Goal: Task Accomplishment & Management: Use online tool/utility

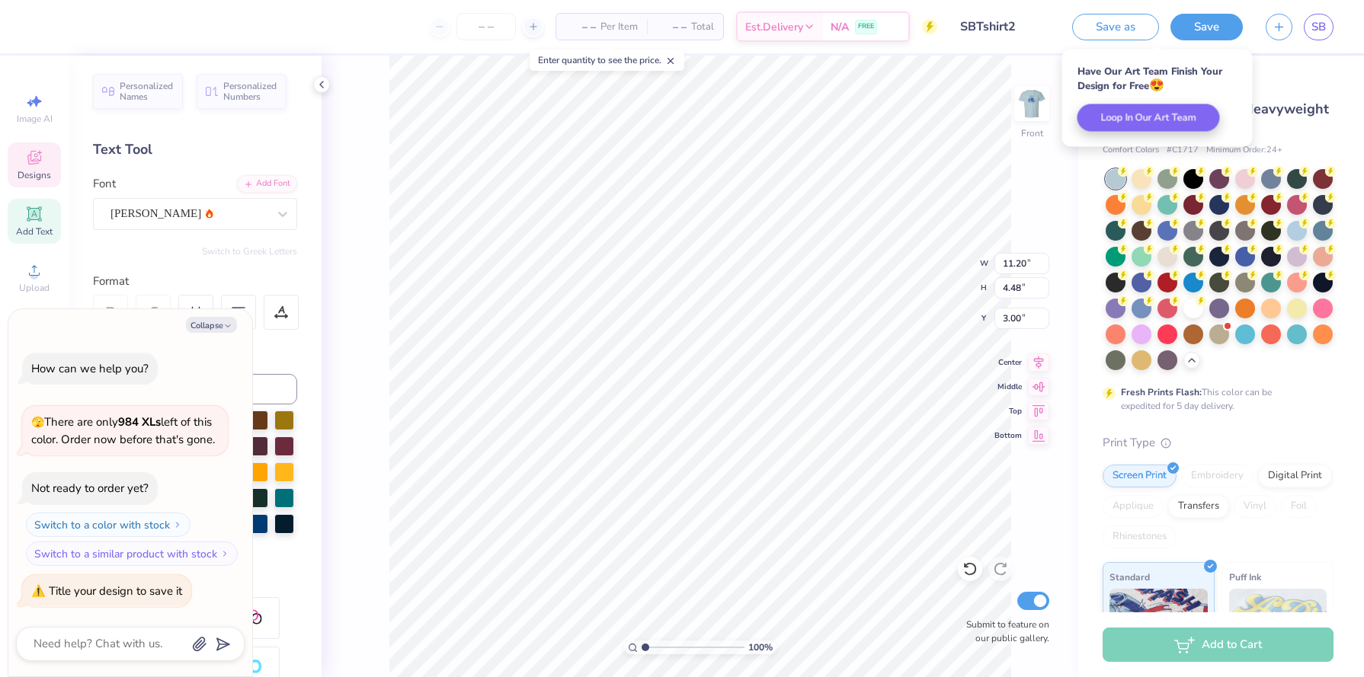
scroll to position [1, 1]
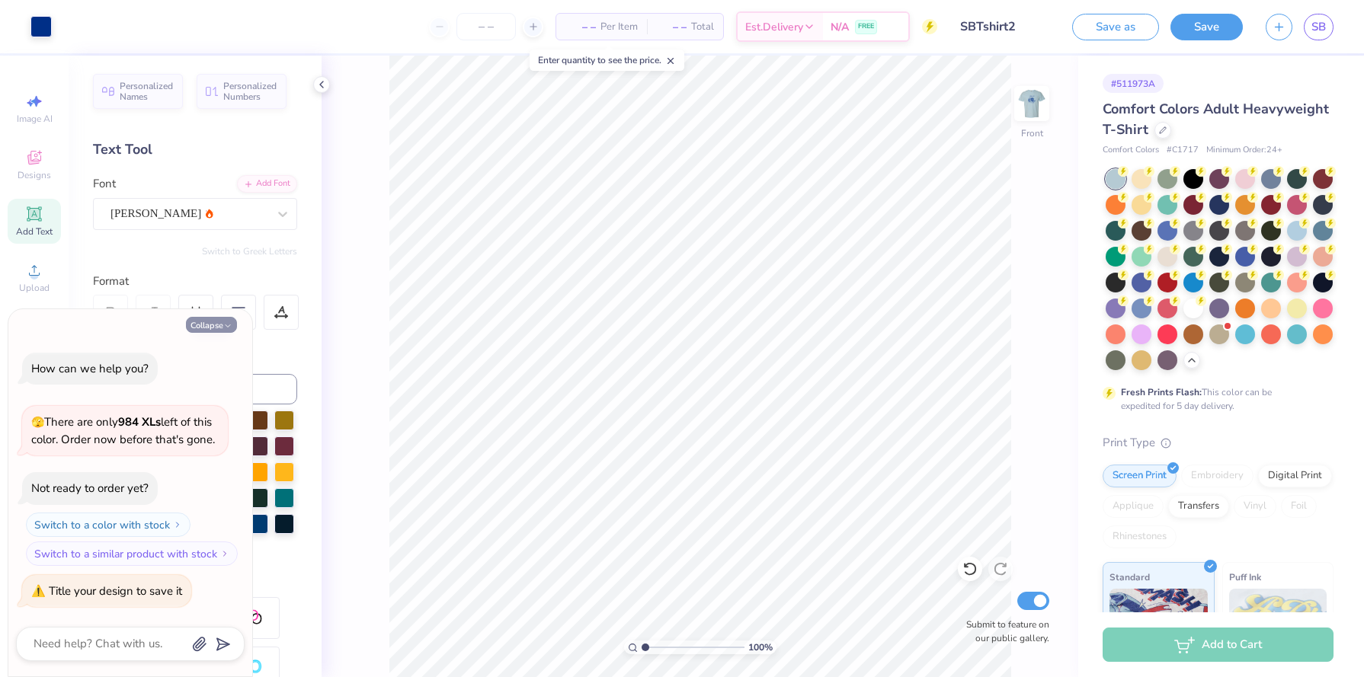
click at [229, 321] on icon "button" at bounding box center [227, 325] width 9 height 9
type textarea "x"
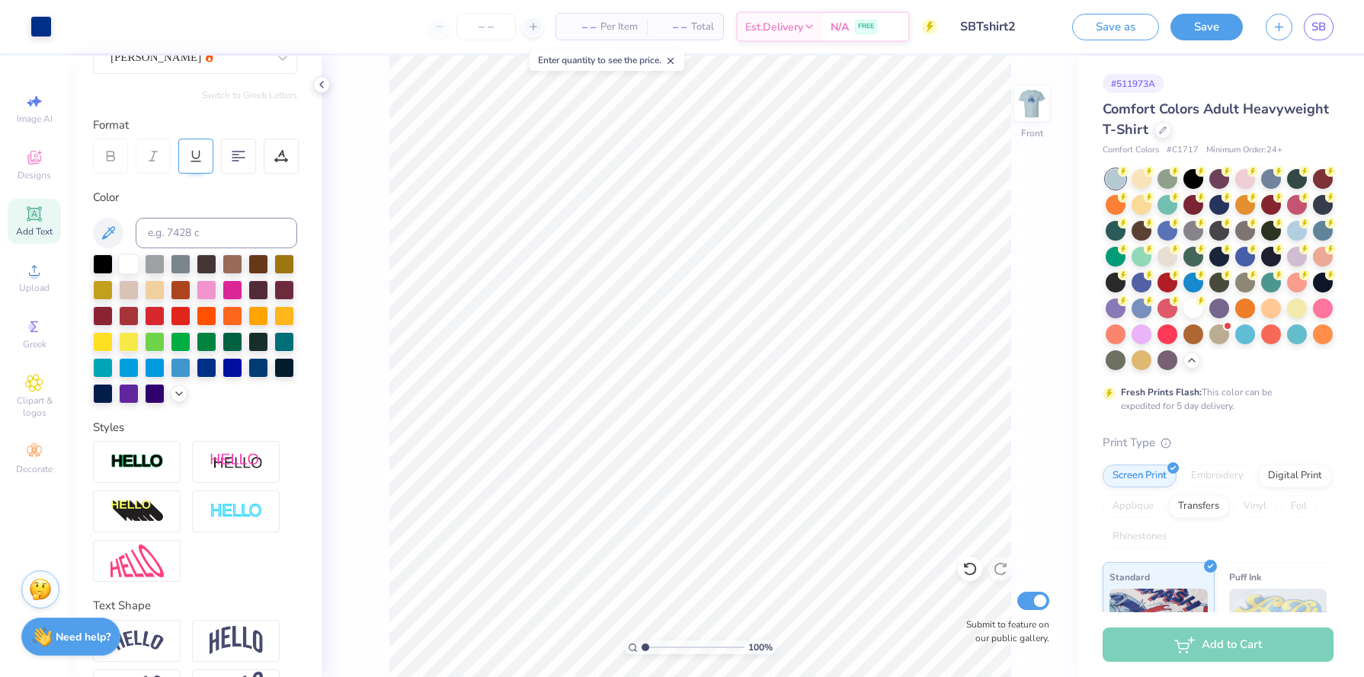
scroll to position [208, 0]
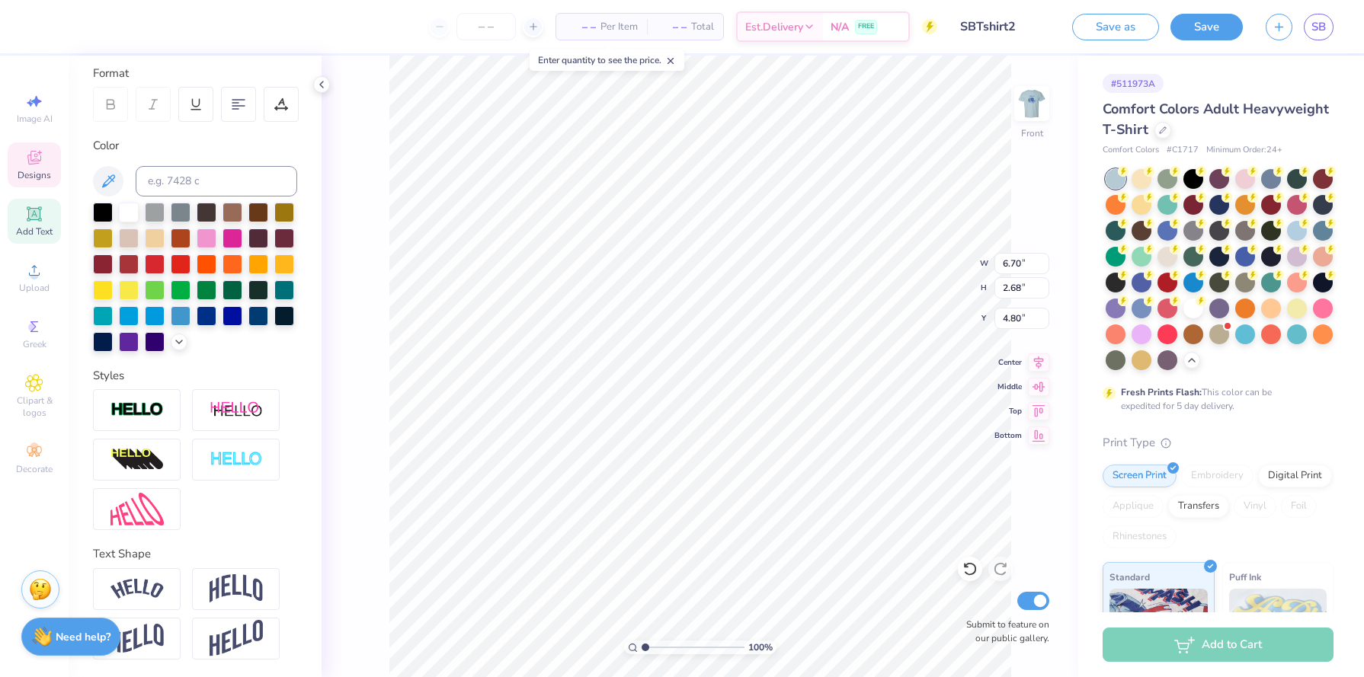
type input "6.70"
type input "2.68"
type input "4.80"
type input "5.04"
type input "0.99"
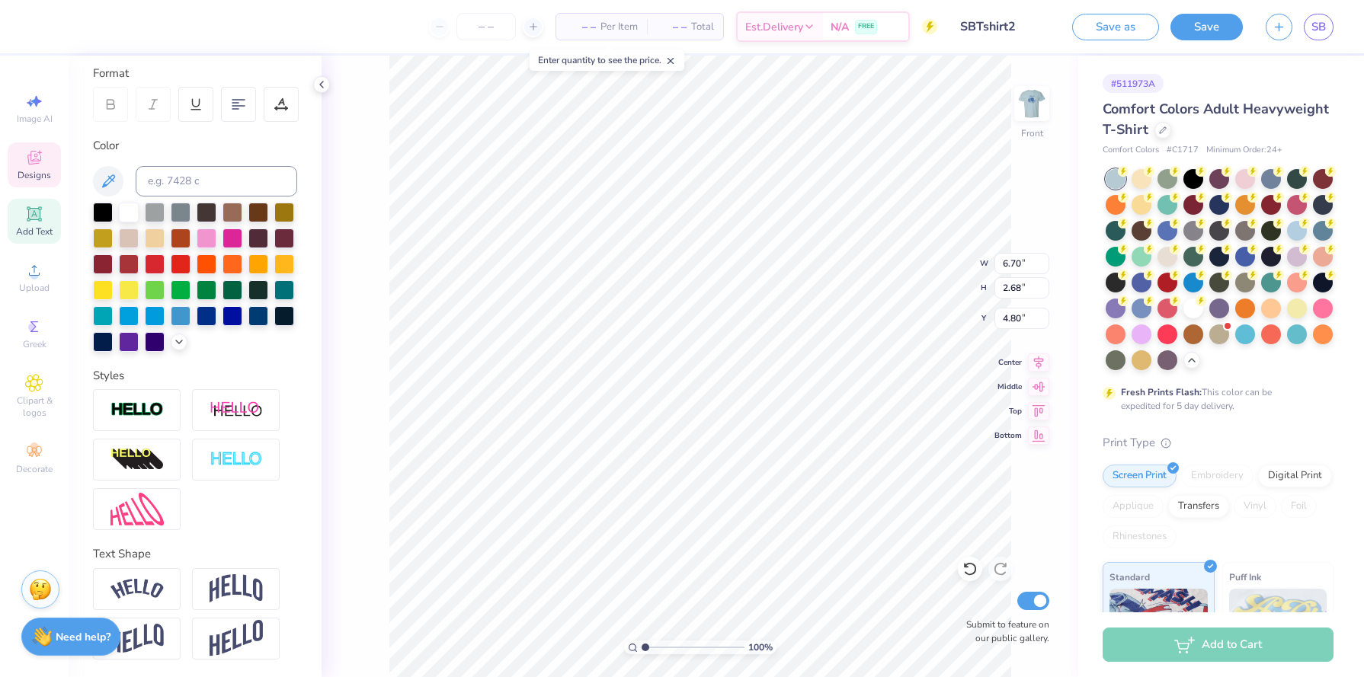
type input "6.36"
type input "6.70"
type input "2.68"
type input "4.80"
type input "4.14"
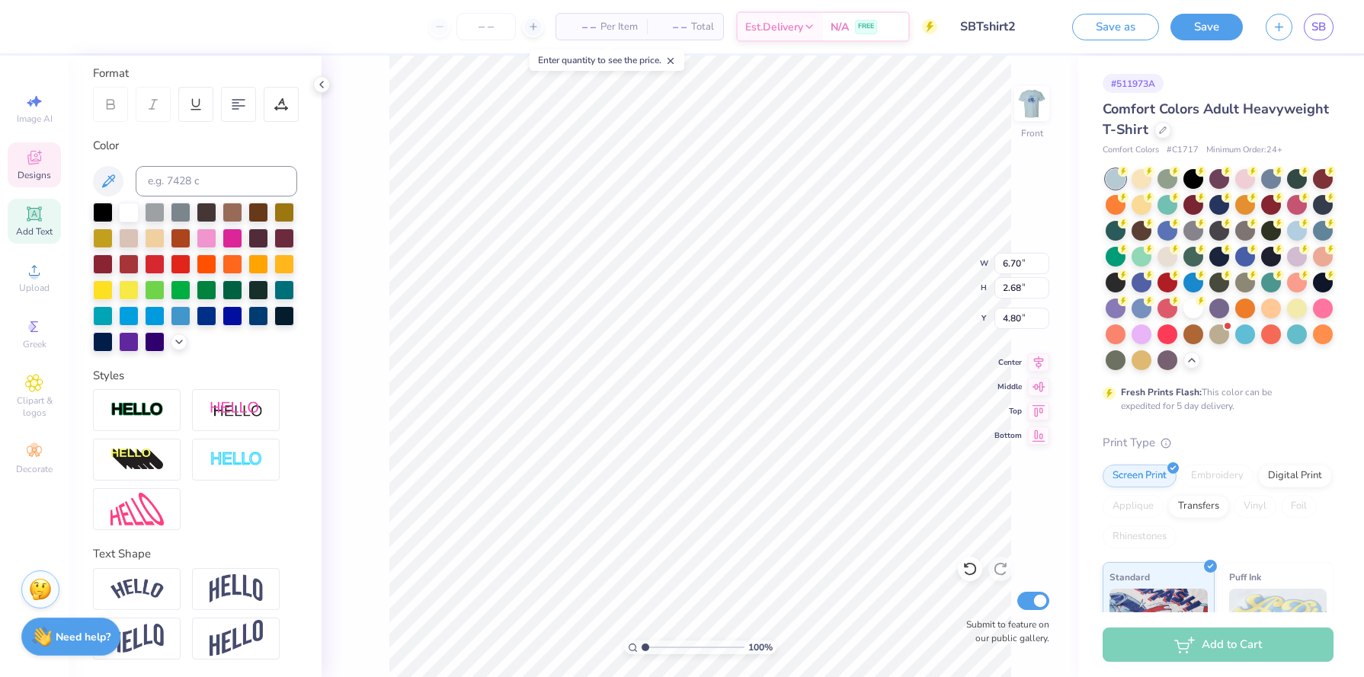
type input "1.66"
type input "3.80"
type input "1.52"
type input "4.93"
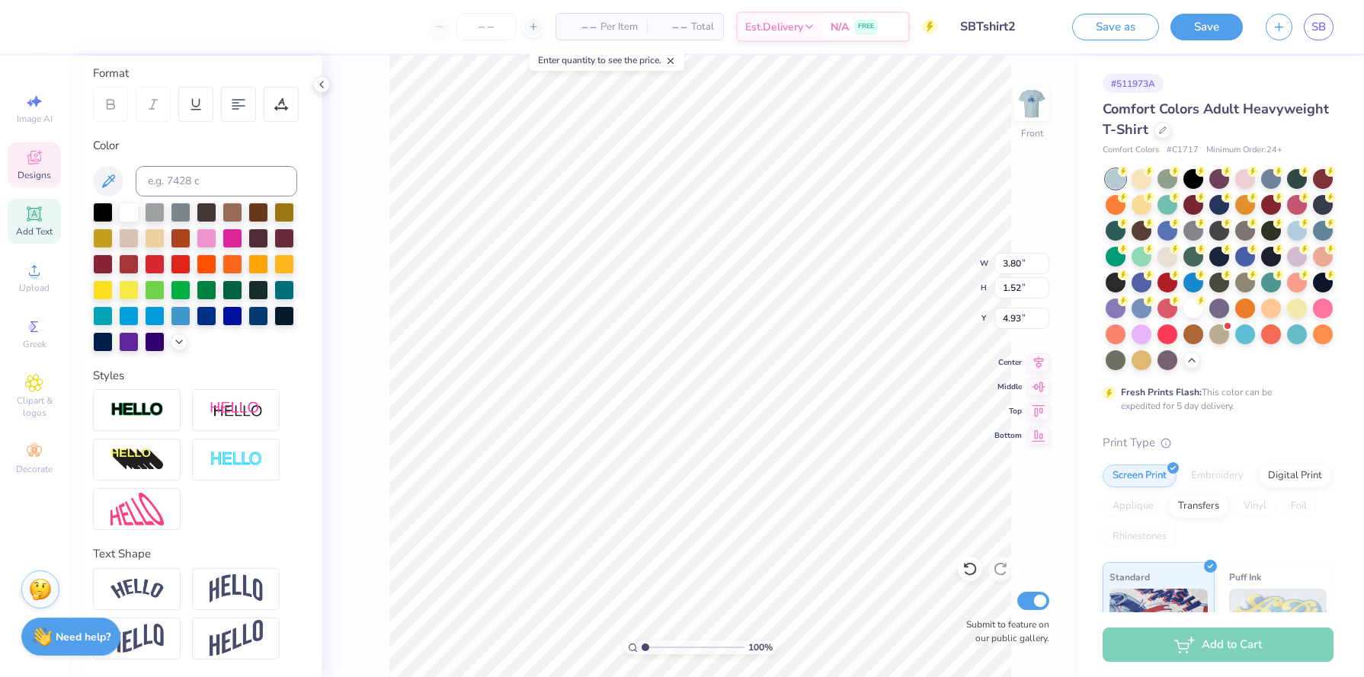
type textarea "Alpha Omega Epsilon"
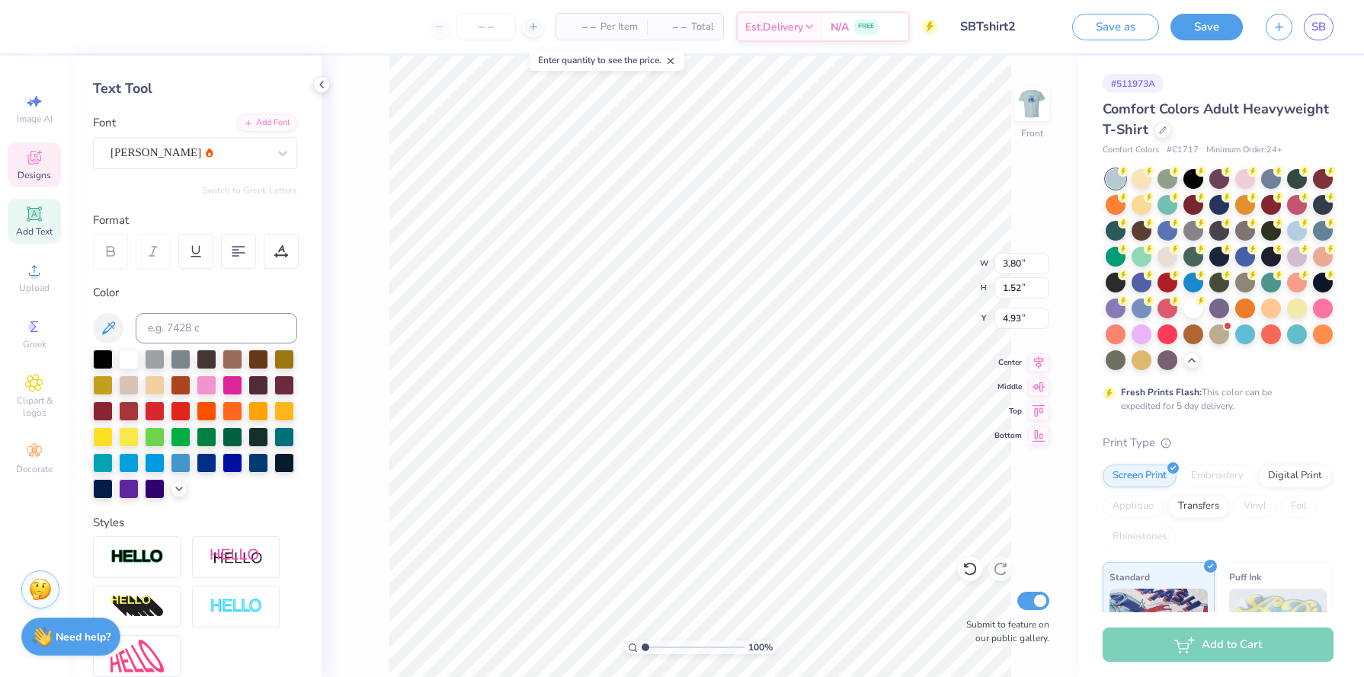
scroll to position [0, 0]
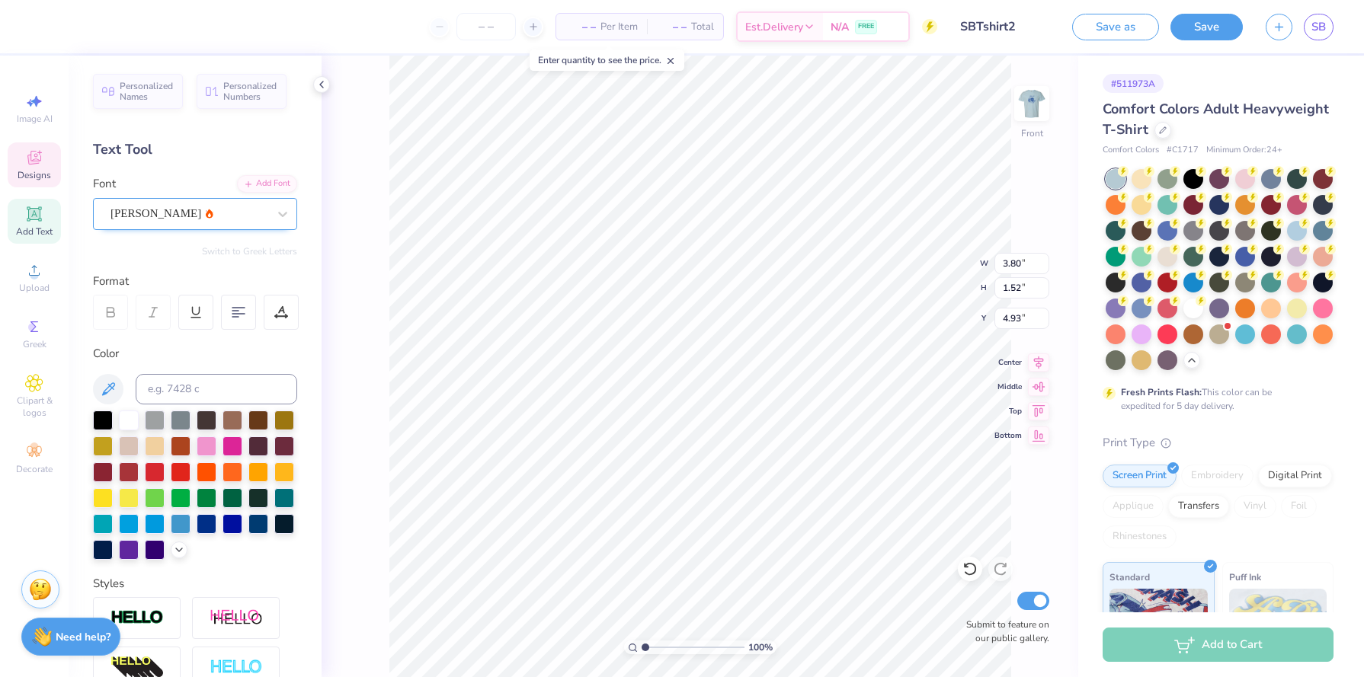
click at [190, 206] on div "Alex Brush" at bounding box center [189, 214] width 160 height 24
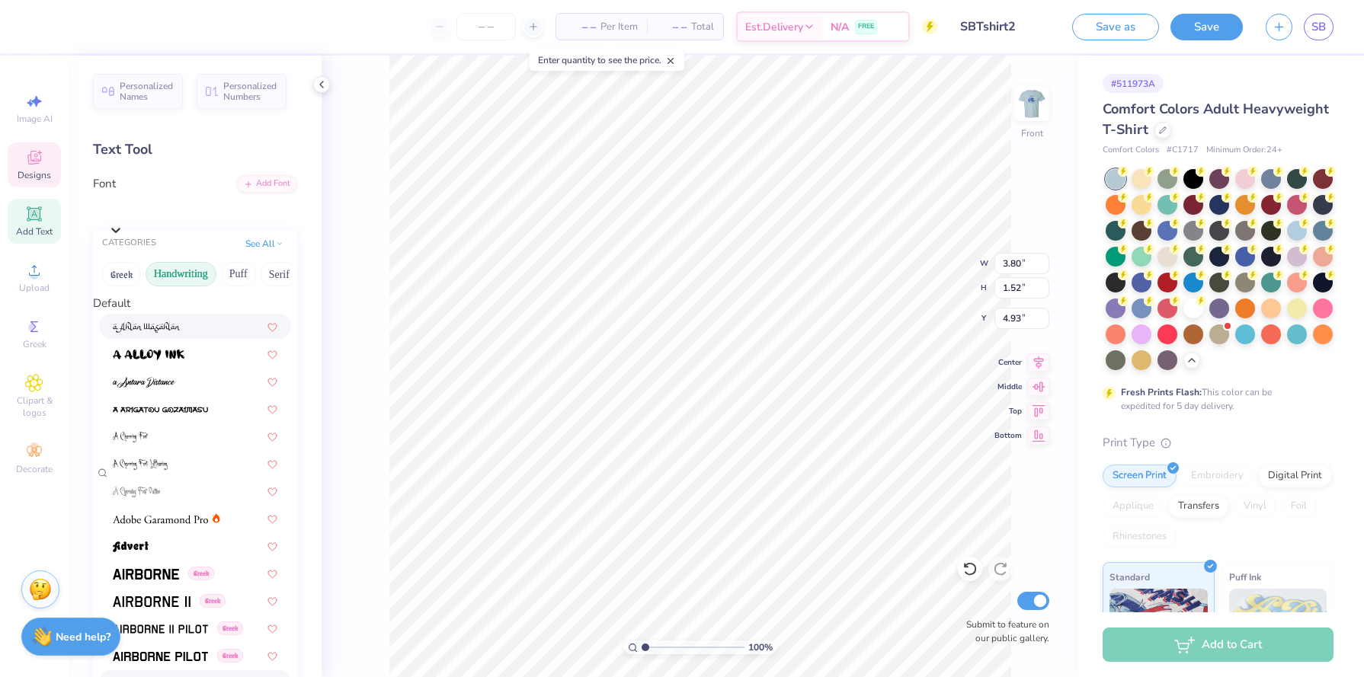
click at [193, 279] on button "Handwriting" at bounding box center [180, 274] width 71 height 24
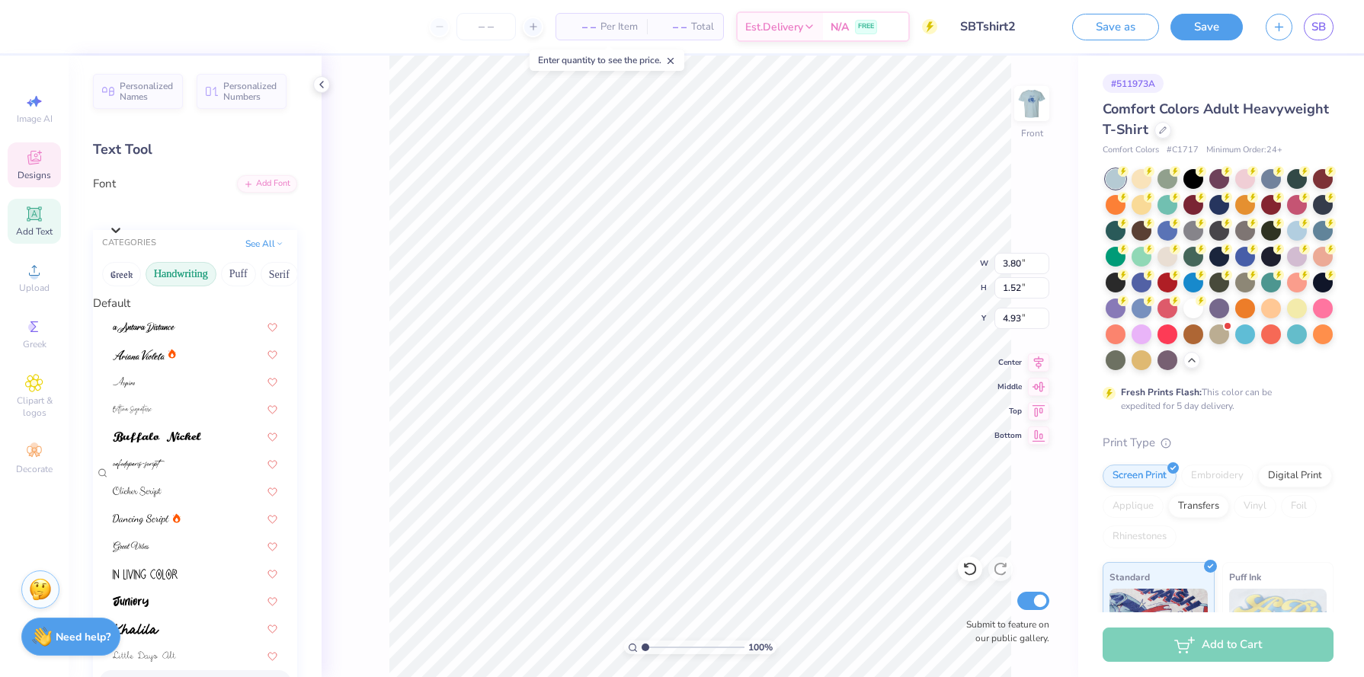
scroll to position [228, 0]
click at [207, 207] on div "Parisienne" at bounding box center [202, 210] width 189 height 24
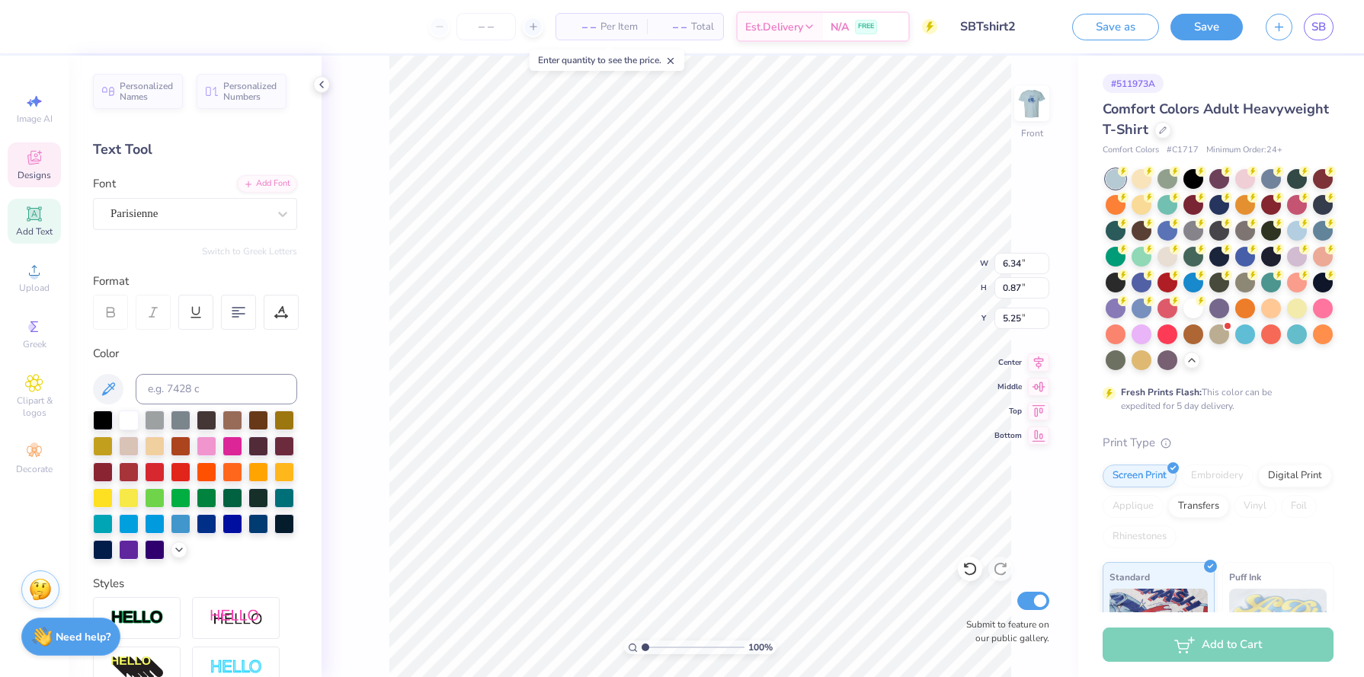
type input "4.83"
type input "9.47"
type input "1.31"
type input "4.56"
type input "5.80"
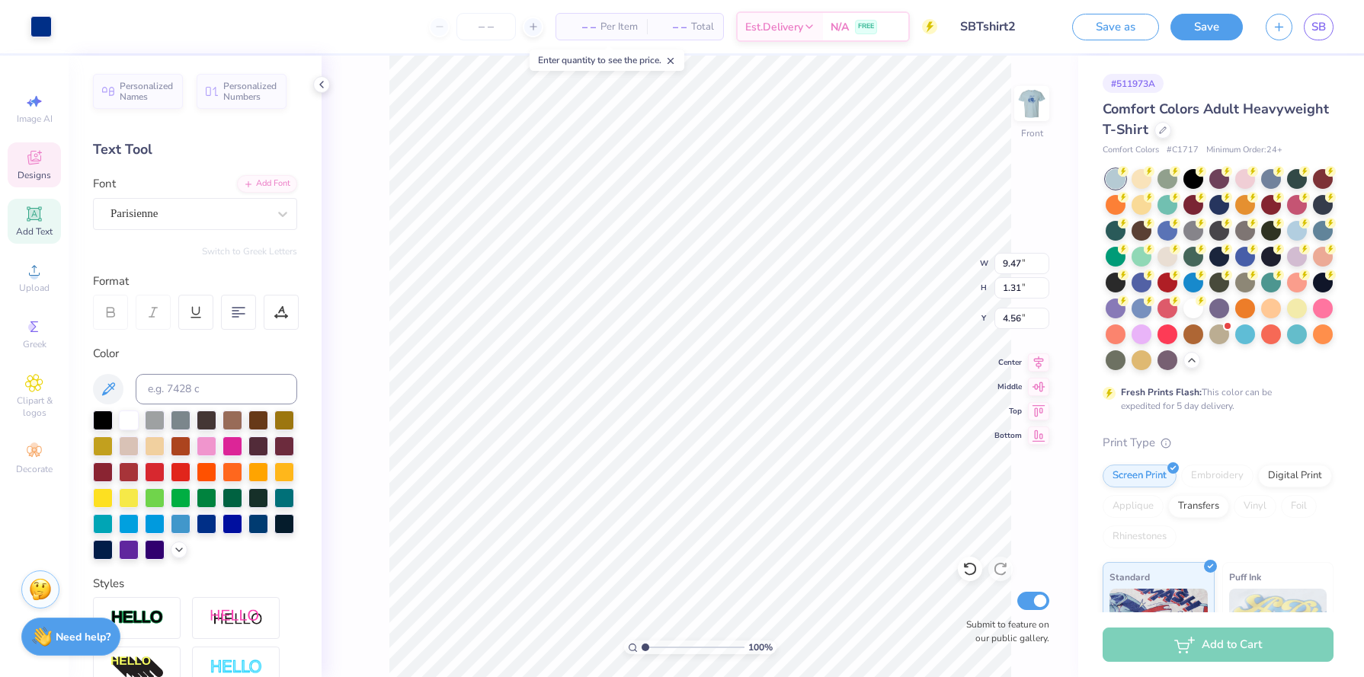
type input "6.20"
type input "7.55"
type input "5.87"
type textarea "T"
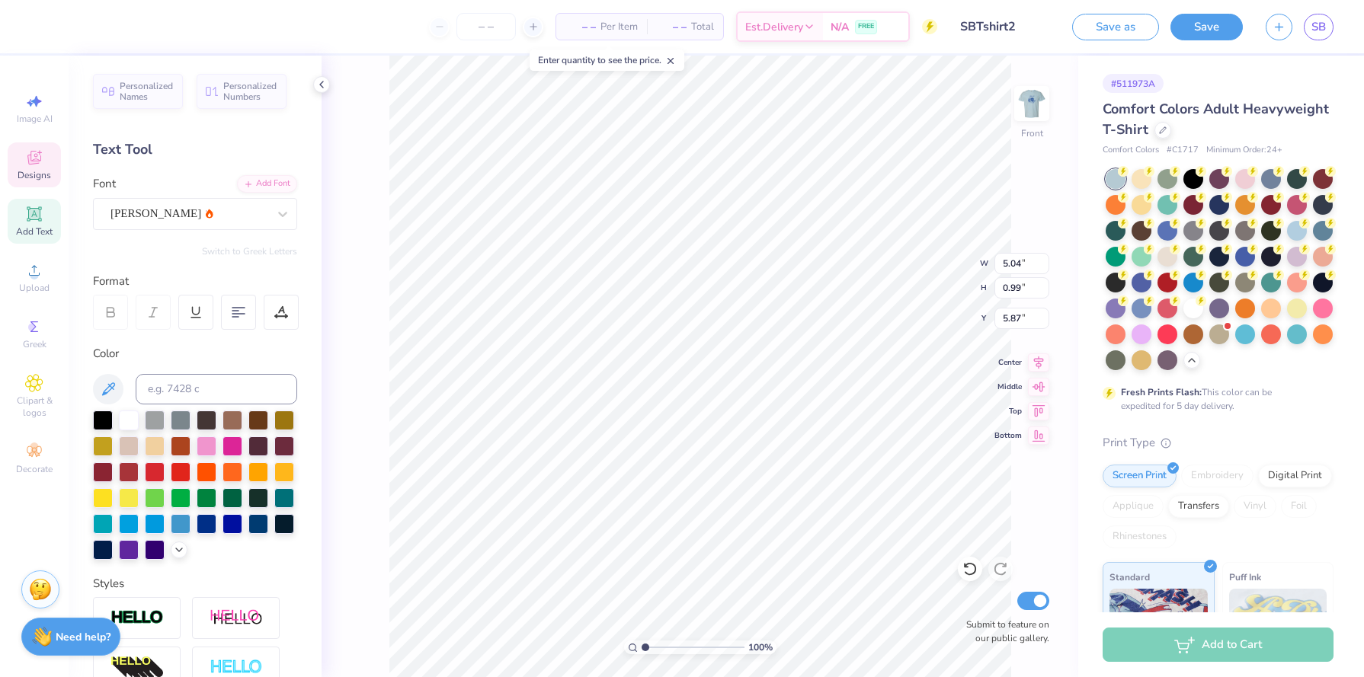
type textarea "beta rho"
type input "5.87"
type input "17.71"
type input "9.69"
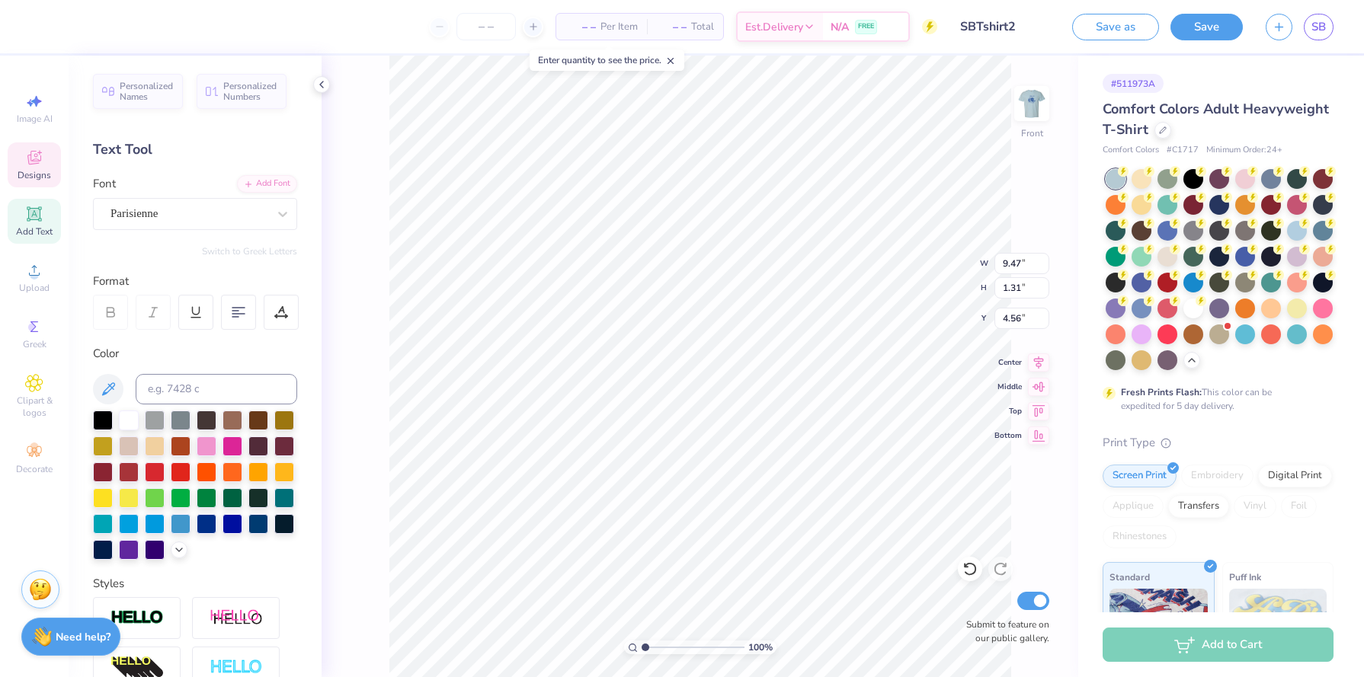
type input "8.45"
type input "7.40"
type input "2.80"
type input "0.55"
type input "5.87"
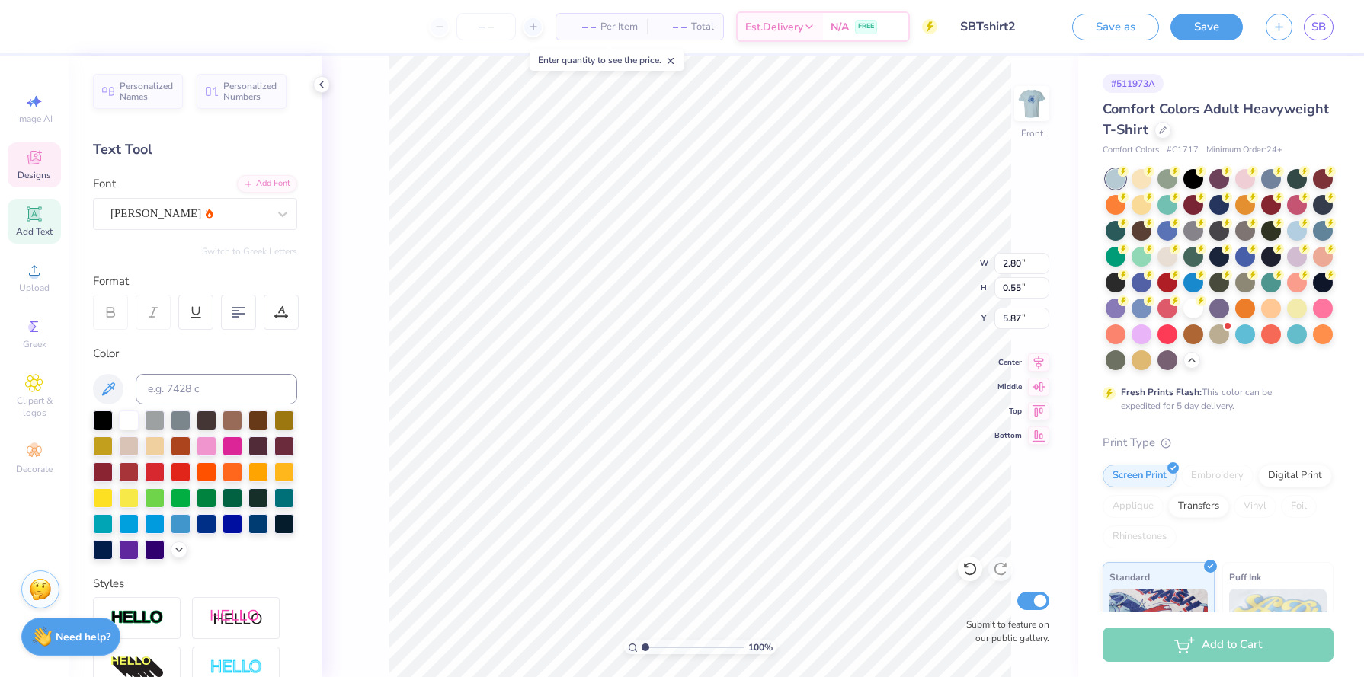
type input "9.47"
type input "1.31"
type input "4.56"
click at [176, 199] on div "Parisienne" at bounding box center [195, 214] width 204 height 32
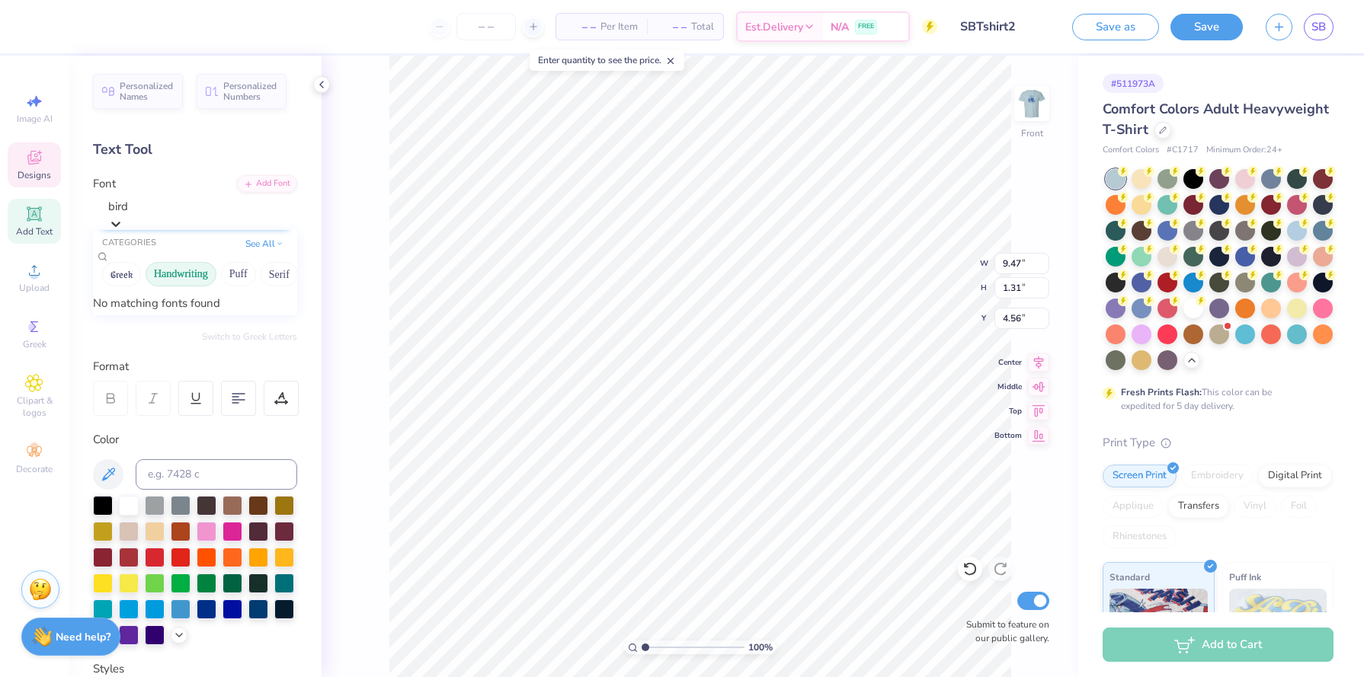
type input "birds"
click at [185, 285] on button "Handwriting" at bounding box center [180, 274] width 71 height 24
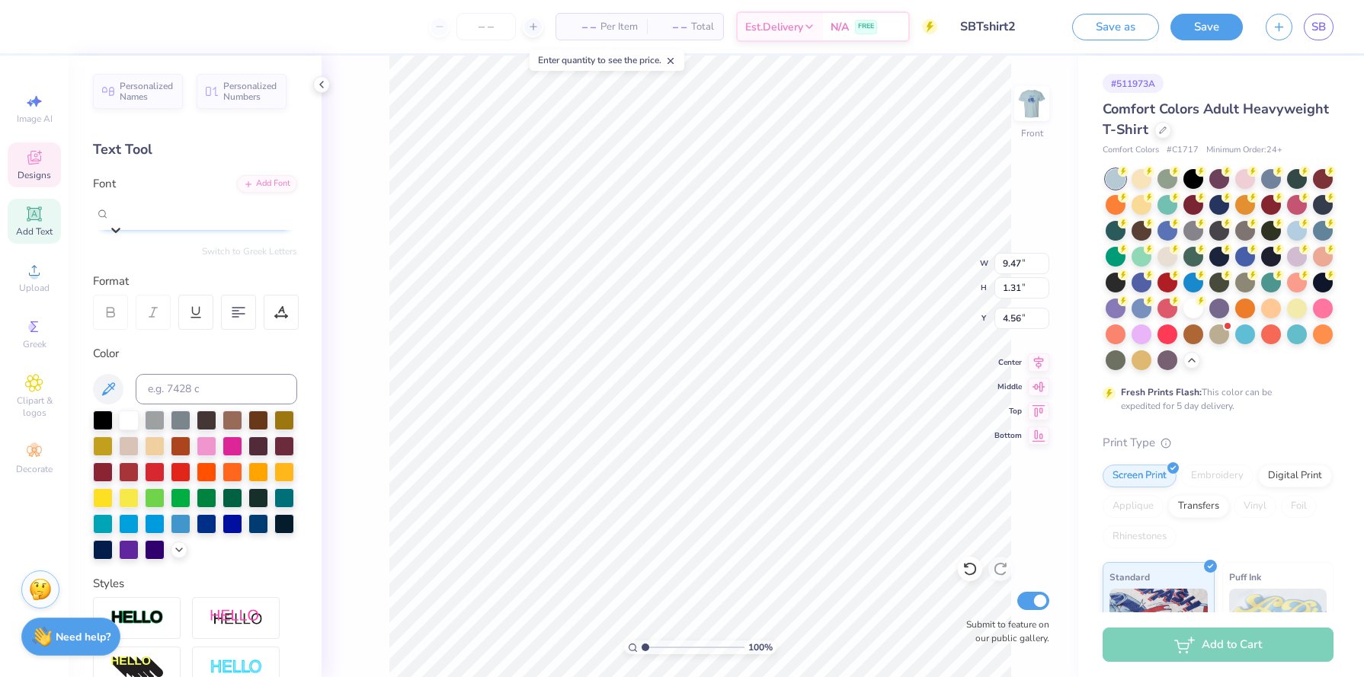
click at [197, 220] on div at bounding box center [203, 210] width 186 height 21
click at [123, 222] on icon at bounding box center [115, 229] width 15 height 15
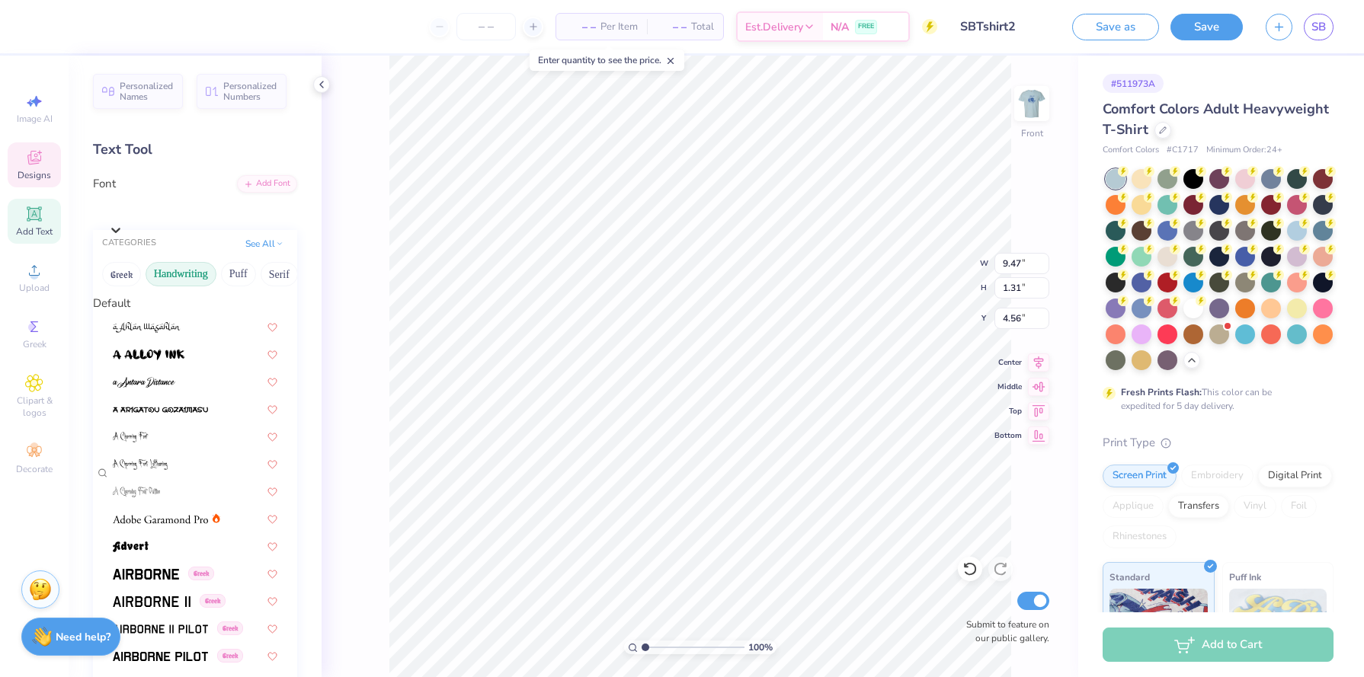
click at [171, 279] on button "Handwriting" at bounding box center [180, 274] width 71 height 24
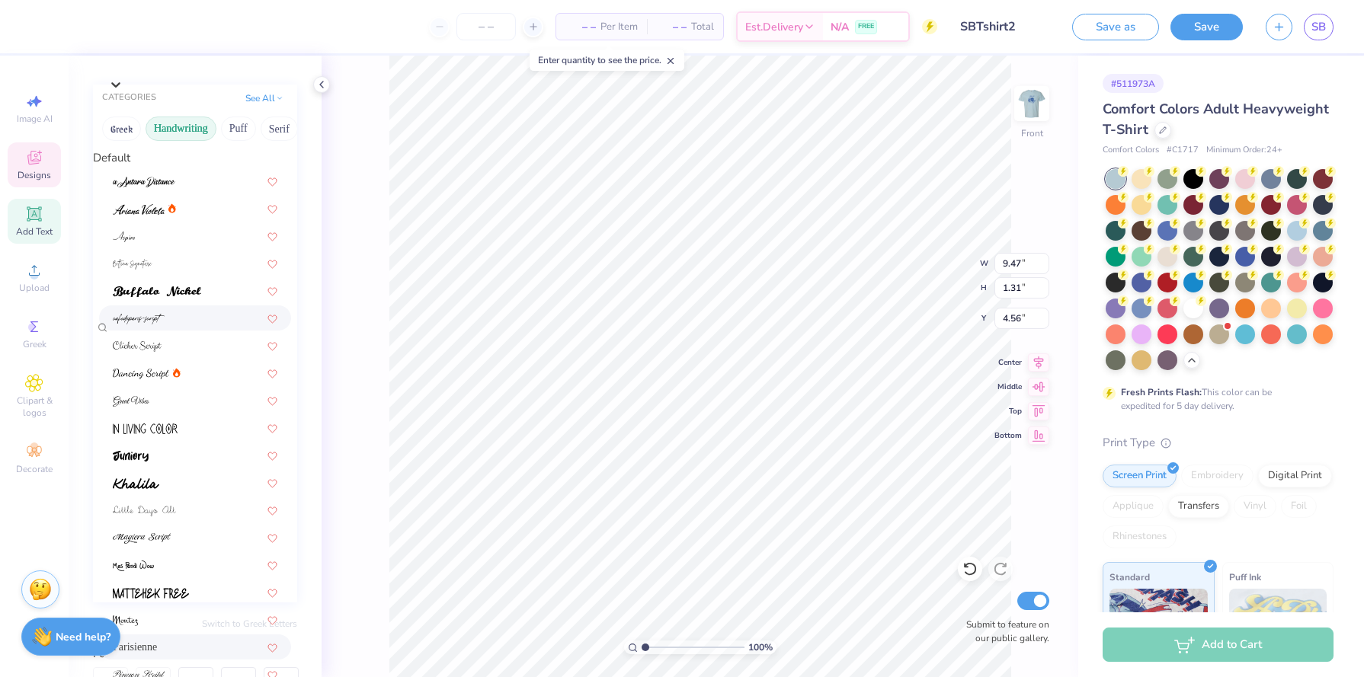
scroll to position [112, 0]
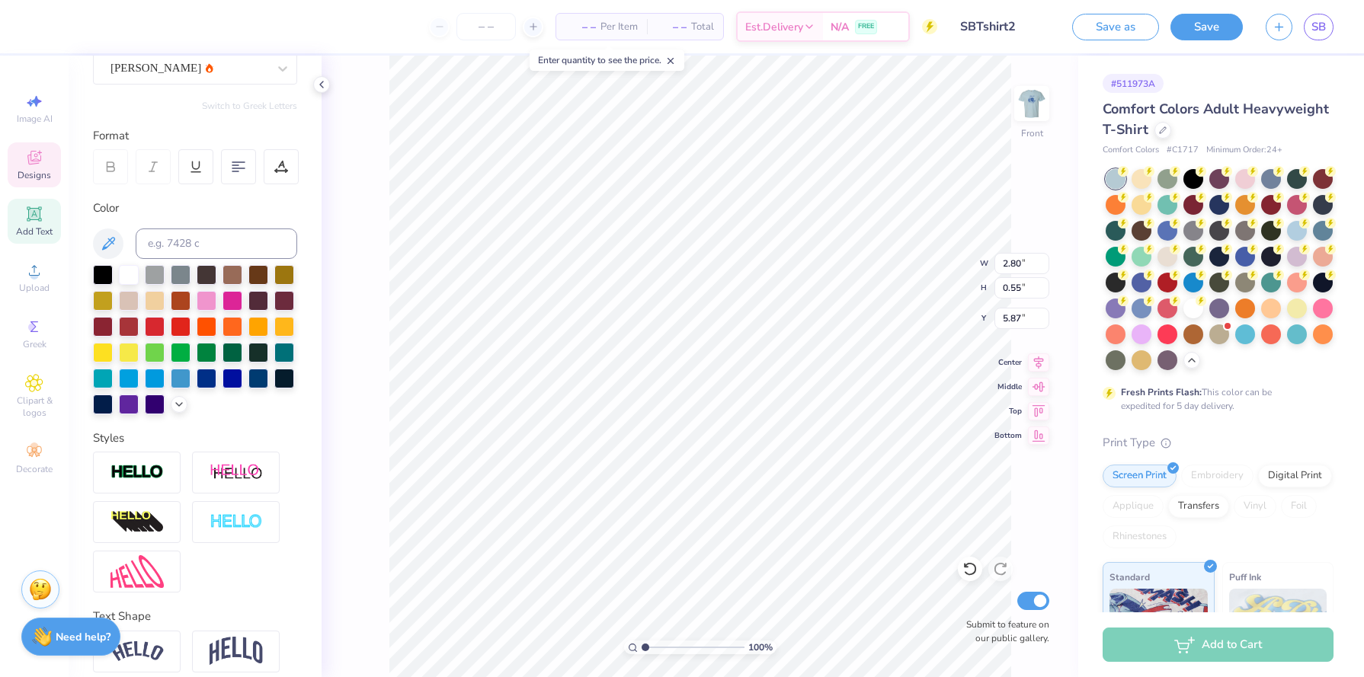
type input "2.80"
type input "0.55"
type input "5.87"
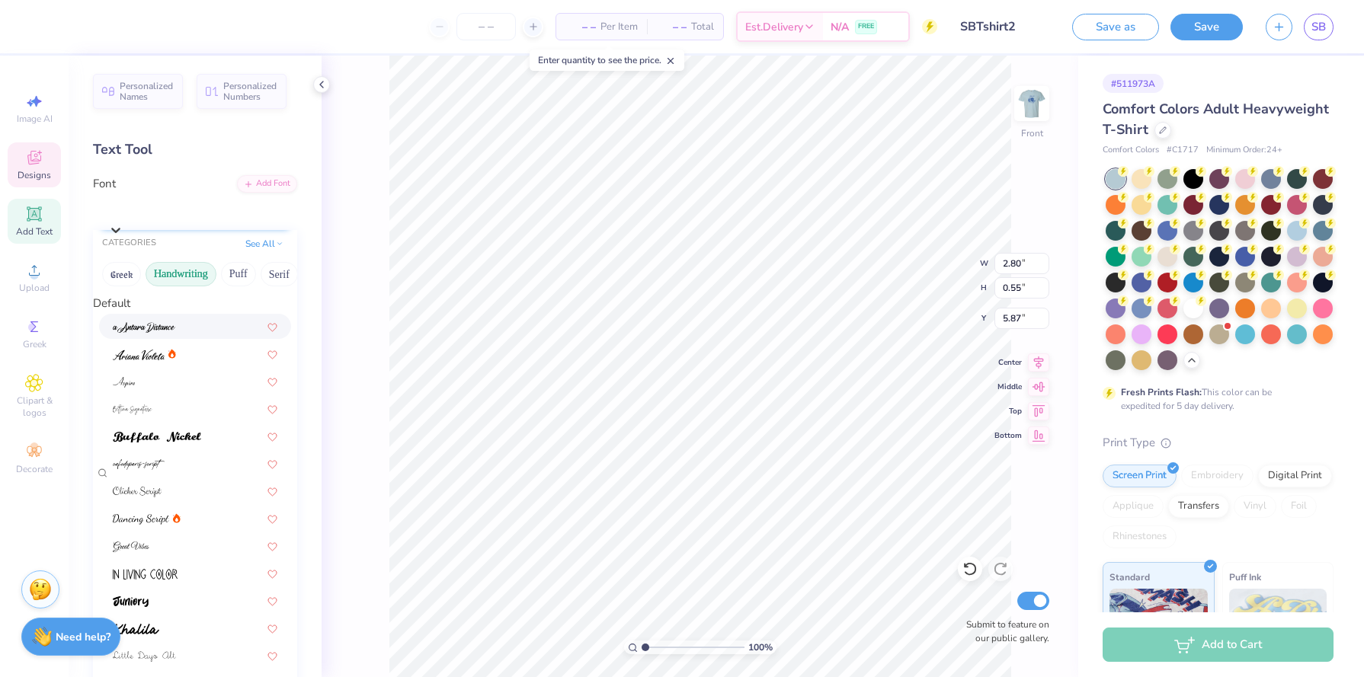
click at [244, 219] on div "Alex Brush" at bounding box center [202, 210] width 189 height 24
click at [273, 284] on button "Serif" at bounding box center [279, 274] width 37 height 24
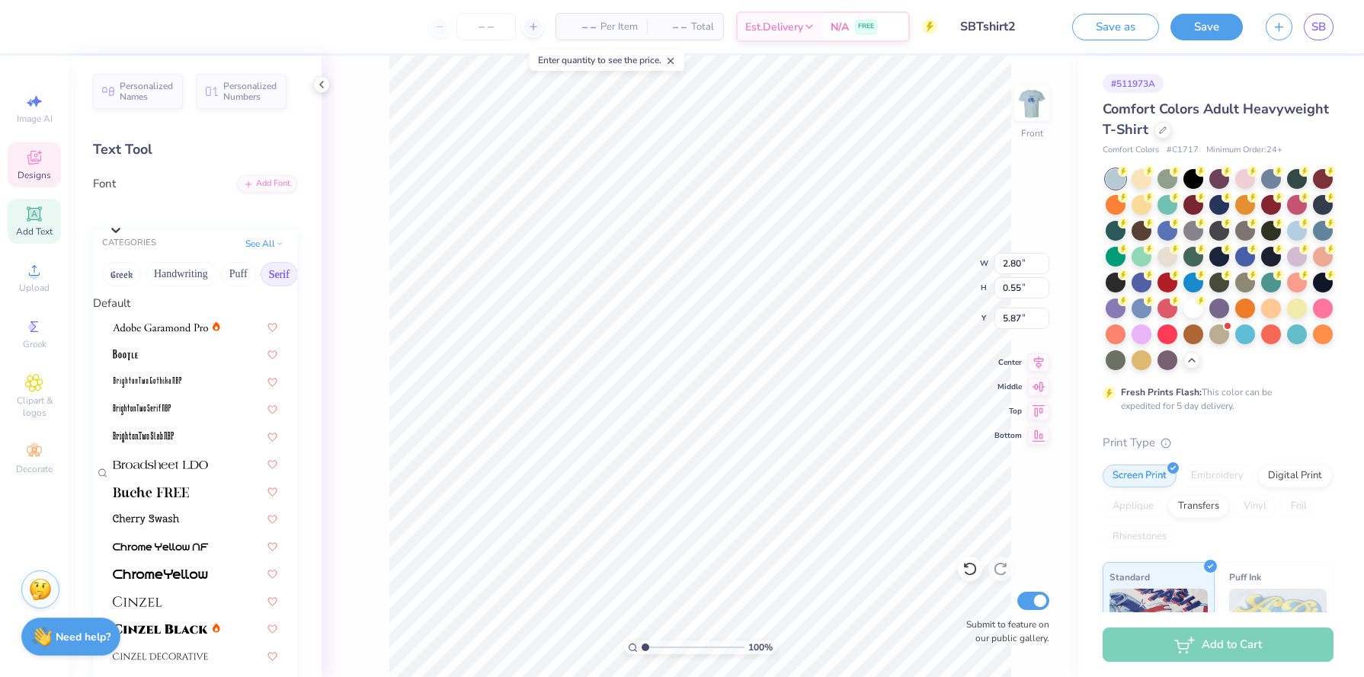
scroll to position [571, 0]
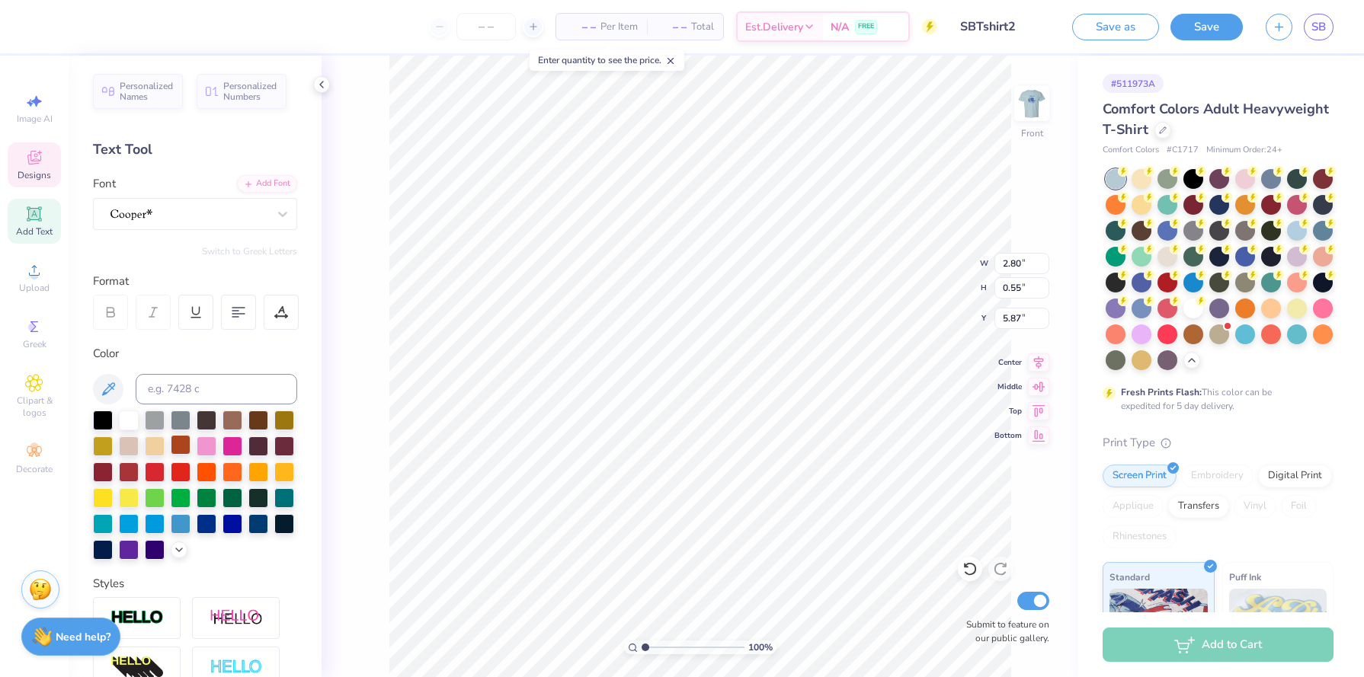
type input "3.39"
type input "0.77"
type input "5.76"
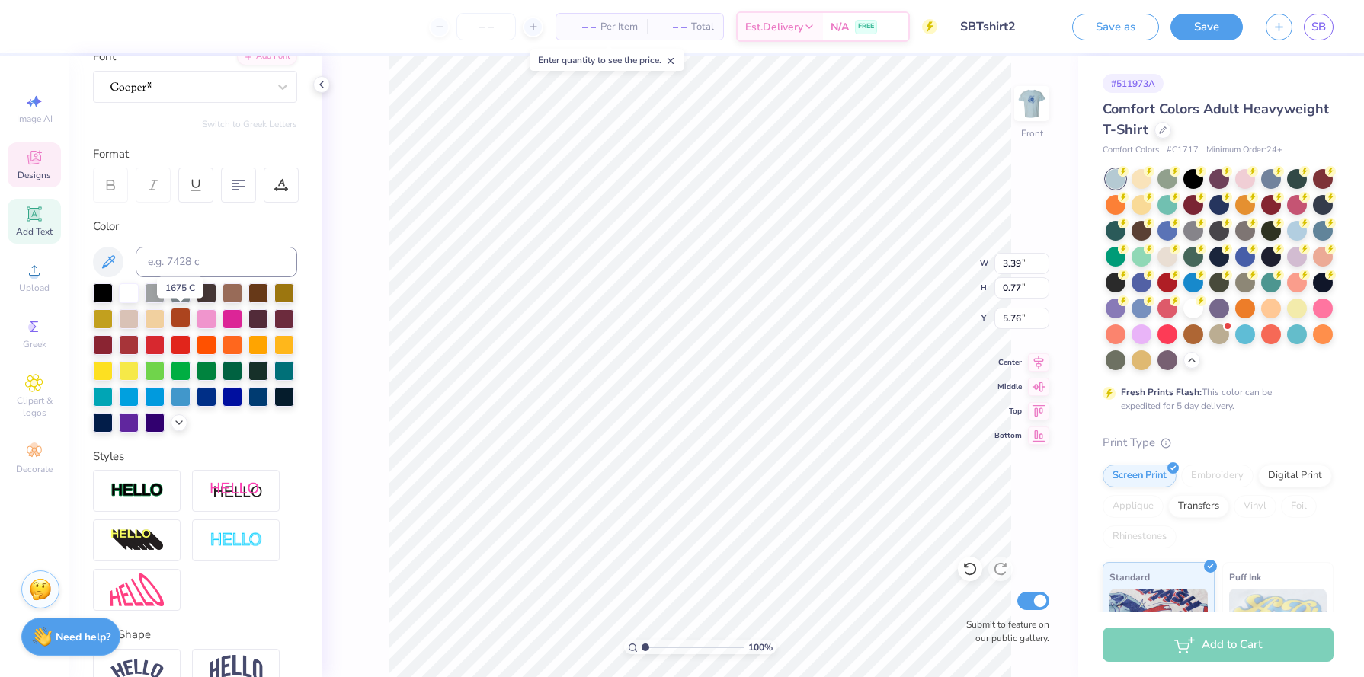
scroll to position [0, 0]
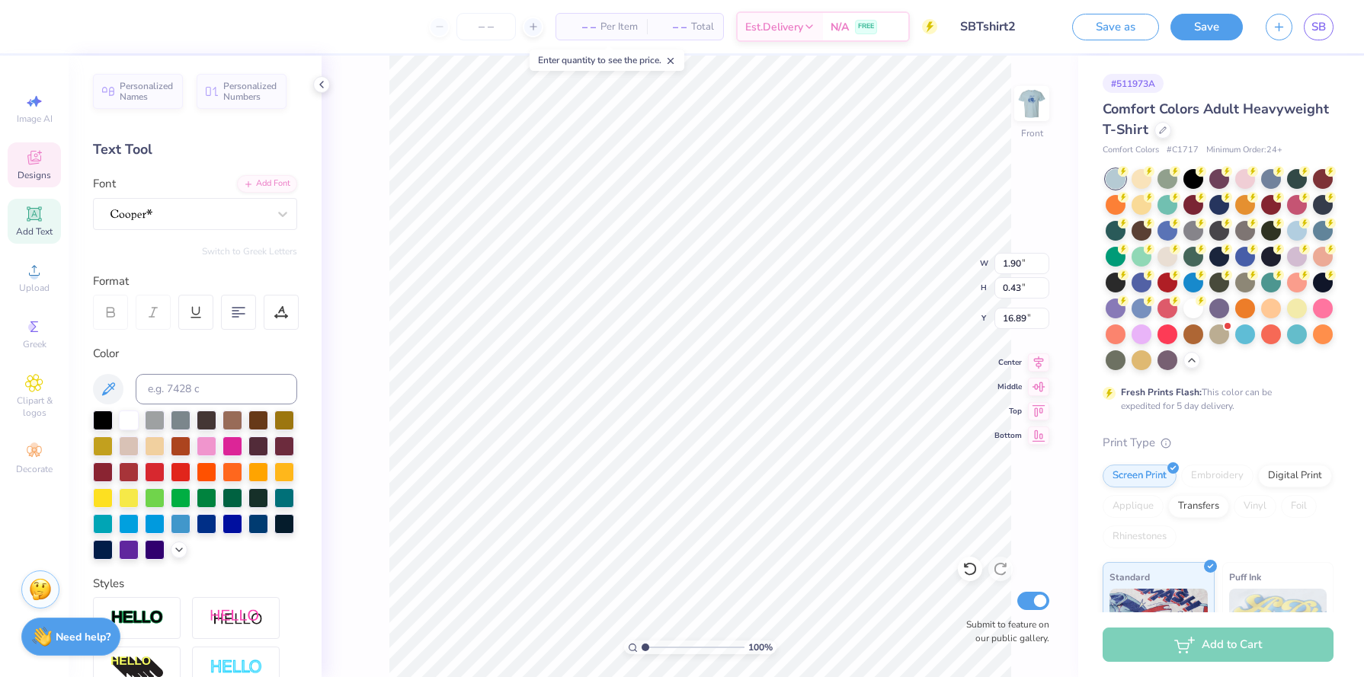
type input "16.89"
type input "5.43"
click at [193, 222] on div at bounding box center [188, 213] width 157 height 21
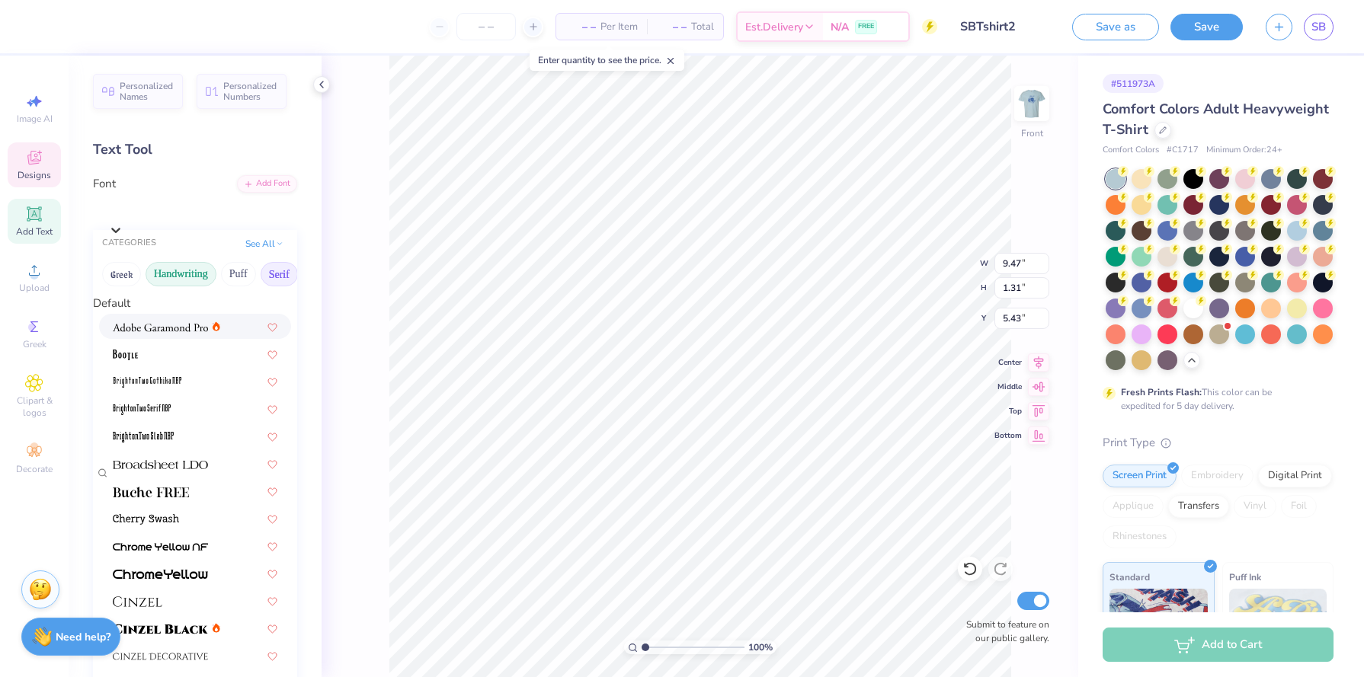
click at [187, 286] on button "Handwriting" at bounding box center [180, 274] width 71 height 24
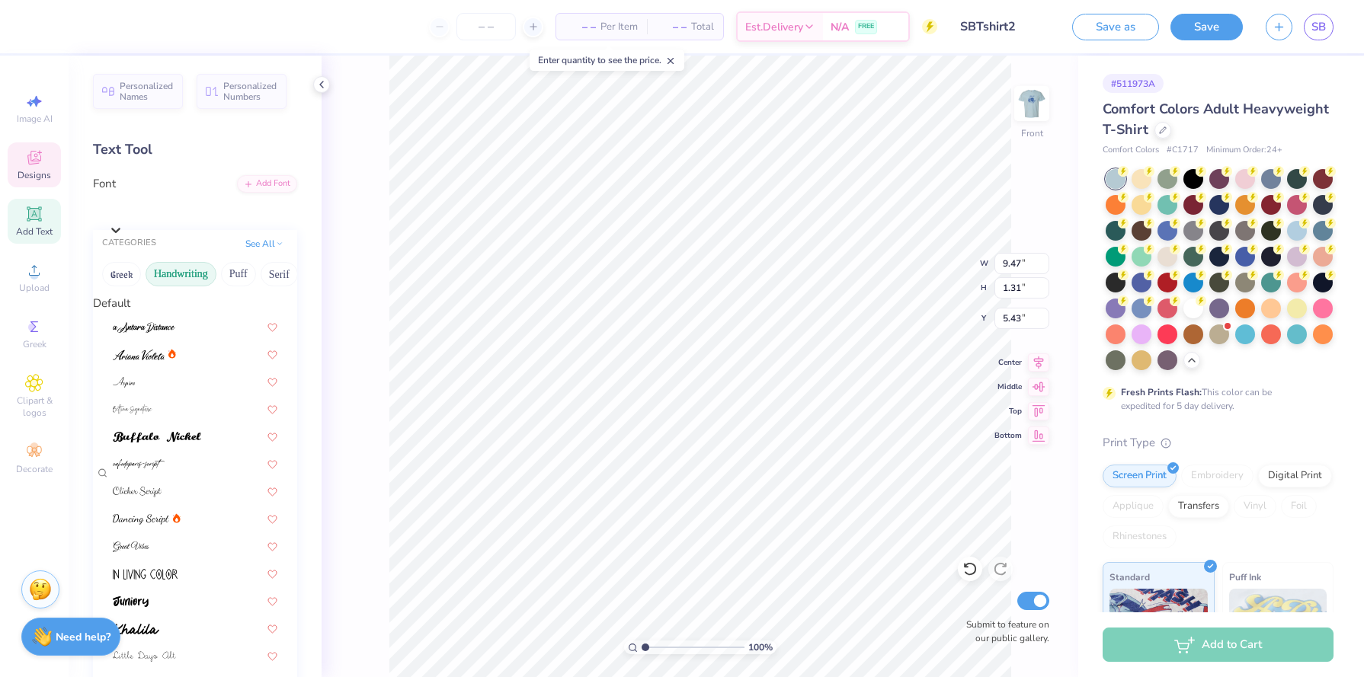
click at [189, 280] on button "Handwriting" at bounding box center [180, 274] width 71 height 24
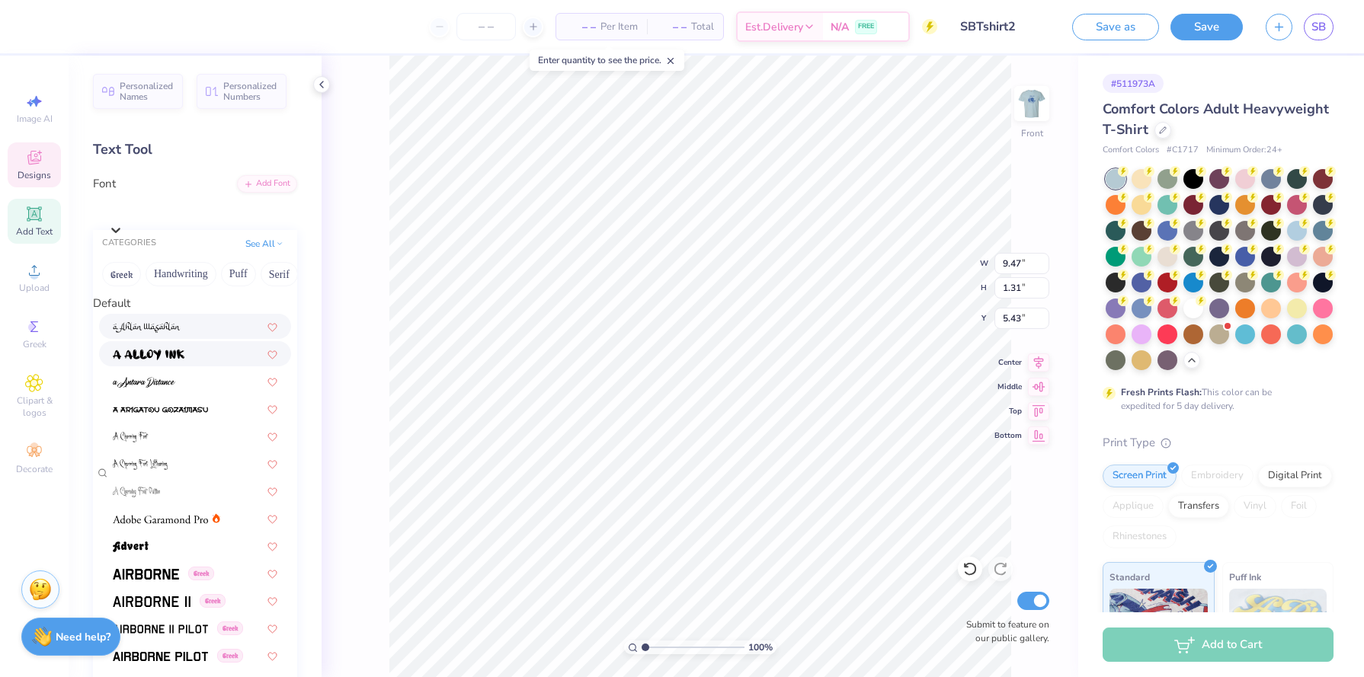
scroll to position [39, 0]
click at [188, 284] on button "Handwriting" at bounding box center [180, 274] width 71 height 24
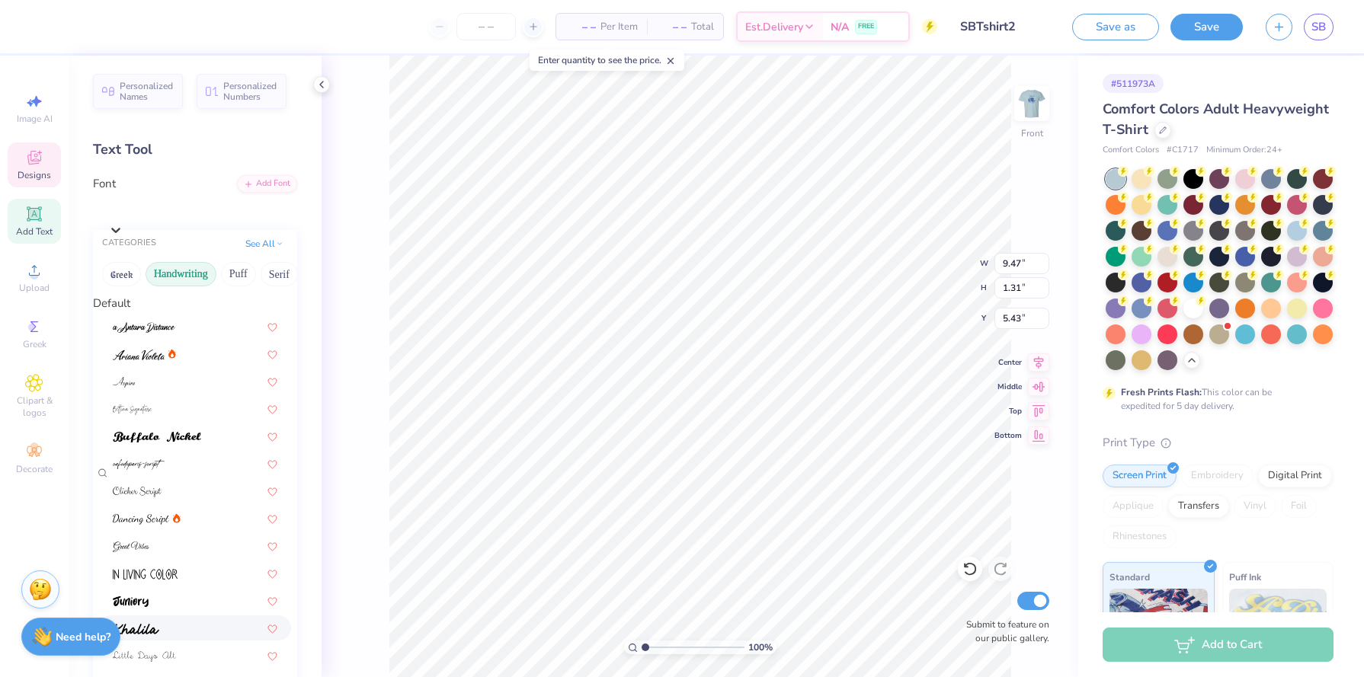
scroll to position [346, 0]
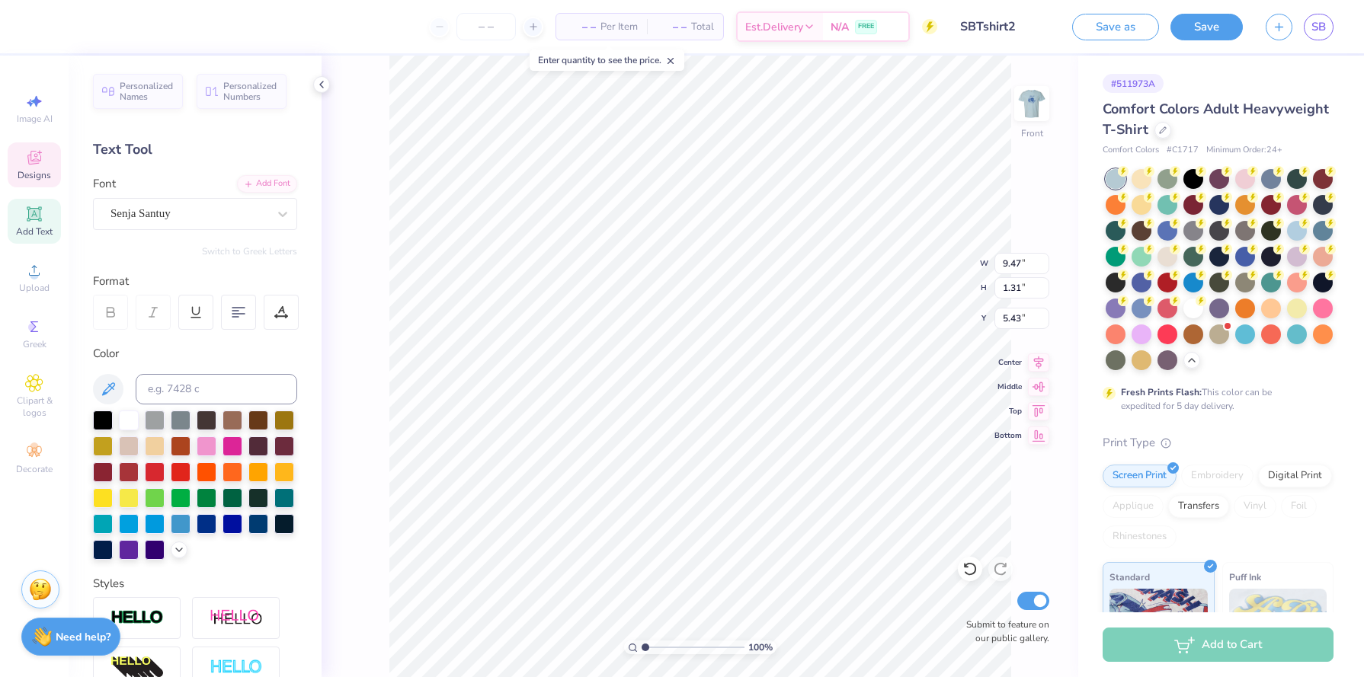
type input "8.85"
type input "1.12"
type input "5.52"
click at [241, 218] on div "Senja Santuy" at bounding box center [189, 214] width 160 height 24
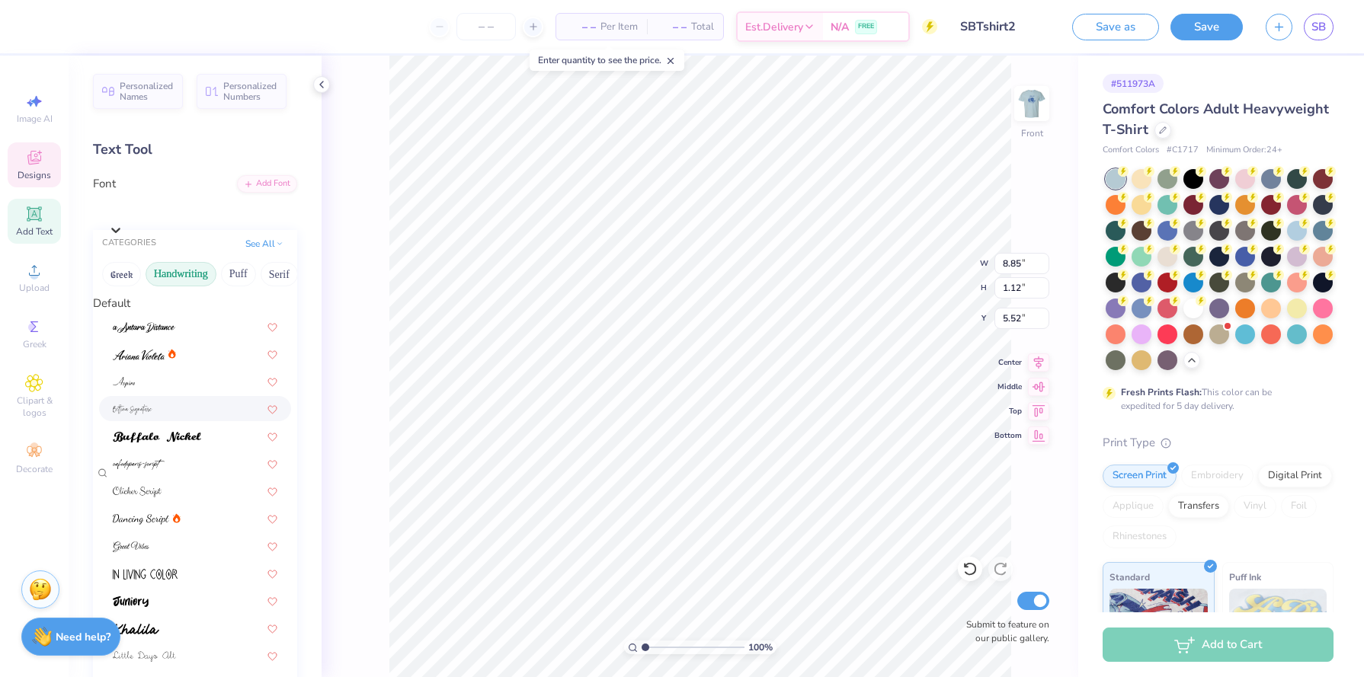
click at [193, 409] on div at bounding box center [195, 409] width 165 height 16
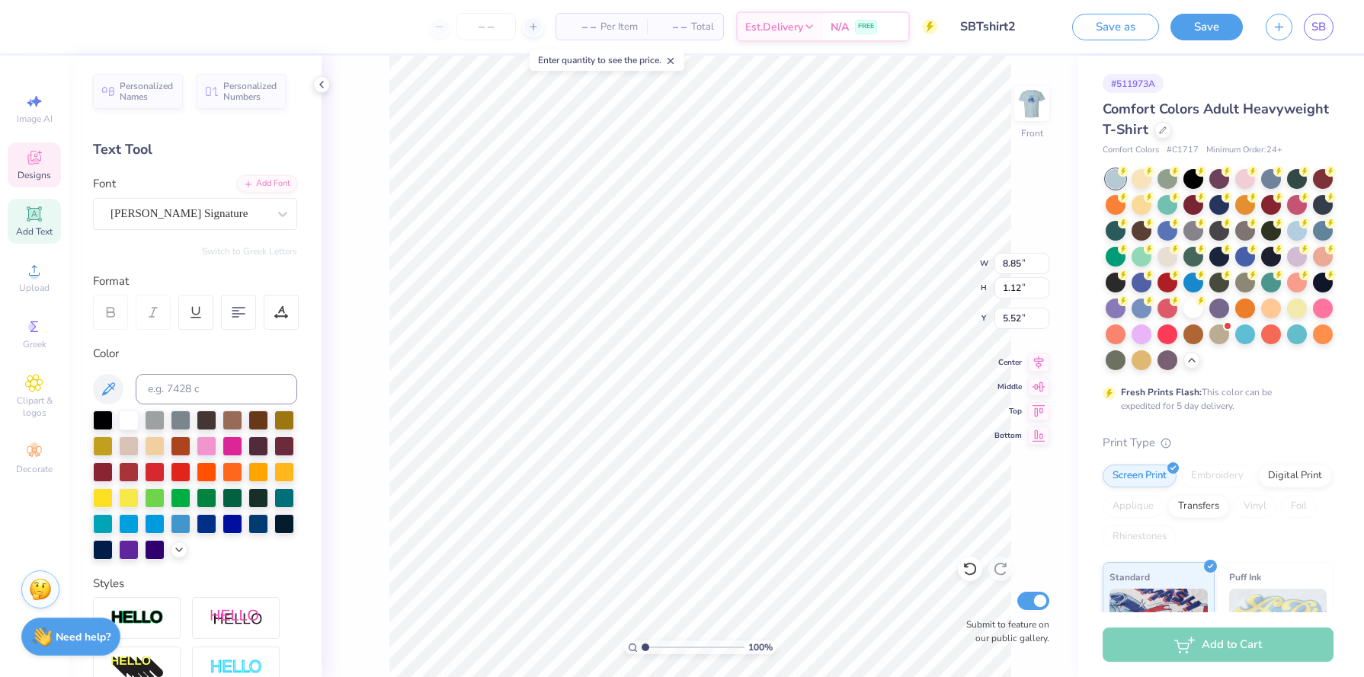
type input "14.53"
type input "2.85"
type input "4.66"
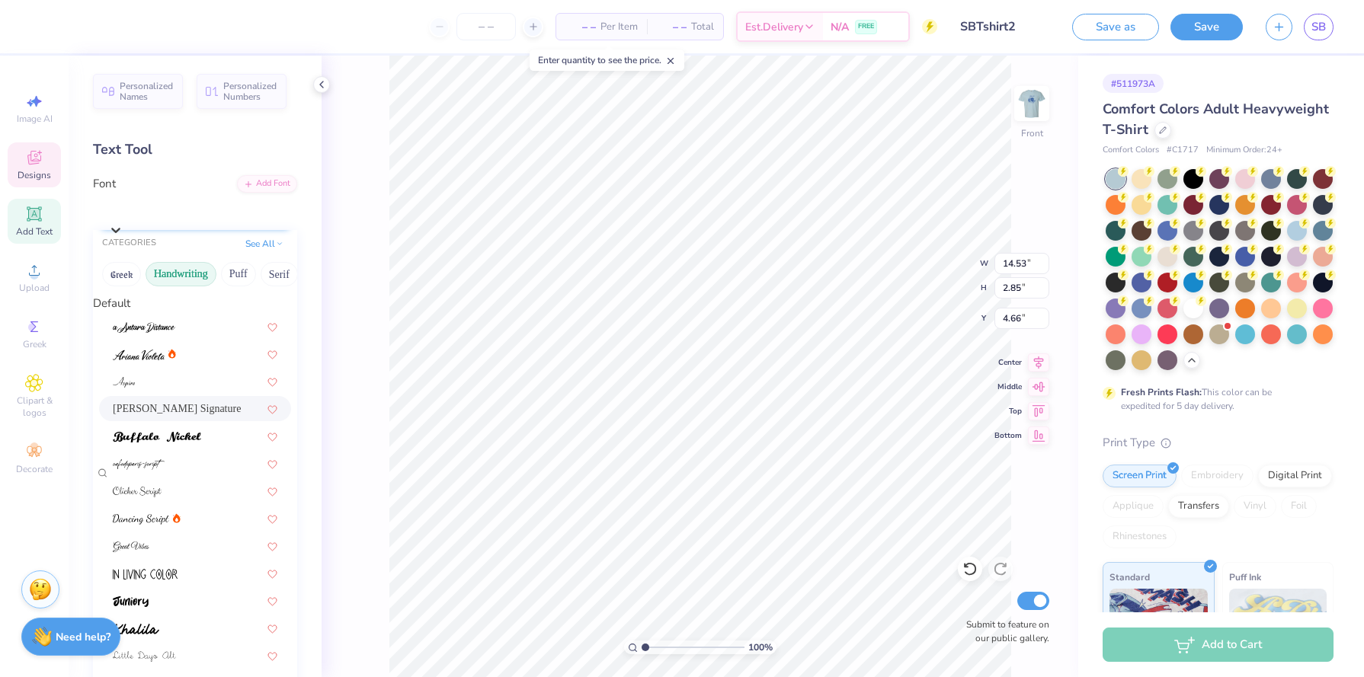
click at [212, 219] on div "Bettina Signature" at bounding box center [202, 210] width 189 height 24
click at [193, 456] on div at bounding box center [195, 464] width 165 height 16
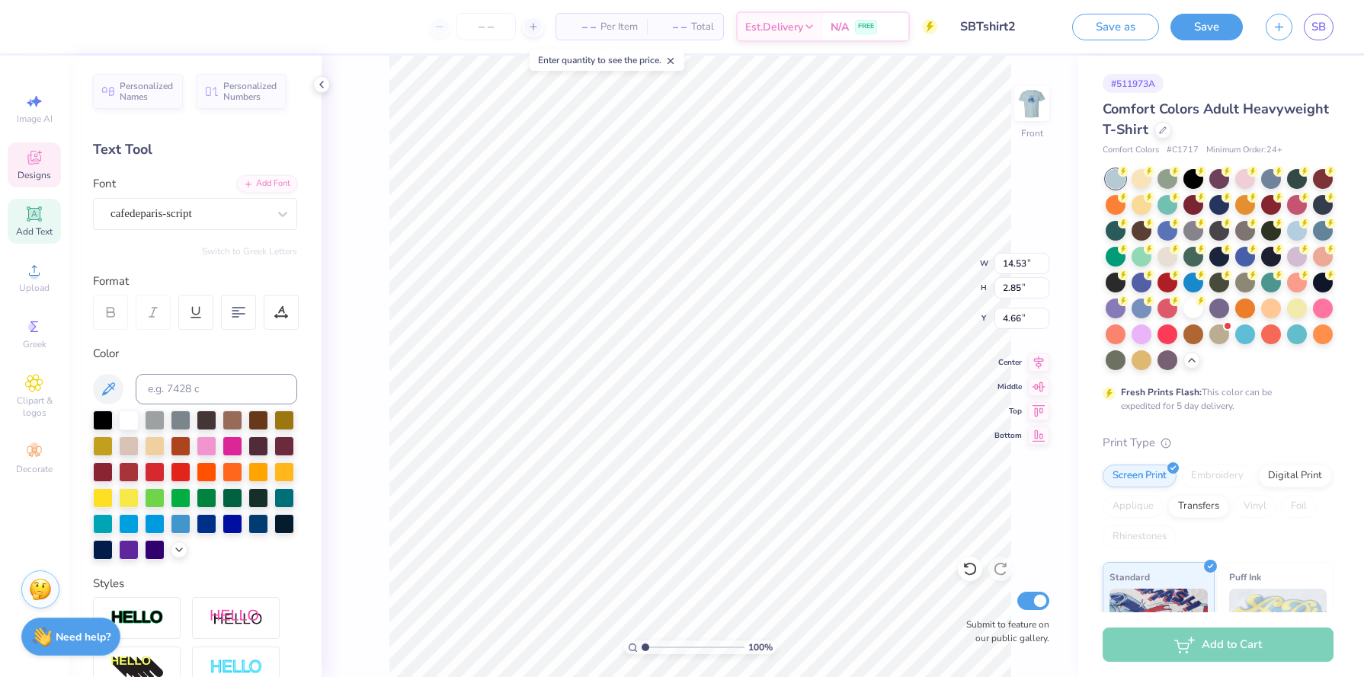
type input "5.37"
type input "1.04"
type input "5.56"
click at [232, 214] on div "cafedeparis-script" at bounding box center [189, 214] width 160 height 24
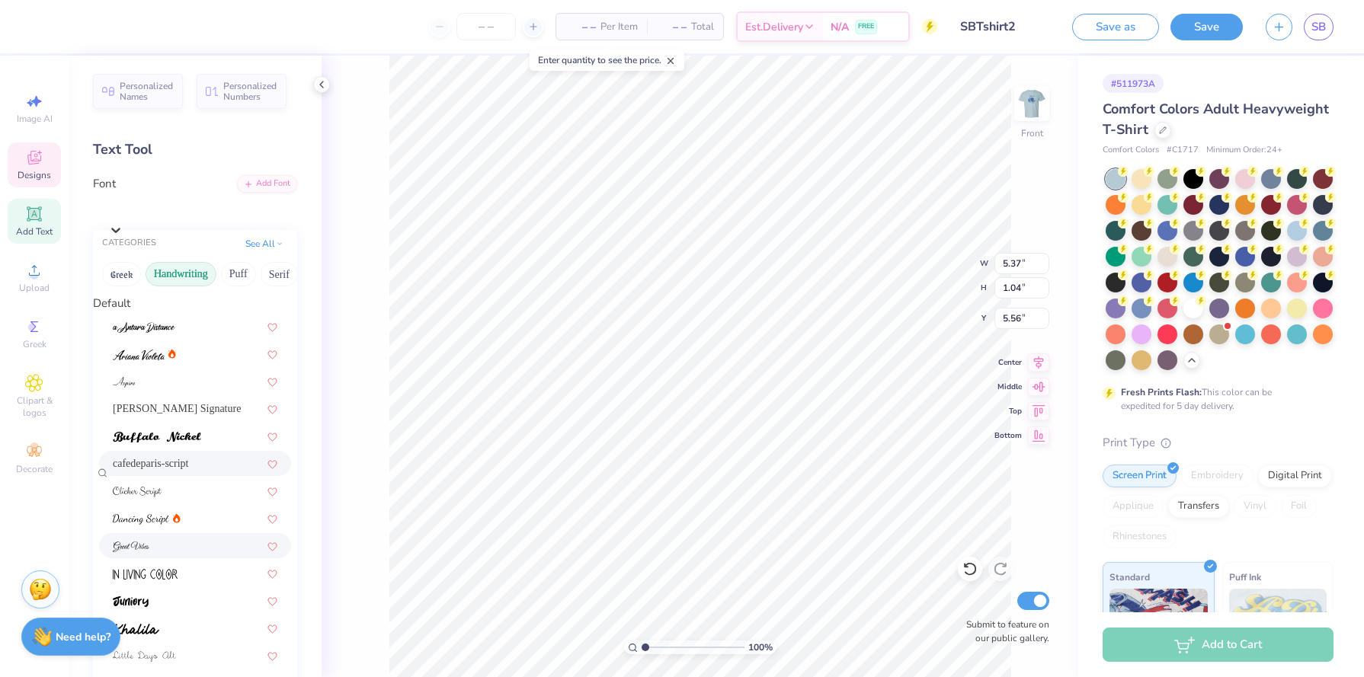
scroll to position [97, 0]
click at [219, 538] on div at bounding box center [195, 546] width 165 height 16
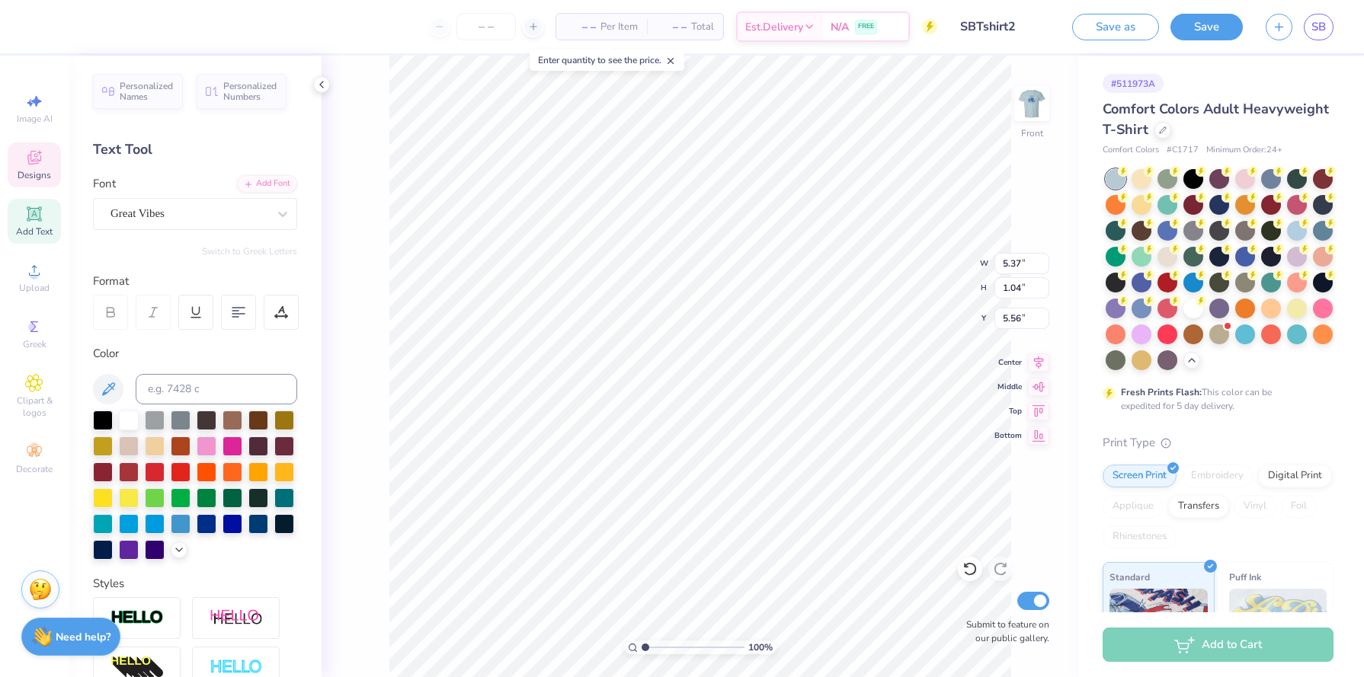
type input "7.73"
type input "1.20"
type input "5.48"
click at [260, 215] on div "Great Vibes" at bounding box center [189, 214] width 160 height 24
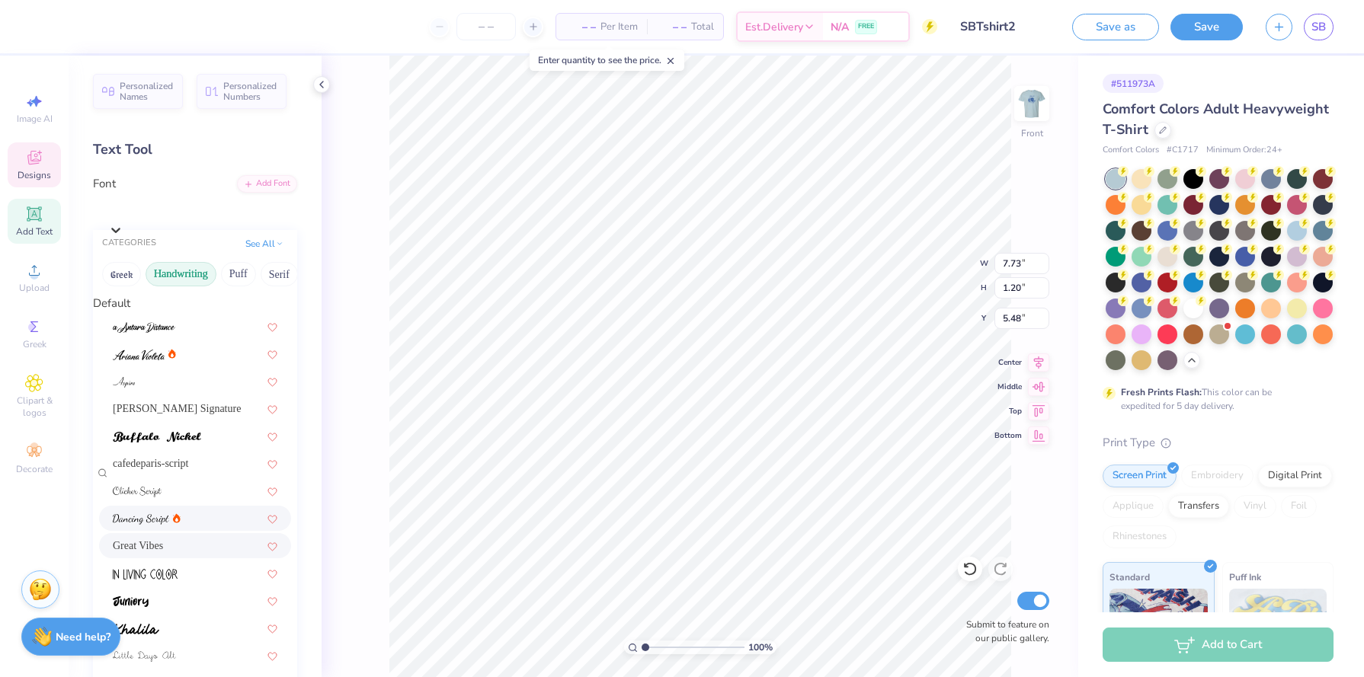
scroll to position [293, 0]
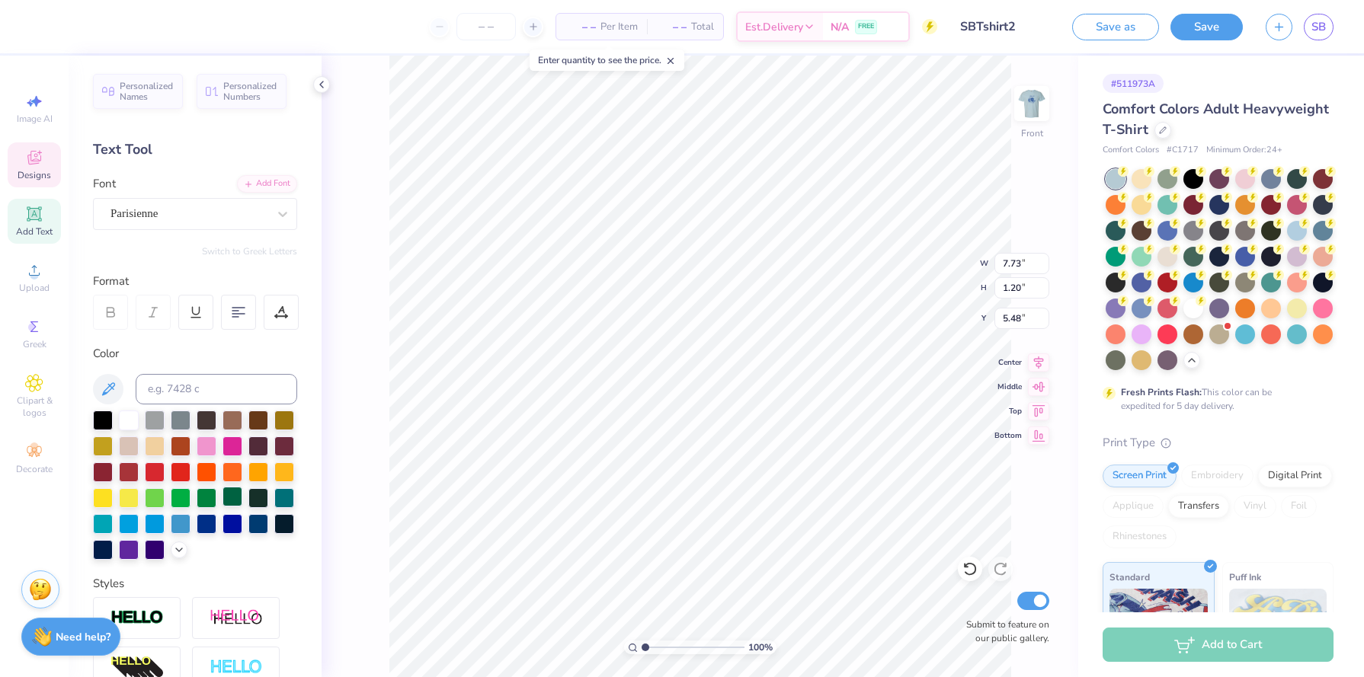
type input "9.21"
type input "1.27"
type input "5.64"
type input "1.90"
type input "0.43"
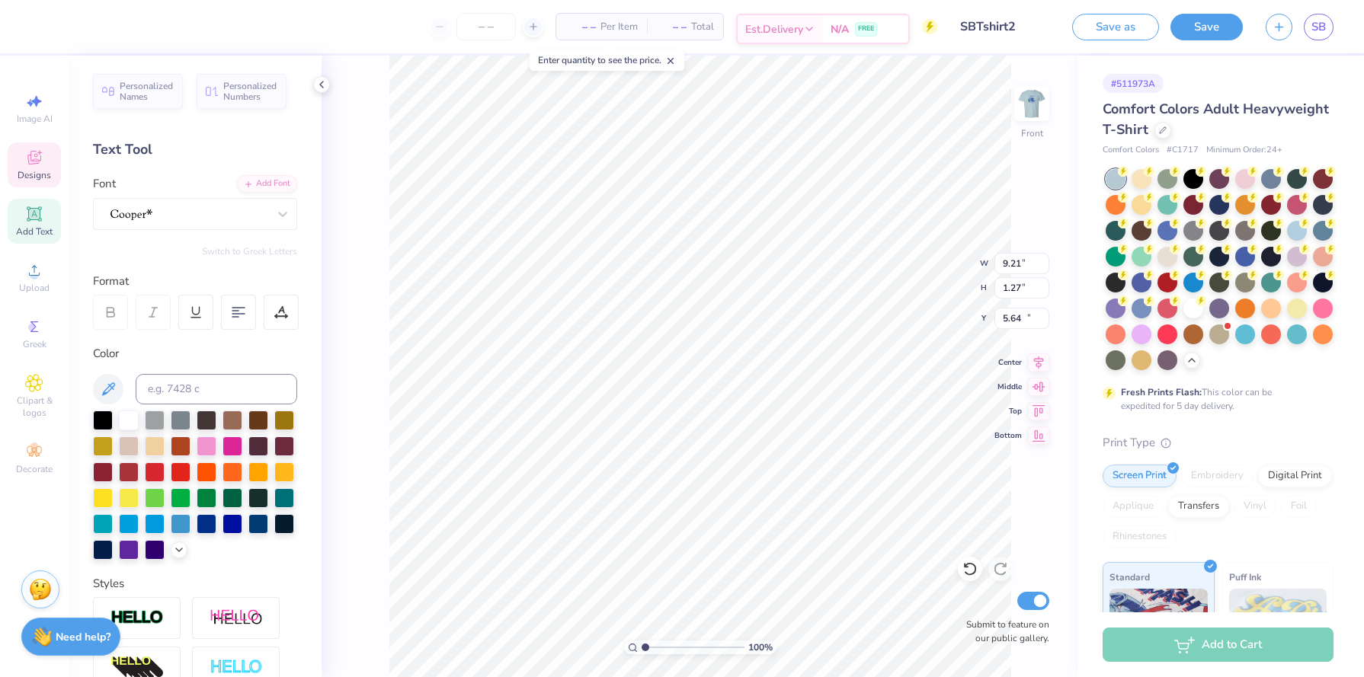
type input "16.89"
type input "3.05"
type input "0.58"
type input "16.13"
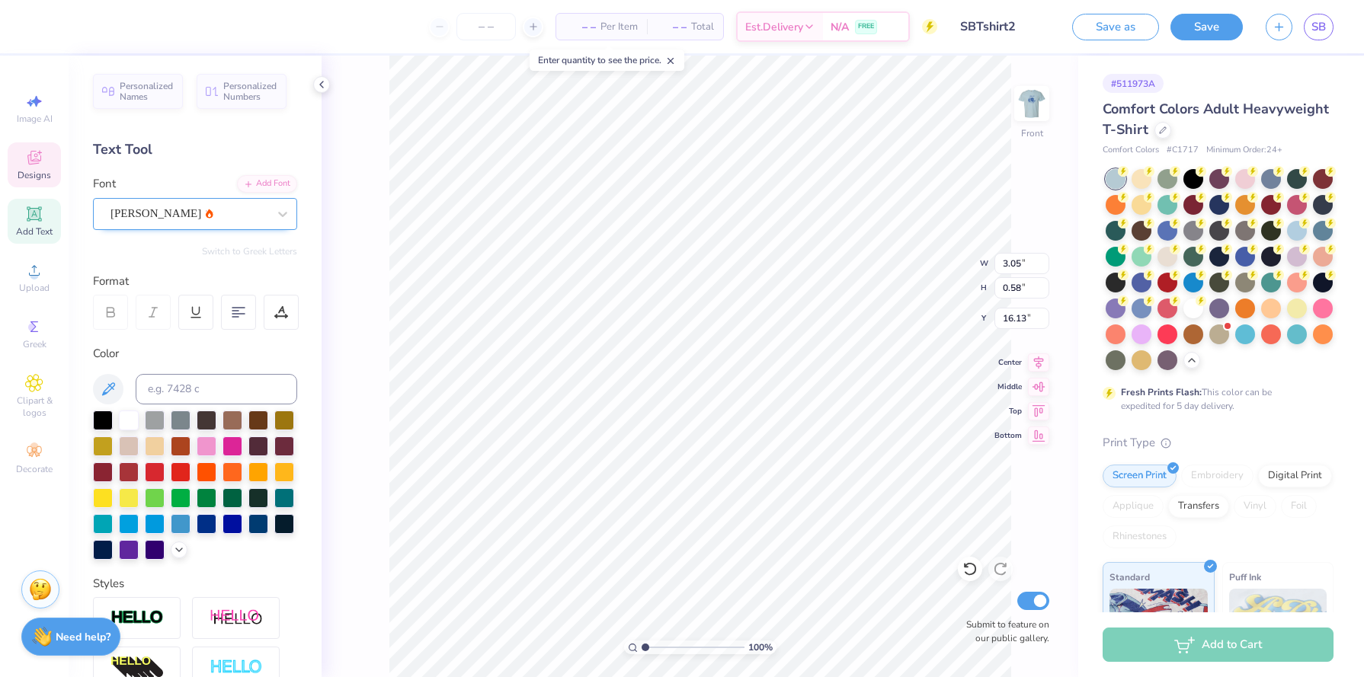
click at [200, 206] on div "Alex Brush" at bounding box center [189, 214] width 160 height 24
type input "9.21"
type input "1.27"
type input "5.64"
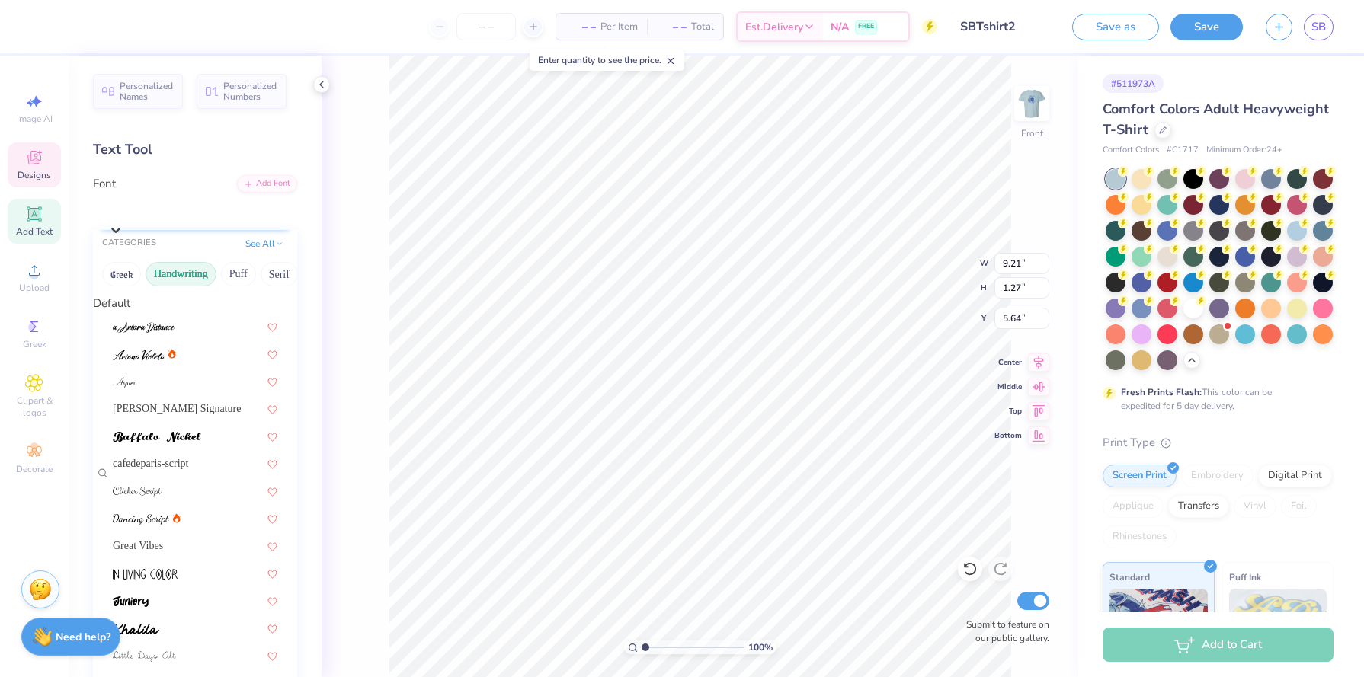
click at [123, 222] on icon at bounding box center [115, 229] width 15 height 15
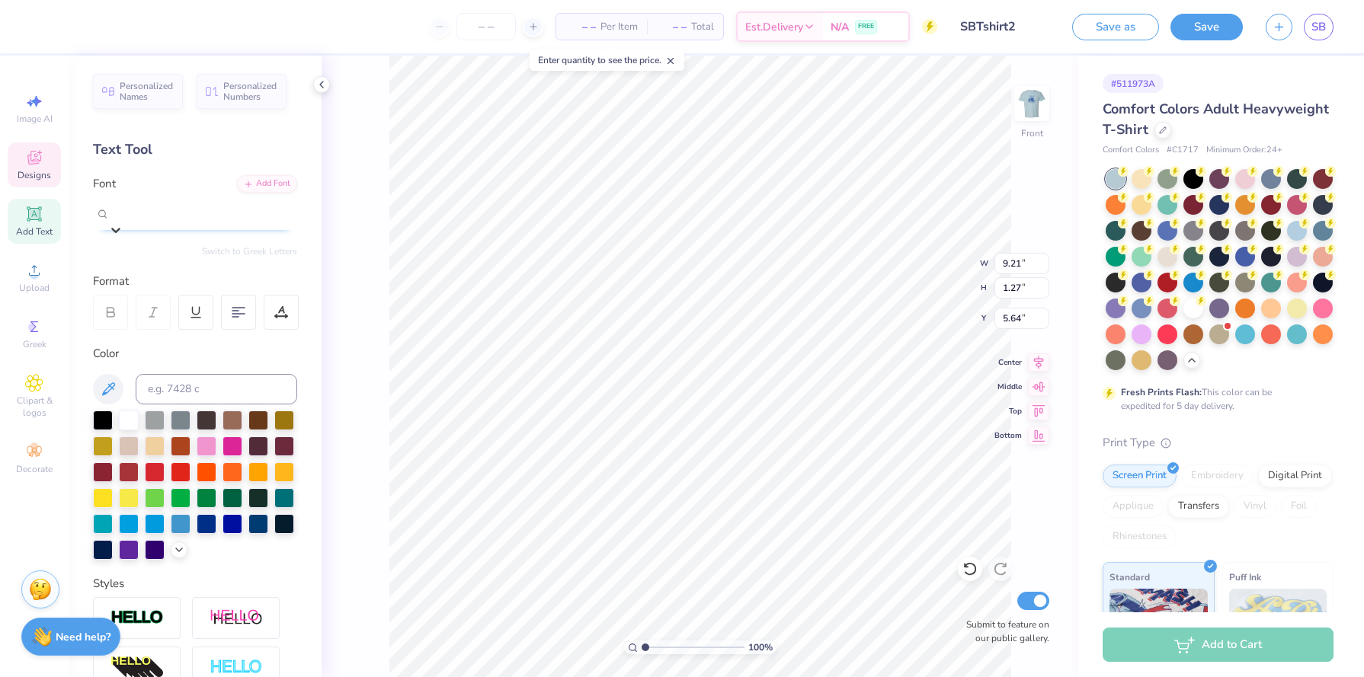
click at [123, 222] on icon at bounding box center [115, 229] width 15 height 15
click at [347, 270] on div "100 % Front W 9.21 9.21 " H 1.27 1.27 " Y 5.64 5.64 " Center Middle Top Bottom …" at bounding box center [699, 367] width 756 height 622
click at [277, 214] on icon at bounding box center [282, 213] width 15 height 15
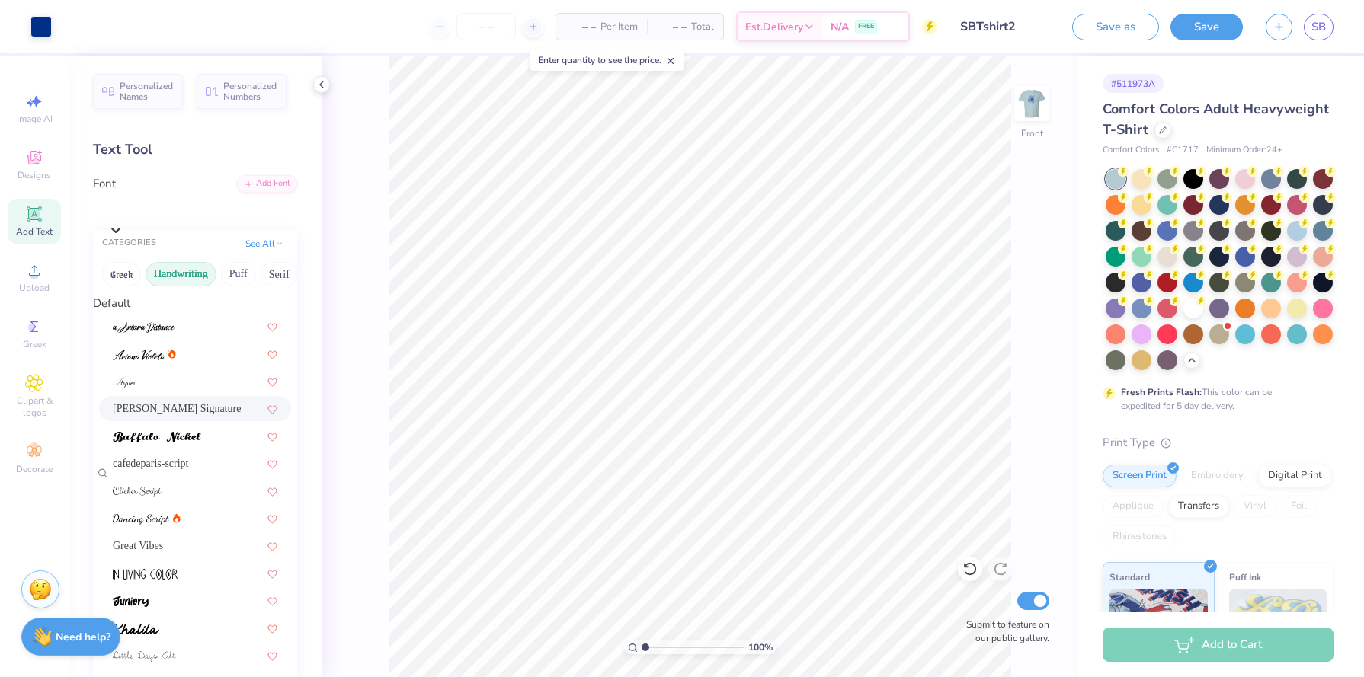
click at [328, 246] on div "100 % Front Submit to feature on our public gallery." at bounding box center [699, 367] width 756 height 622
click at [123, 221] on div at bounding box center [115, 230] width 15 height 18
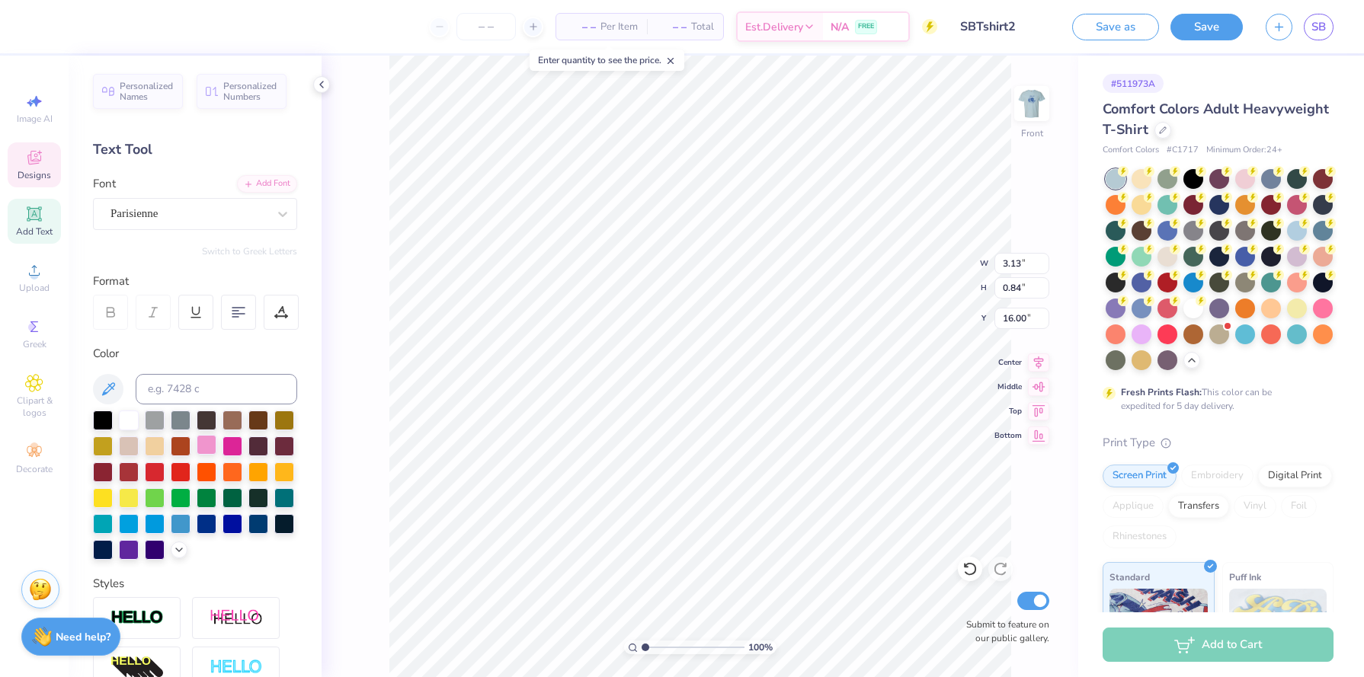
type input "3.13"
type input "0.84"
type input "16.00"
type input "3.13"
type input "0.84"
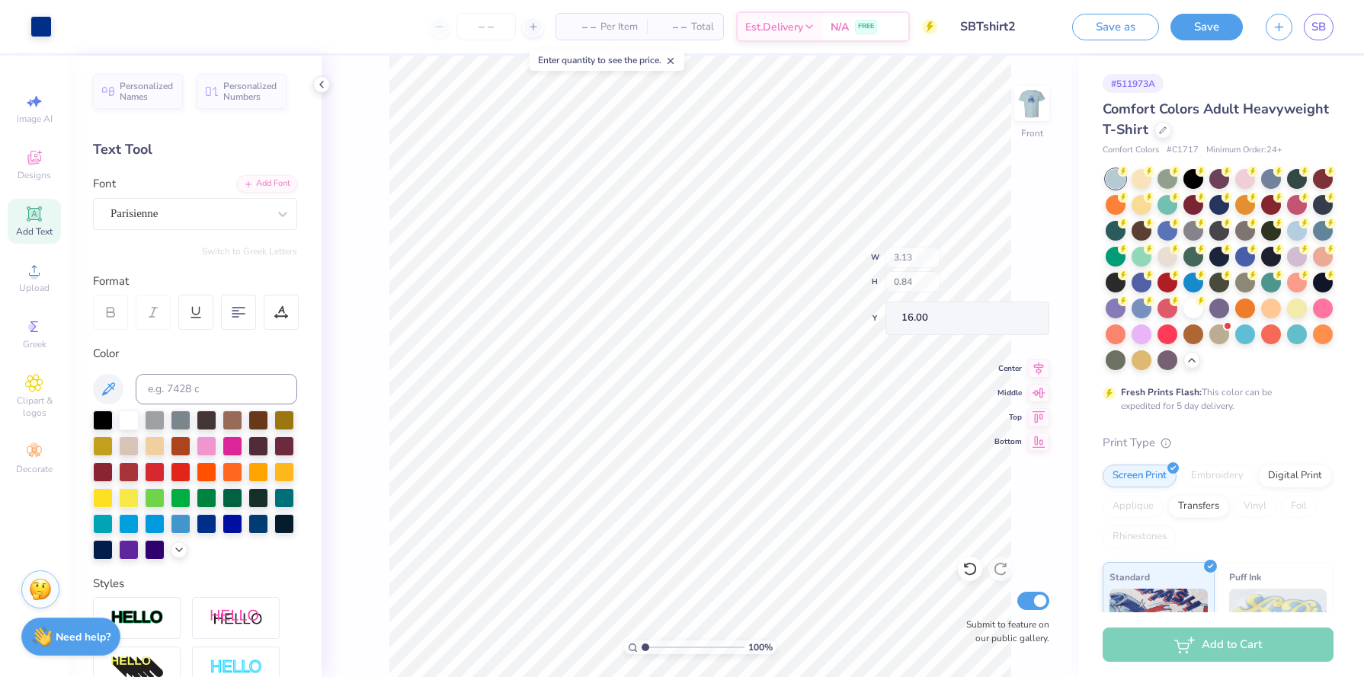
type input "16.27"
type input "9.21"
type input "1.27"
type input "5.65"
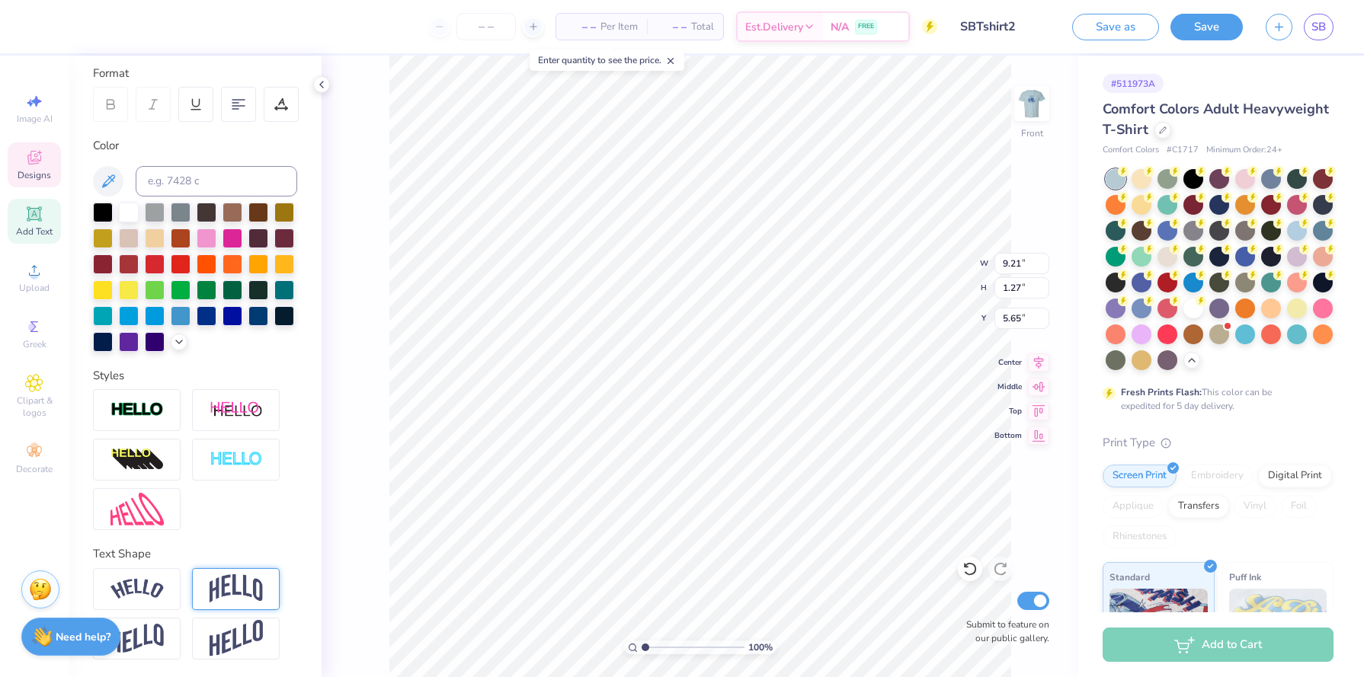
click at [225, 582] on img at bounding box center [235, 588] width 53 height 29
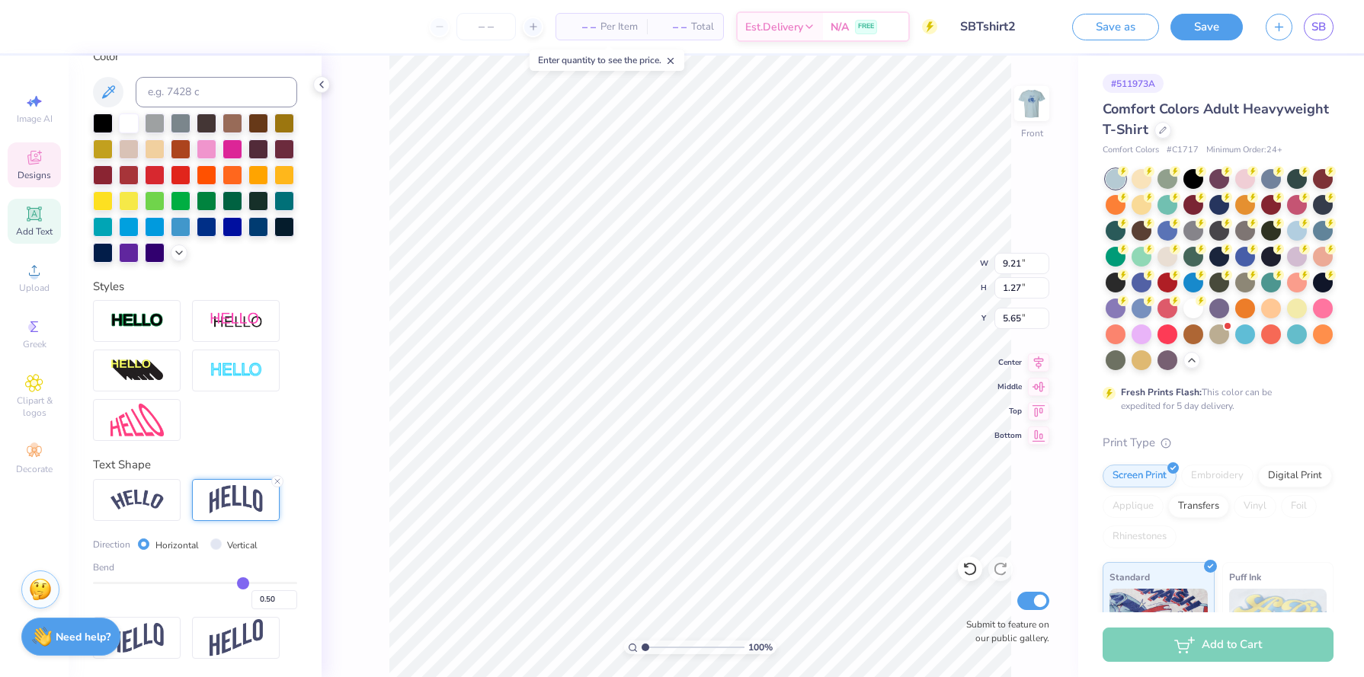
type input "0.49"
type input "0.48"
type input "0.46"
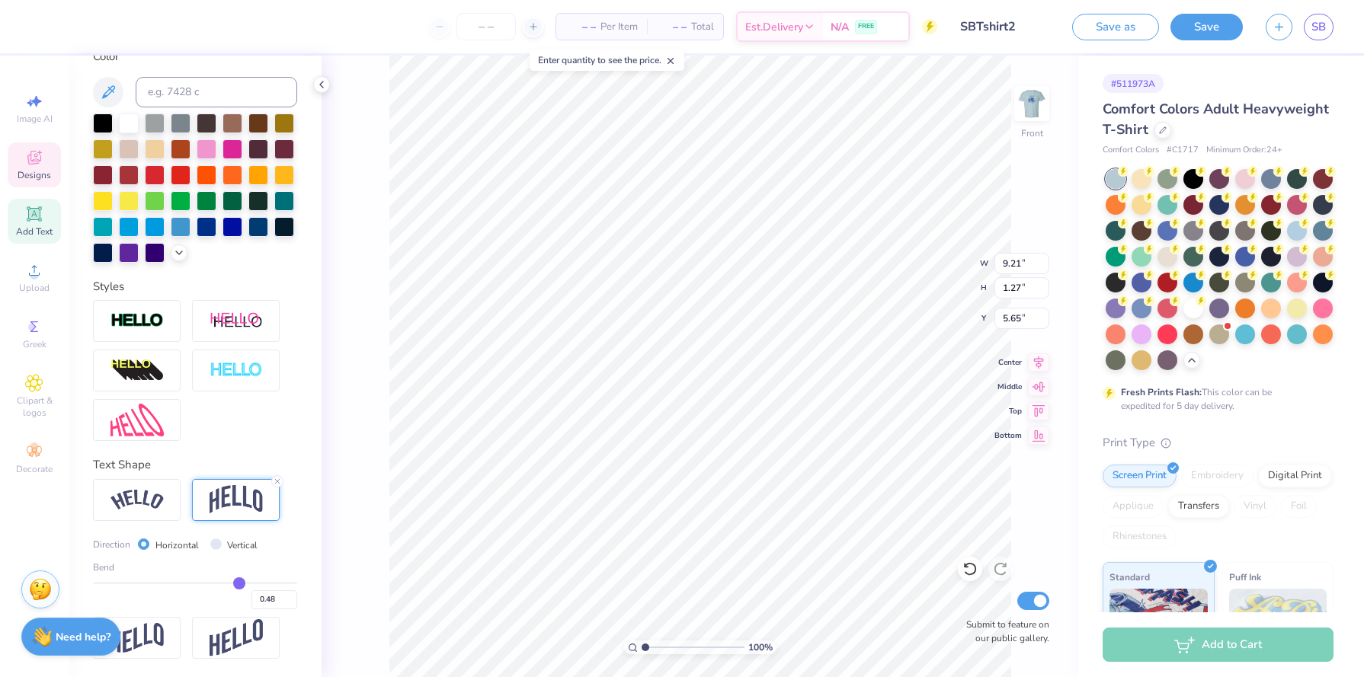
type input "0.46"
type input "0.45"
type input "0.44"
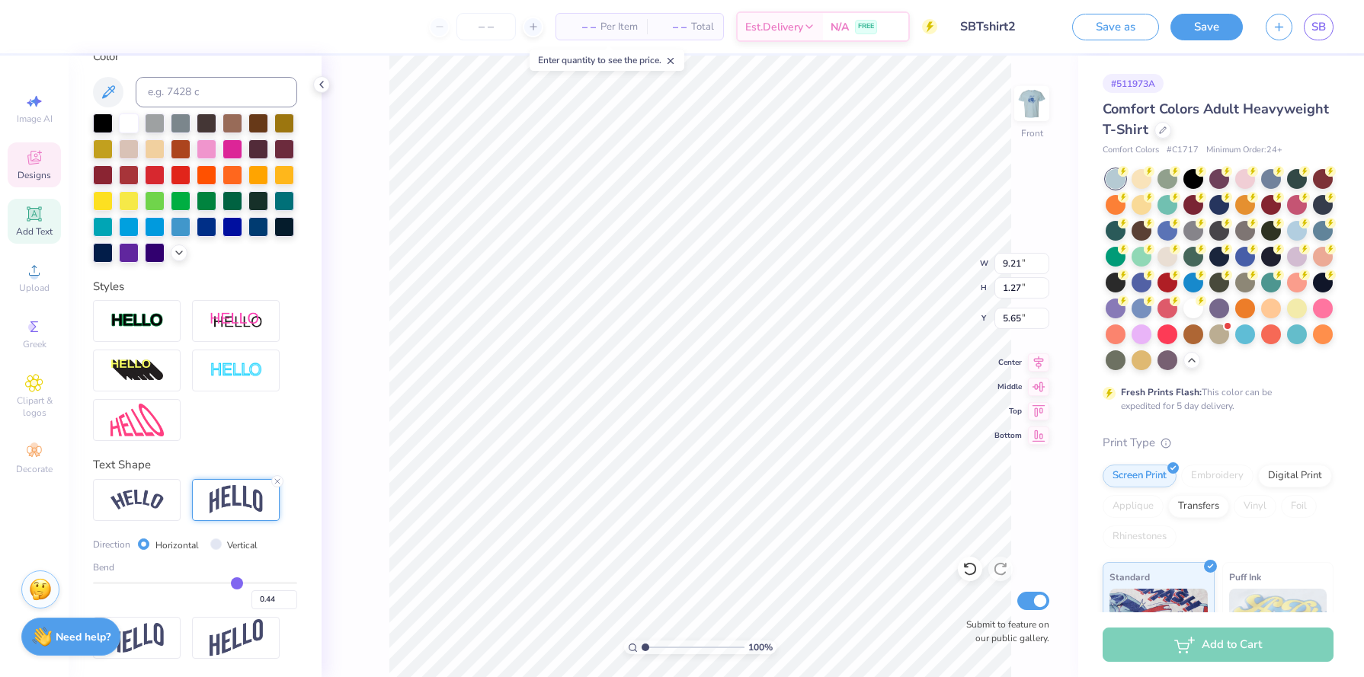
type input "0.43"
type input "0.42"
type input "0.41"
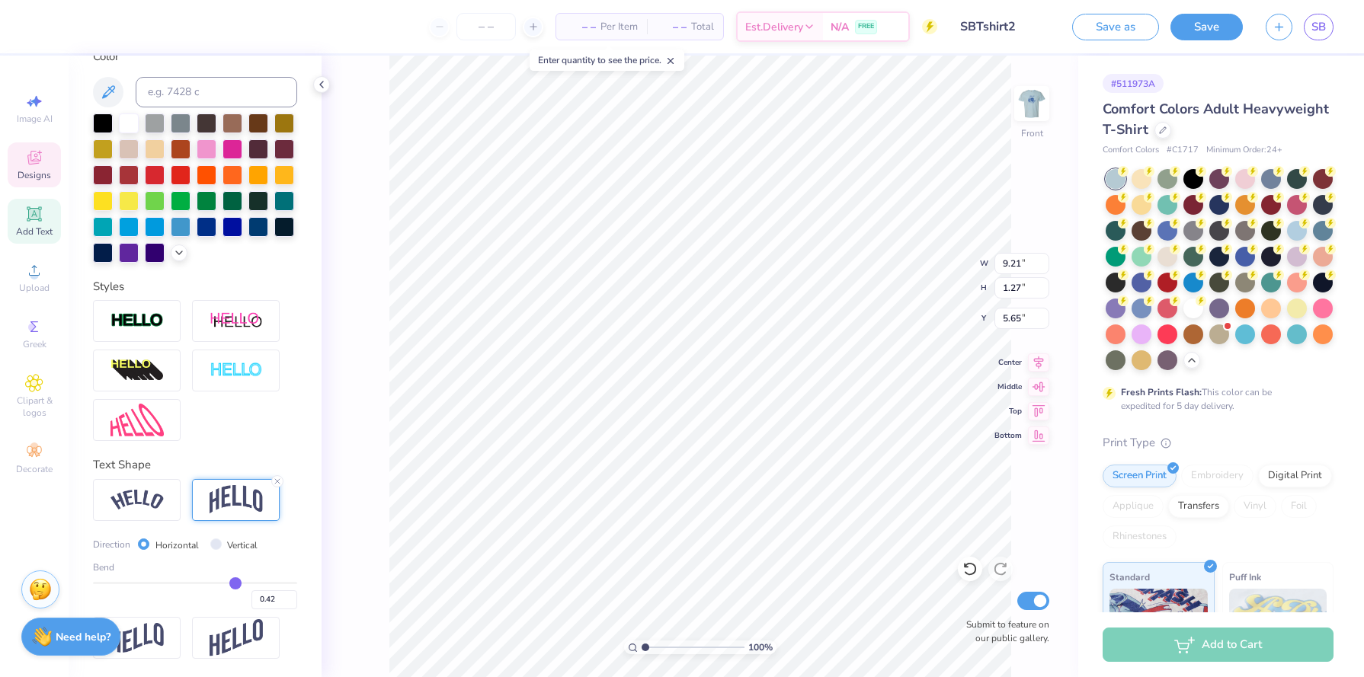
type input "0.41"
type input "0.4"
type input "0.40"
type input "0.39"
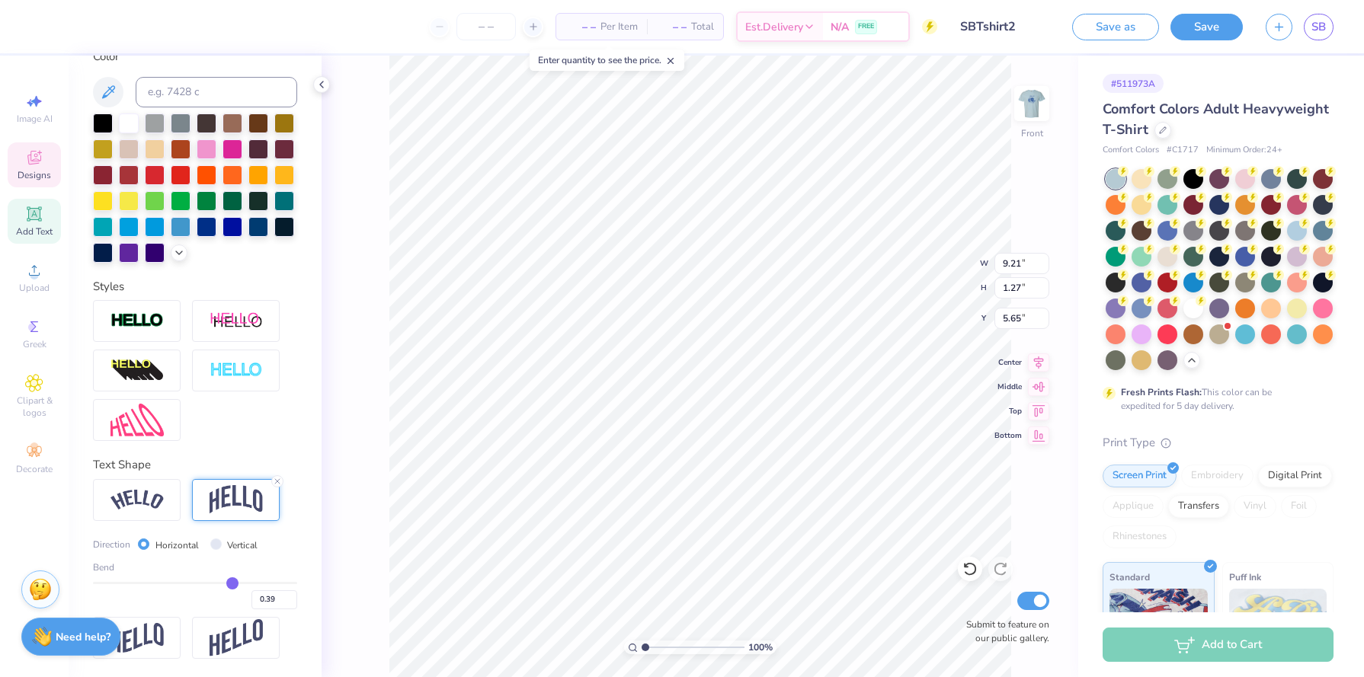
type input "0.38"
type input "0.37"
type input "0.36"
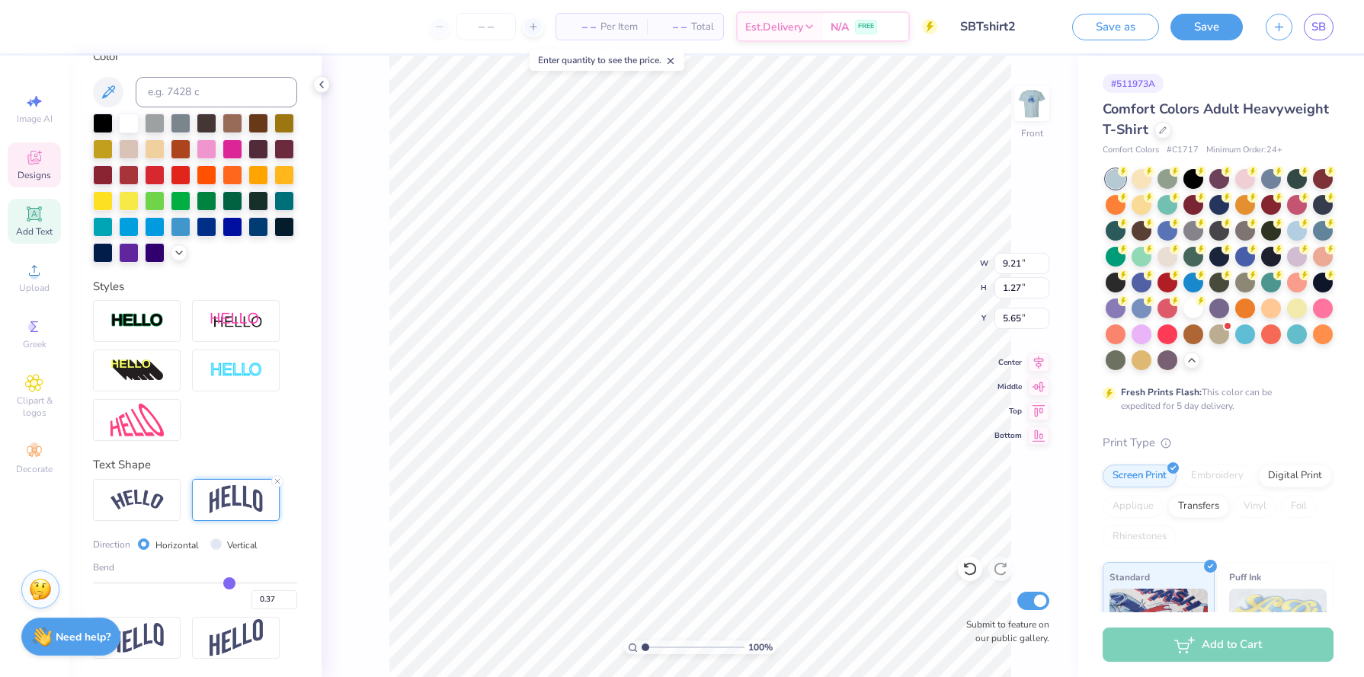
type input "0.36"
type input "0.35"
type input "0.34"
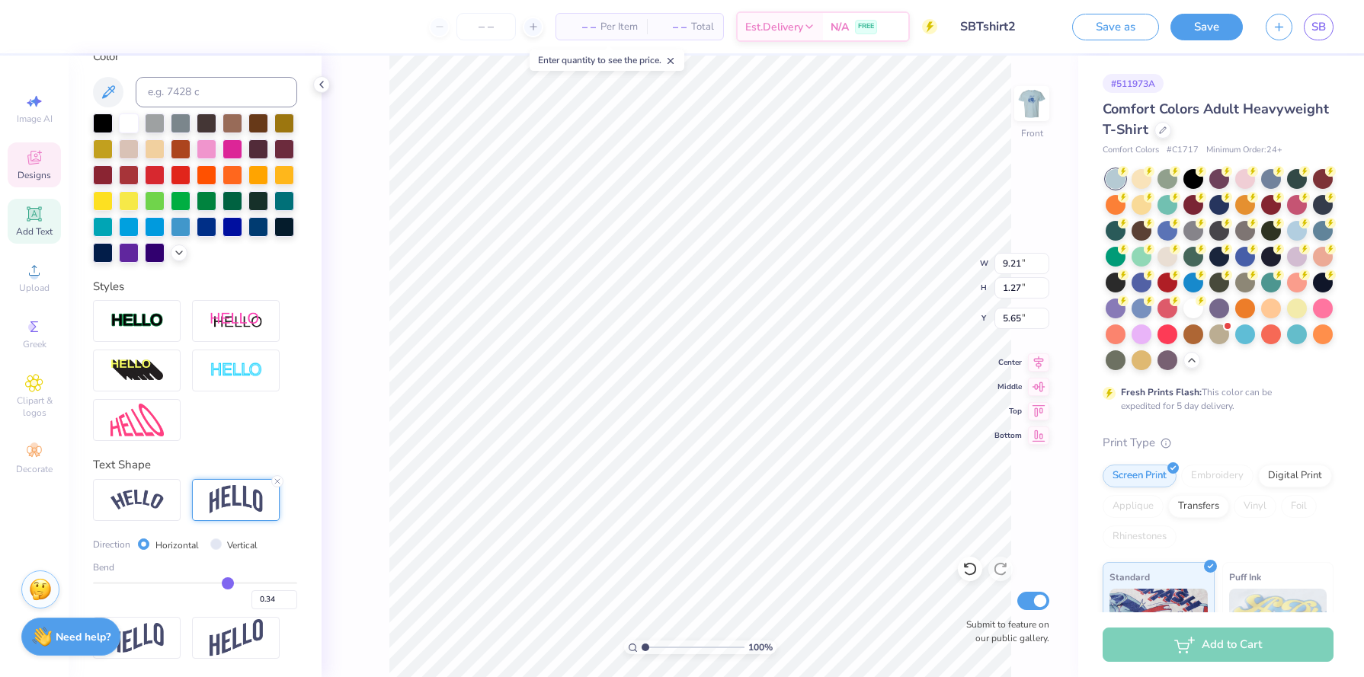
drag, startPoint x: 242, startPoint y: 579, endPoint x: 227, endPoint y: 577, distance: 15.4
type input "0.34"
click at [227, 582] on input "range" at bounding box center [195, 583] width 204 height 2
click at [353, 561] on div "100 % Front W 9.21 9.21 " H 1.27 1.27 " Y 5.65 5.65 " Center Middle Top Bottom …" at bounding box center [699, 367] width 756 height 622
type input "5.21"
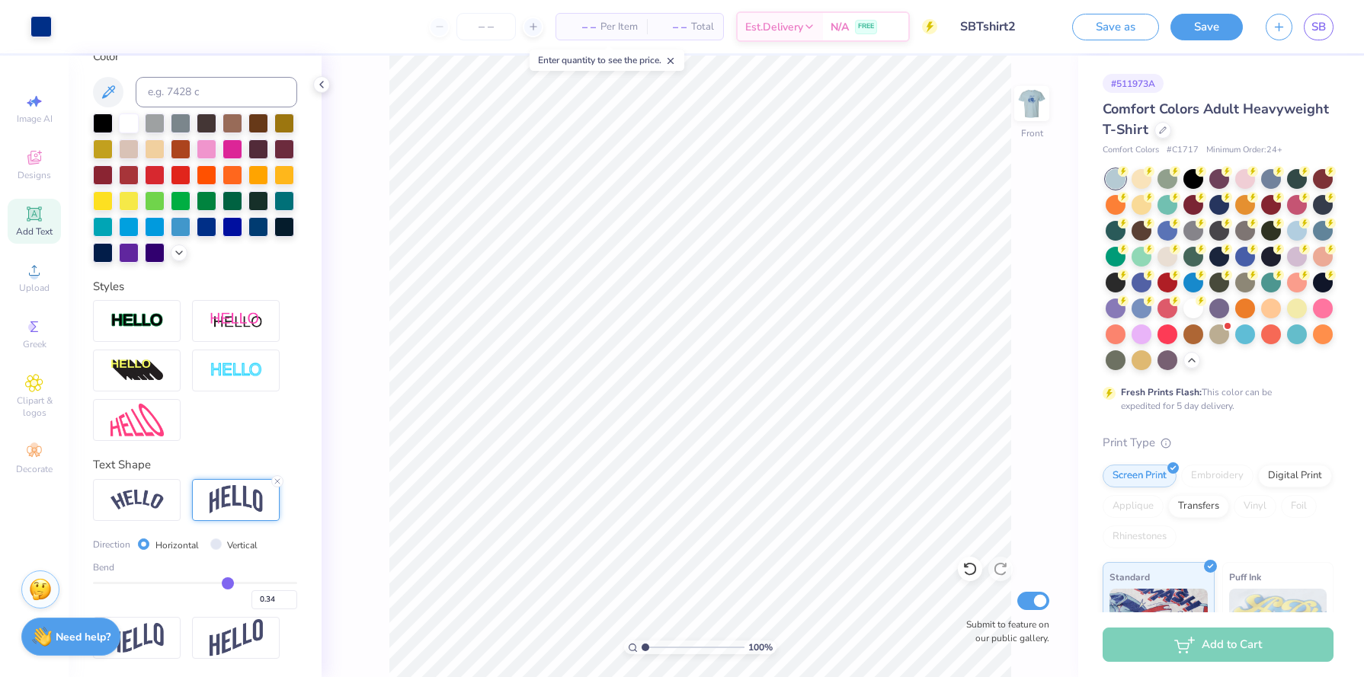
type textarea "x"
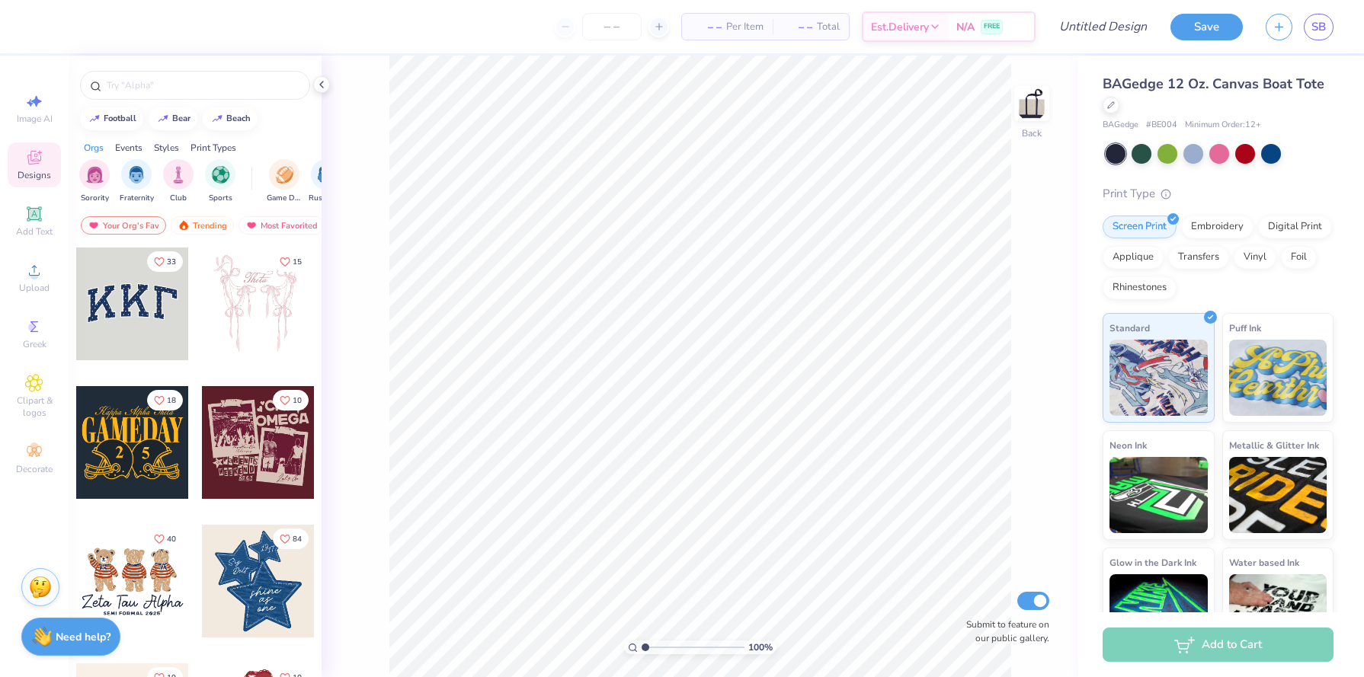
click at [47, 601] on div "Stuck? Our Art team will finish your design for free." at bounding box center [40, 587] width 38 height 38
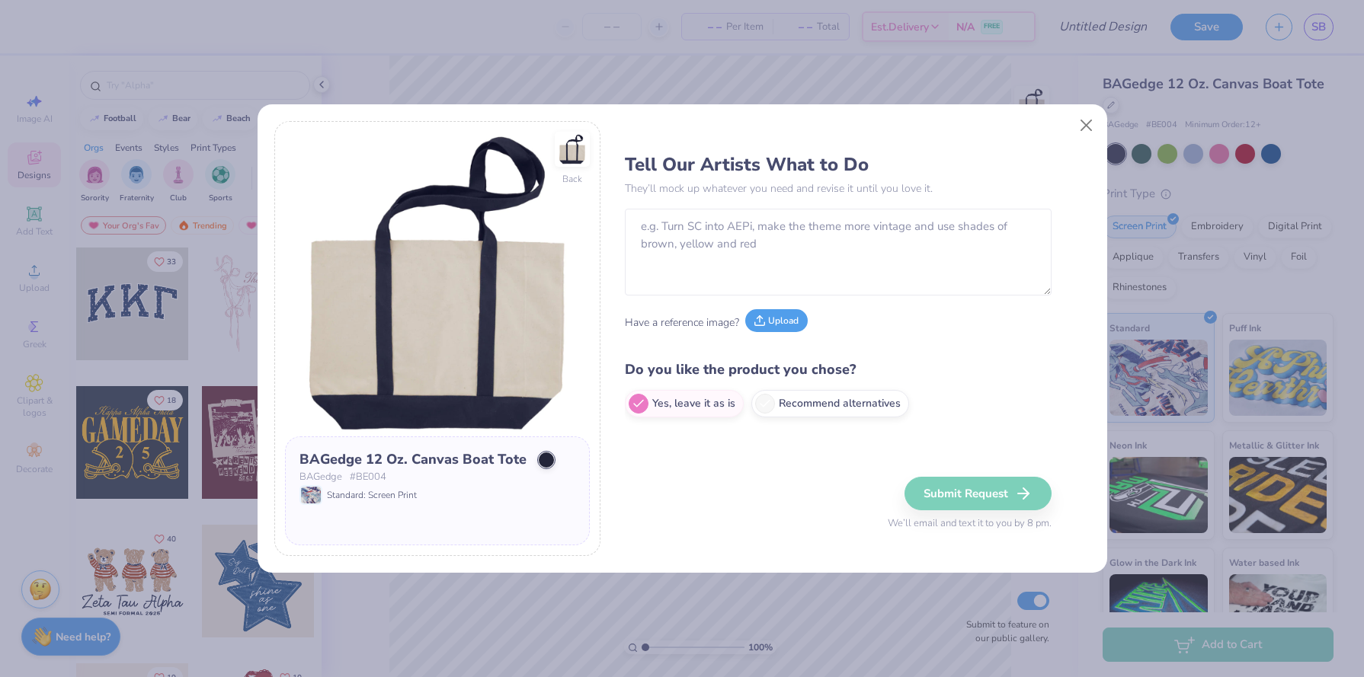
click at [765, 323] on icon at bounding box center [760, 323] width 10 height 3
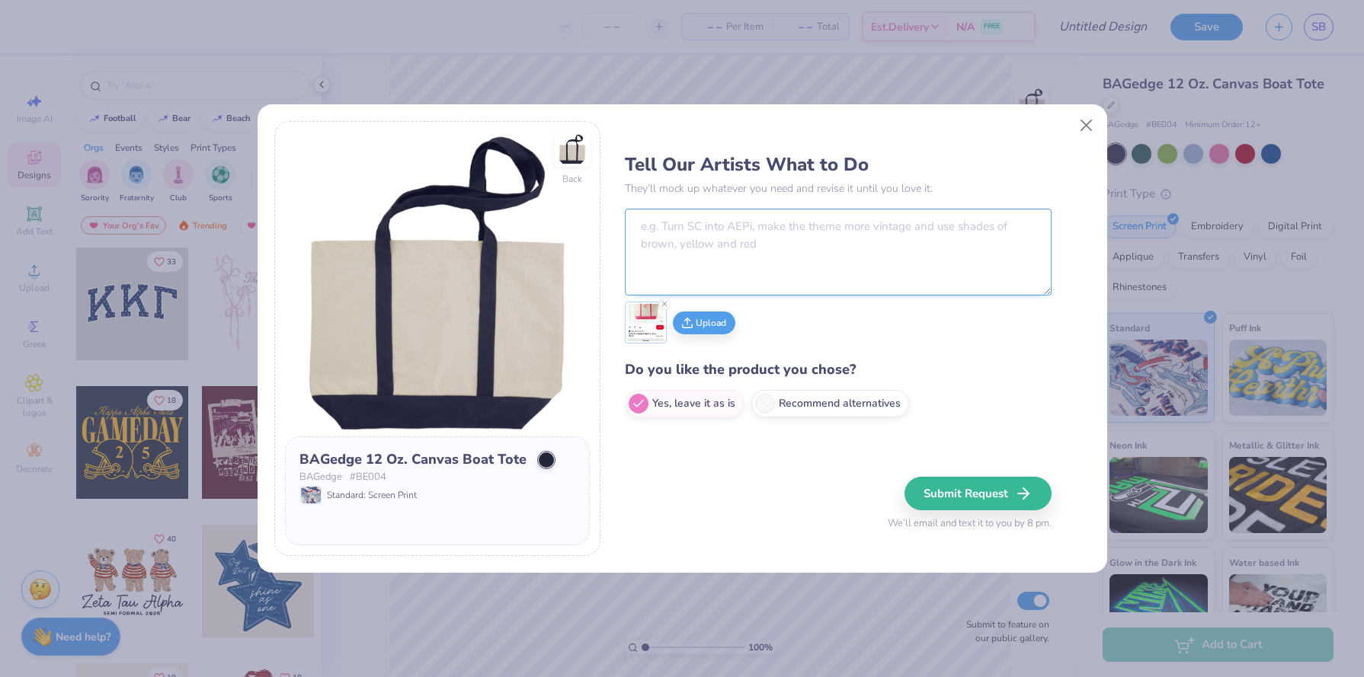
click at [728, 259] on textarea at bounding box center [838, 252] width 427 height 87
paste textarea "Ω"
click at [874, 225] on textarea "if you can make the embroidery greek letters AΩE" at bounding box center [838, 252] width 427 height 87
click at [907, 235] on textarea "If you can make the embroidery Greek letters AΩE" at bounding box center [838, 252] width 427 height 87
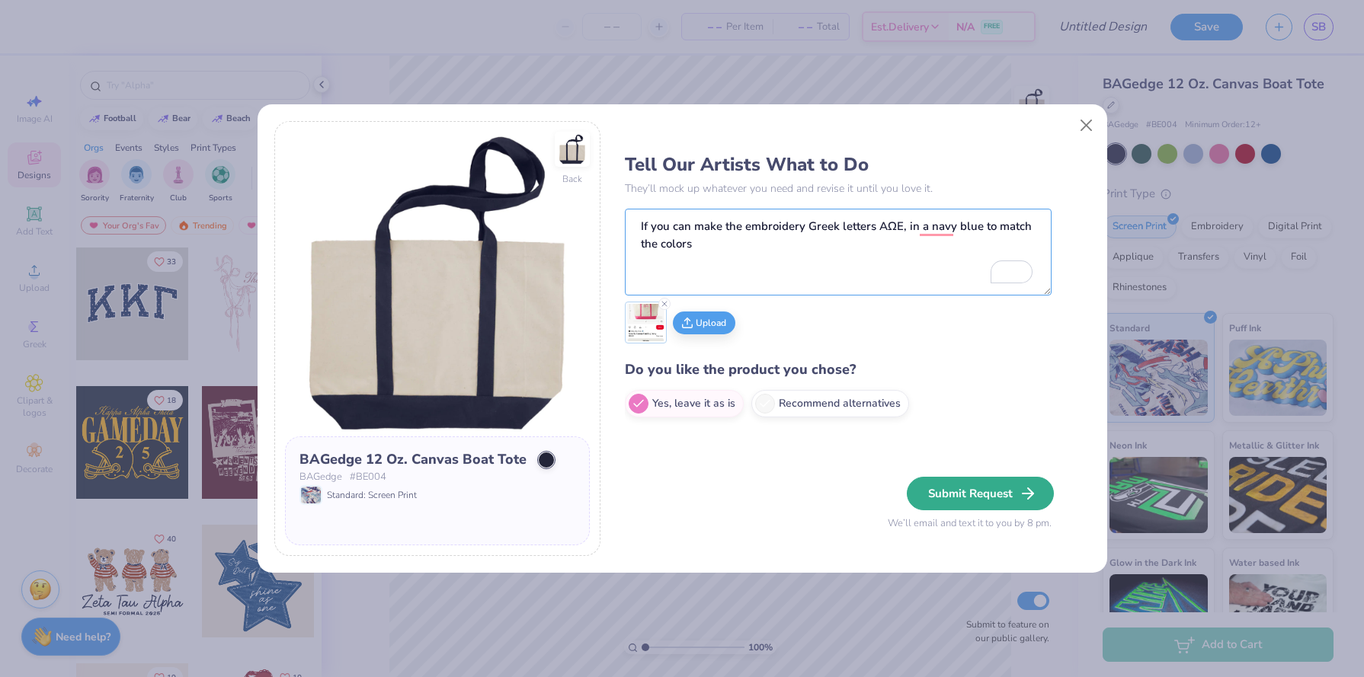
type textarea "If you can make the embroidery Greek letters AΩE, in a navy blue to match the c…"
click at [956, 496] on button "Submit Request" at bounding box center [979, 494] width 147 height 34
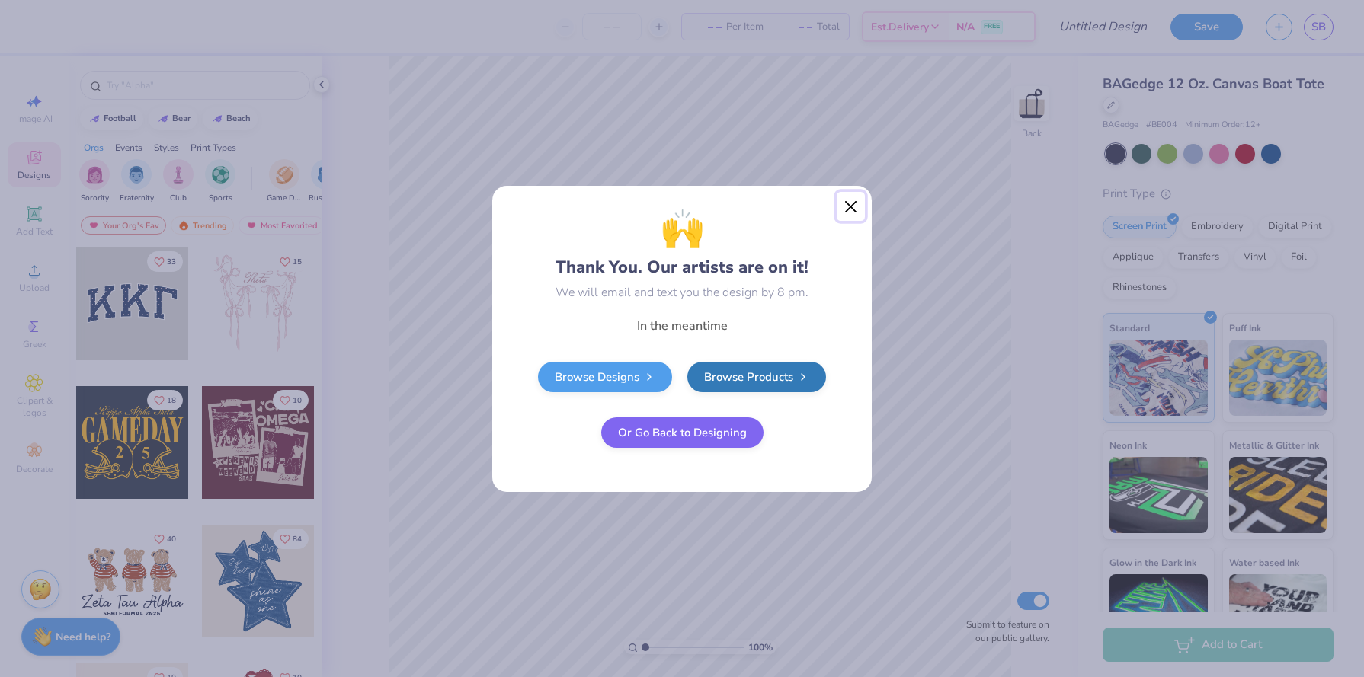
click at [848, 195] on button "Close" at bounding box center [850, 206] width 29 height 29
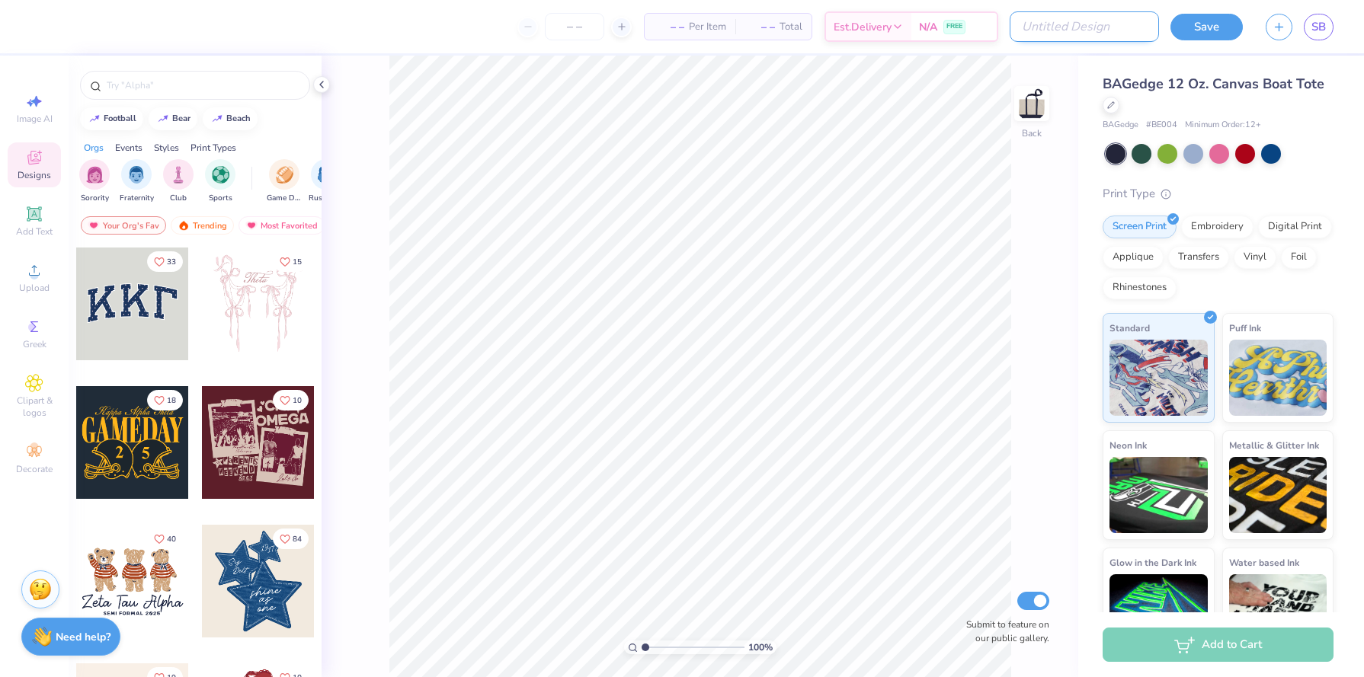
click at [1087, 26] on input "Design Title" at bounding box center [1083, 26] width 149 height 30
type input "SBBoatbag"
click at [1217, 27] on button "Save" at bounding box center [1206, 24] width 72 height 27
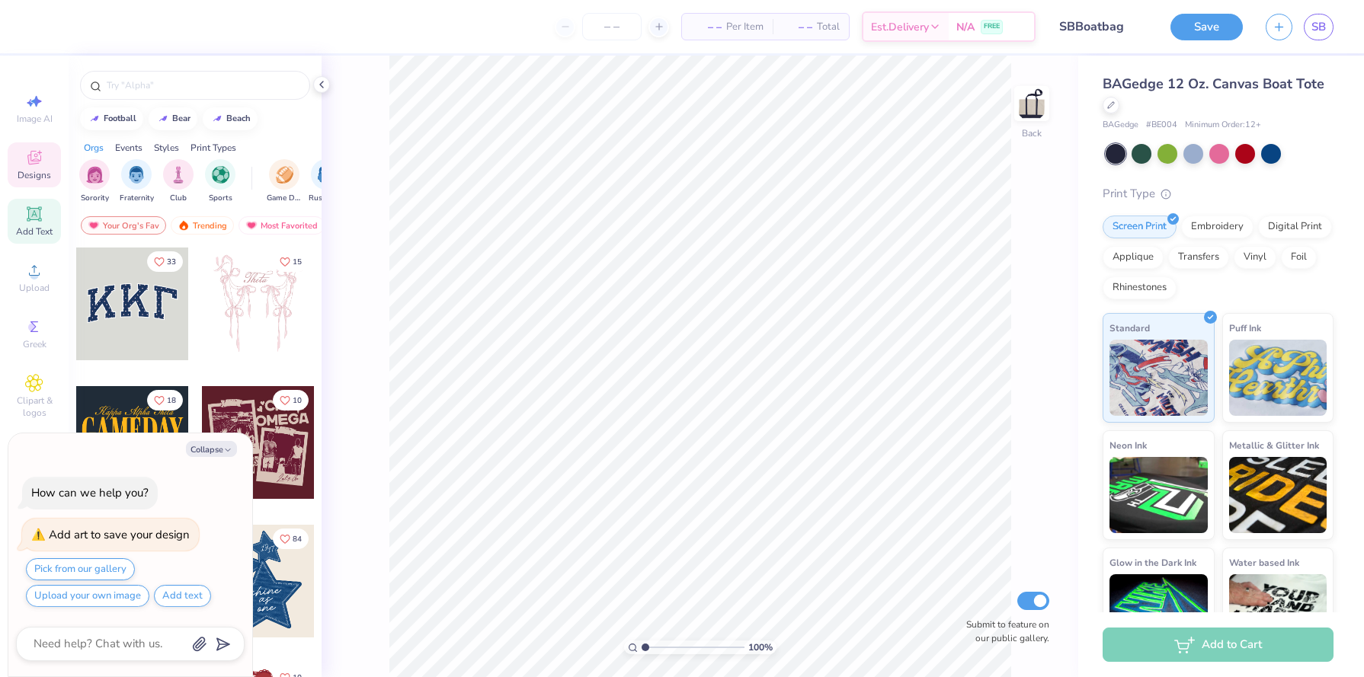
click at [25, 220] on icon at bounding box center [34, 214] width 18 height 18
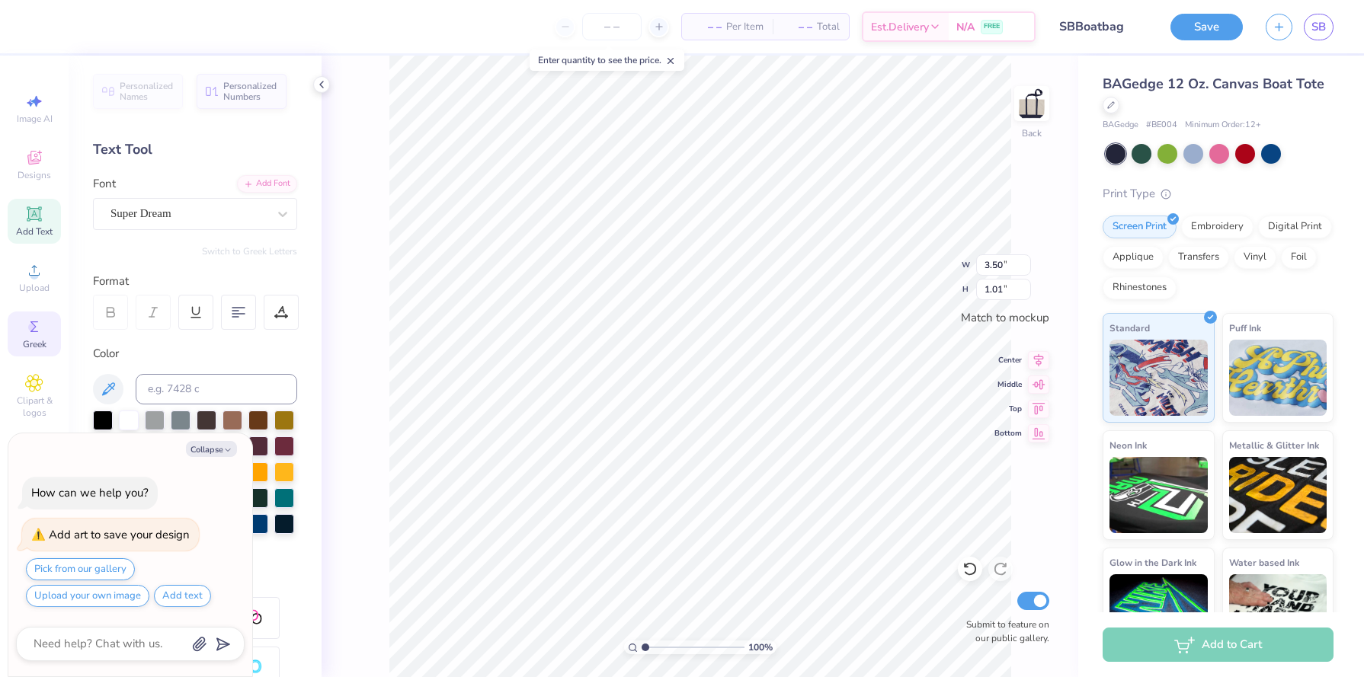
click at [40, 328] on icon at bounding box center [34, 327] width 18 height 18
type textarea "x"
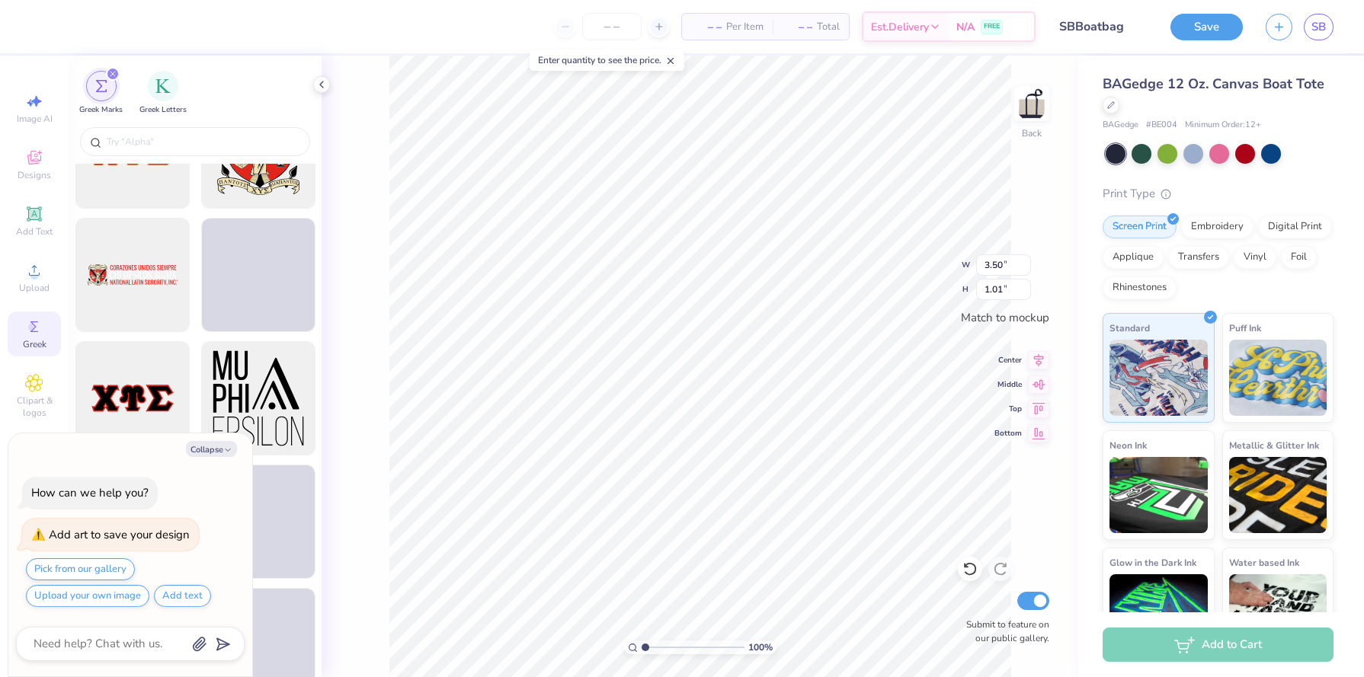
scroll to position [1592, 0]
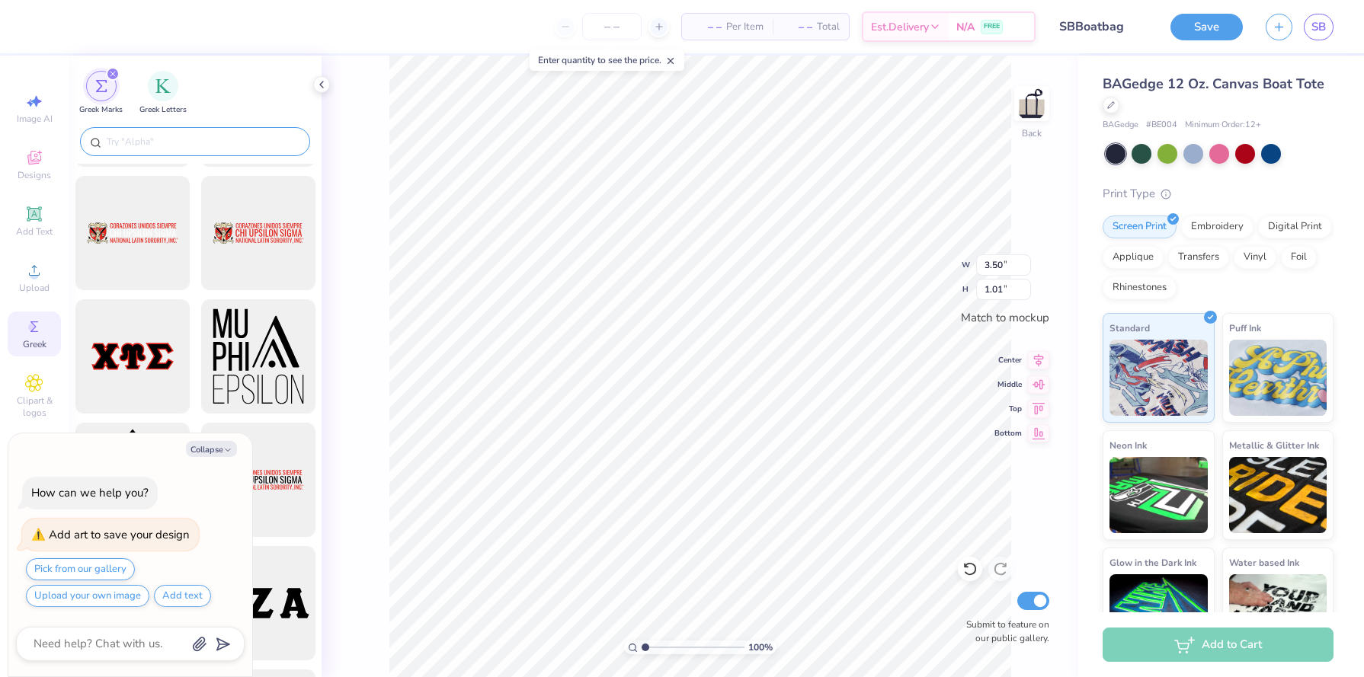
click at [167, 139] on input "text" at bounding box center [202, 141] width 195 height 15
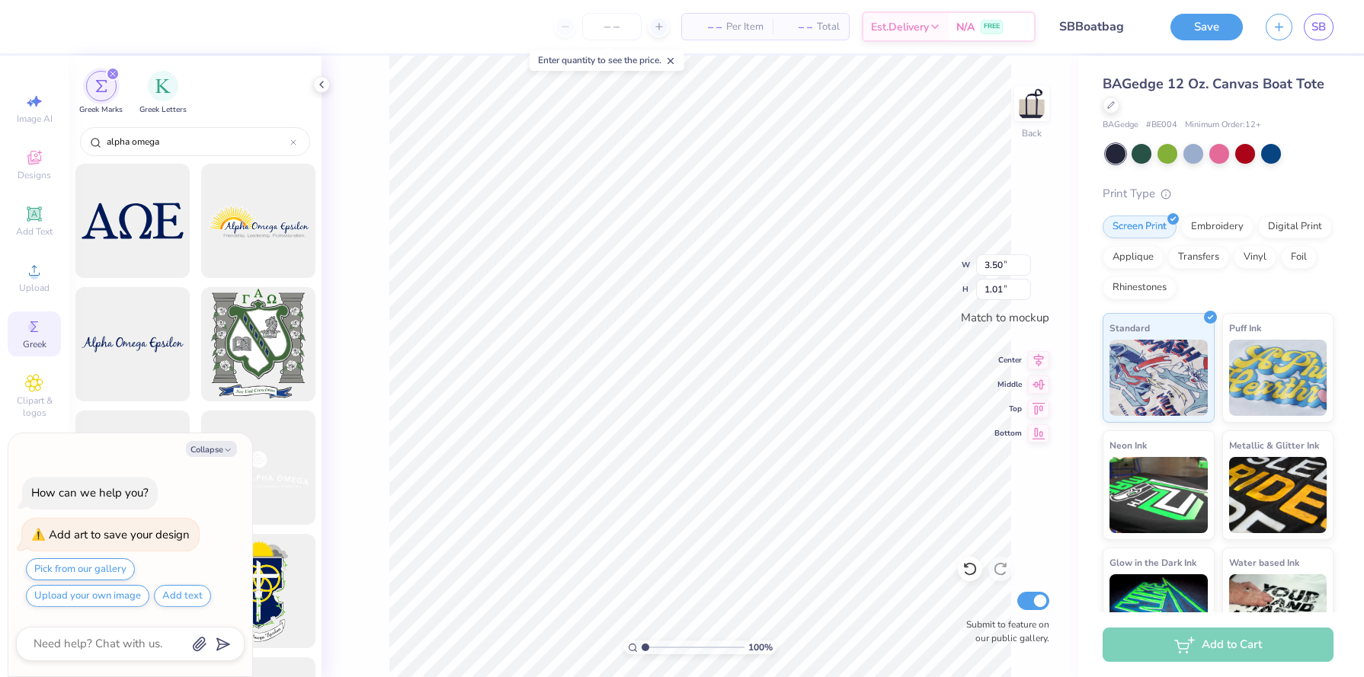
type input "alpha omega"
click at [148, 229] on div at bounding box center [132, 221] width 126 height 126
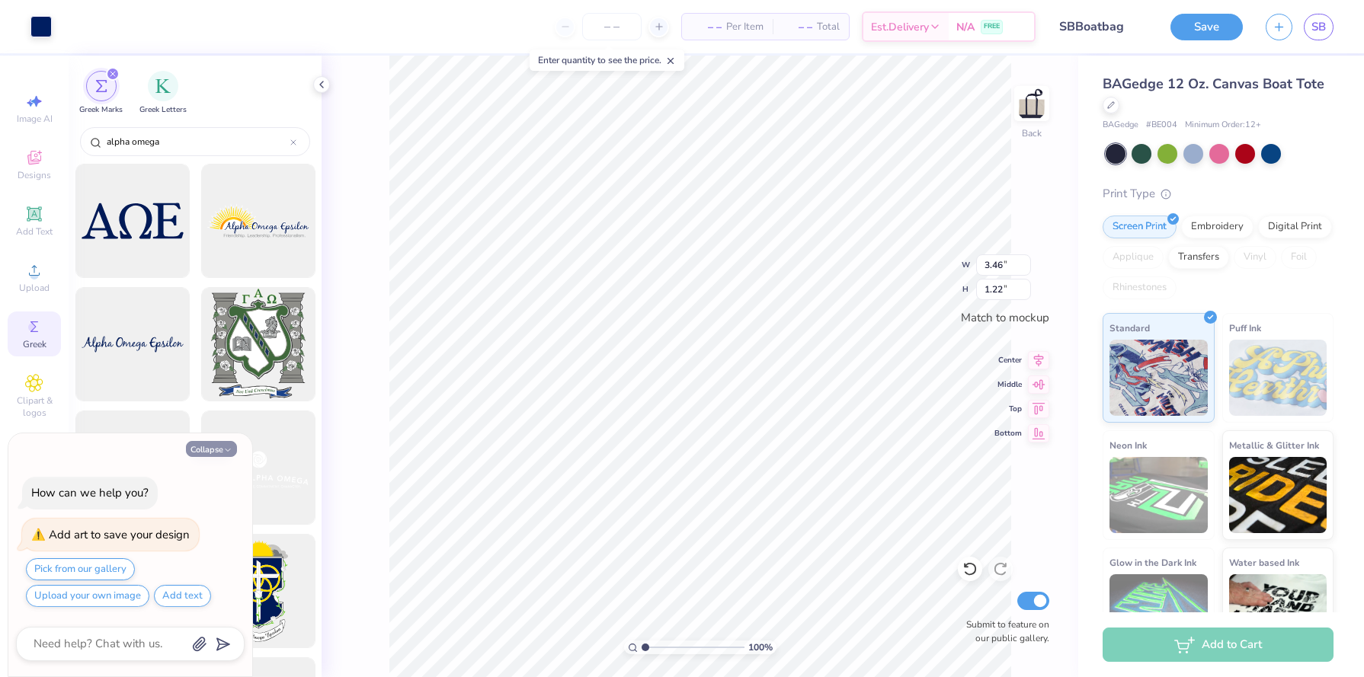
click at [217, 456] on button "Collapse" at bounding box center [211, 449] width 51 height 16
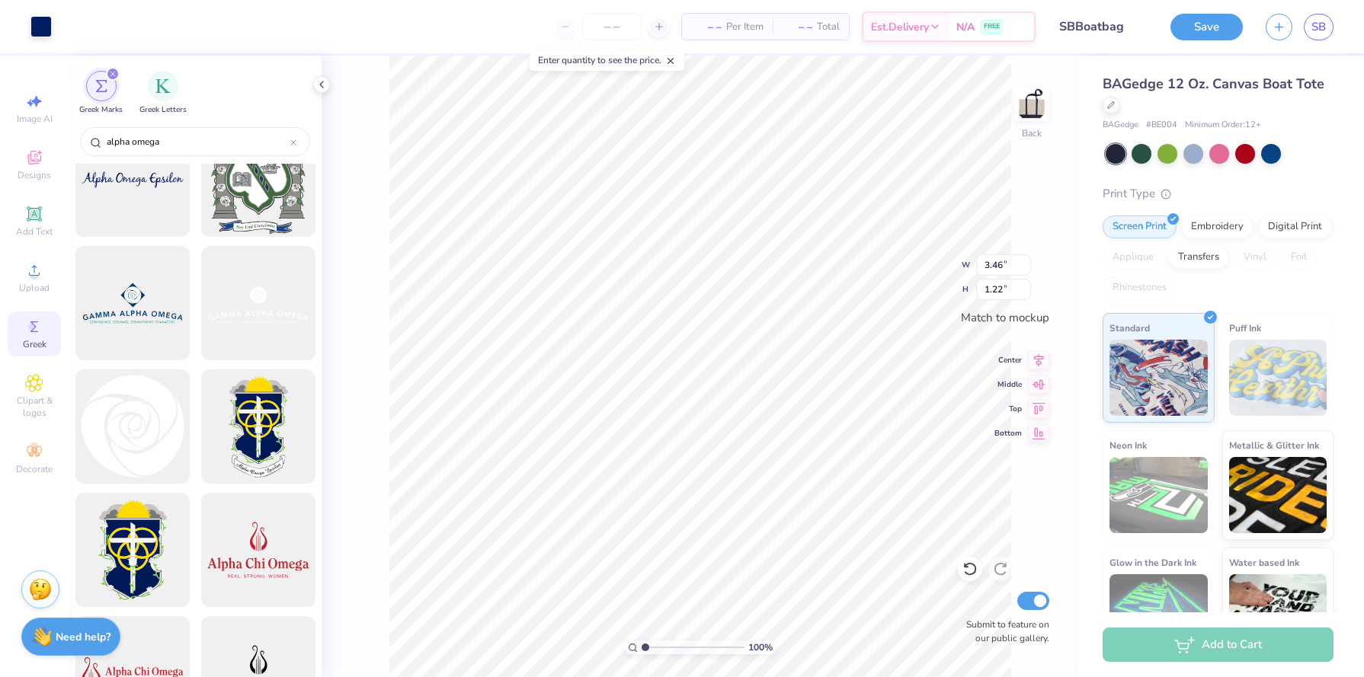
scroll to position [0, 0]
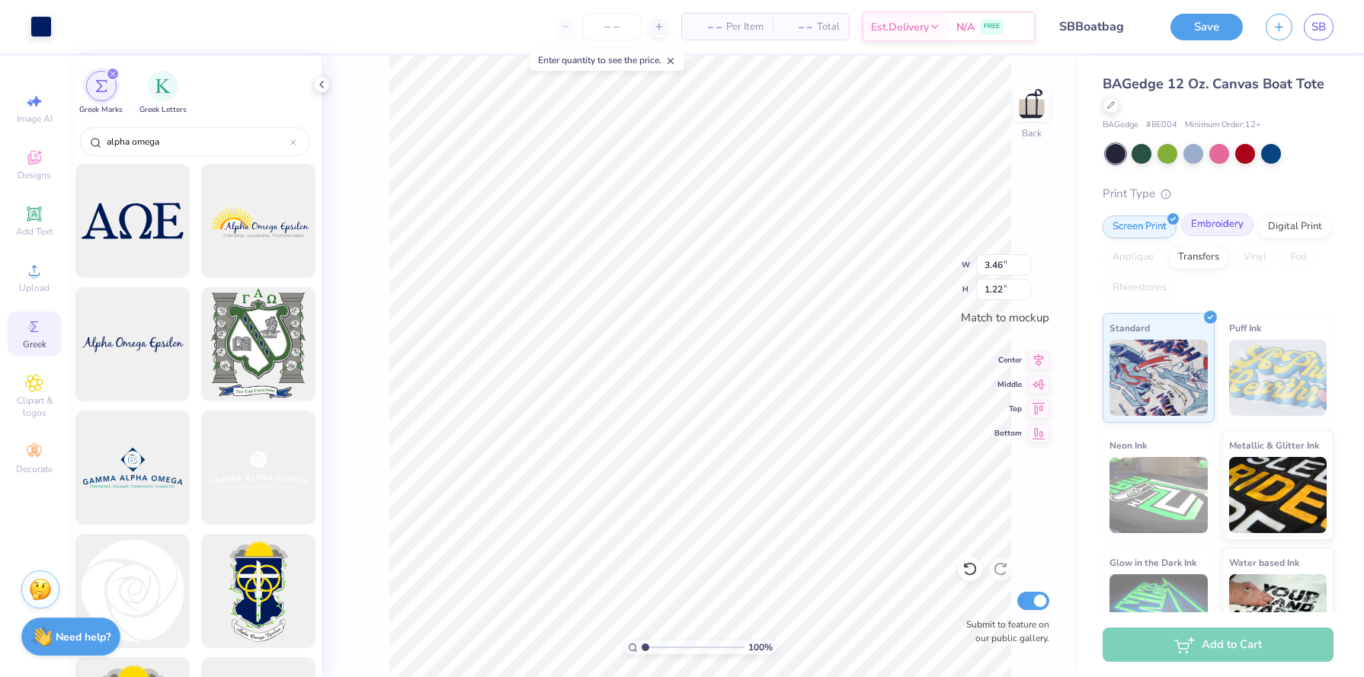
click at [1213, 225] on div "Embroidery" at bounding box center [1217, 224] width 72 height 23
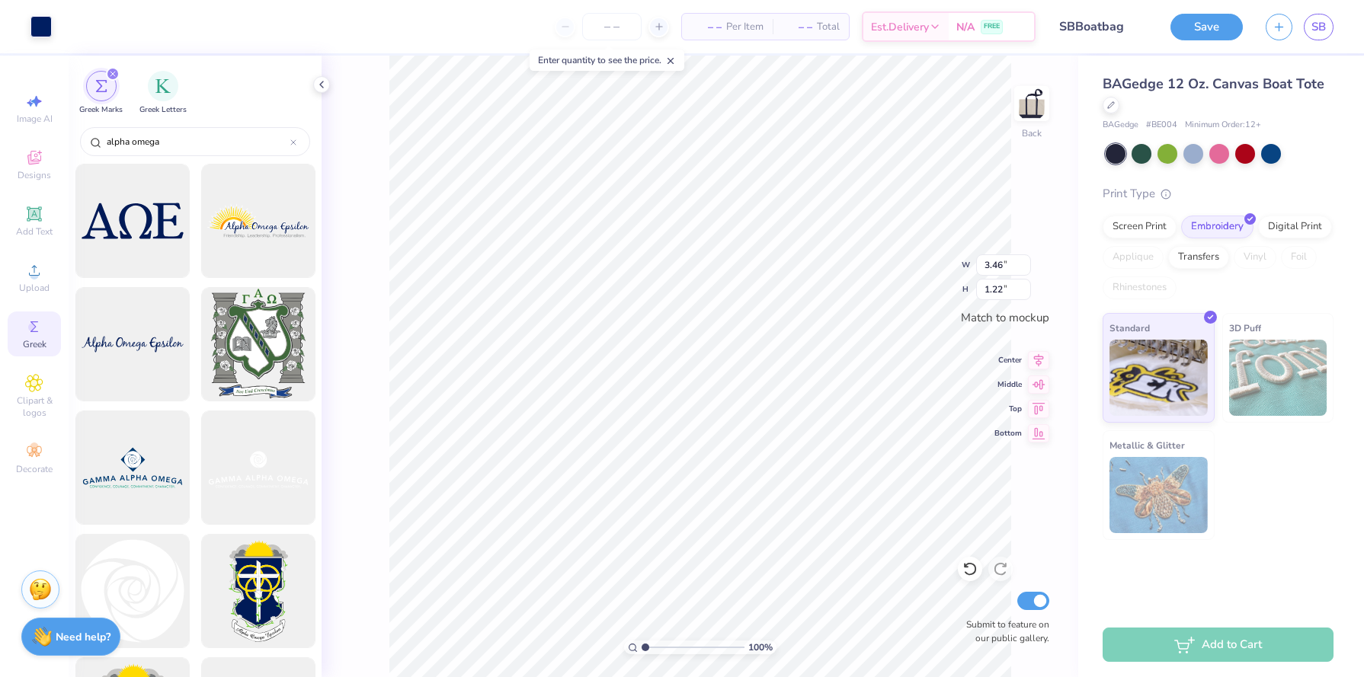
click at [35, 41] on div "Art colors" at bounding box center [26, 26] width 52 height 53
click at [36, 26] on div at bounding box center [40, 24] width 21 height 21
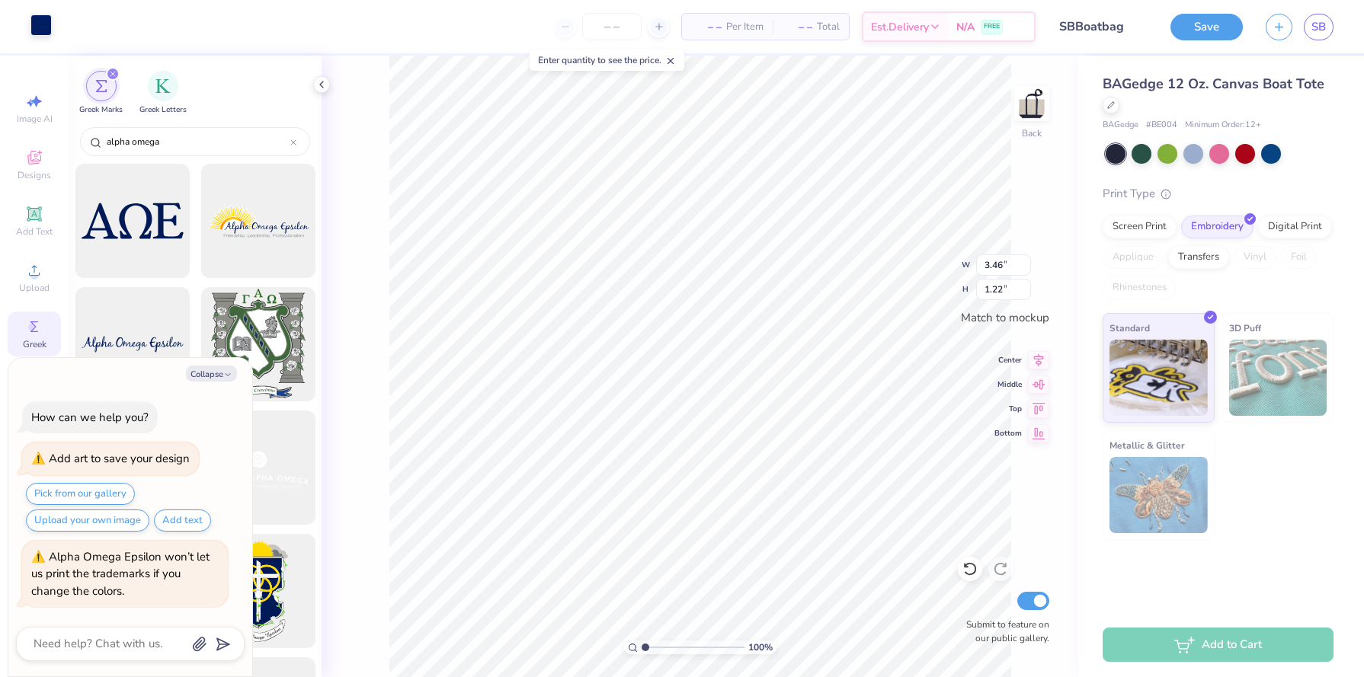
click at [40, 22] on div at bounding box center [40, 24] width 21 height 21
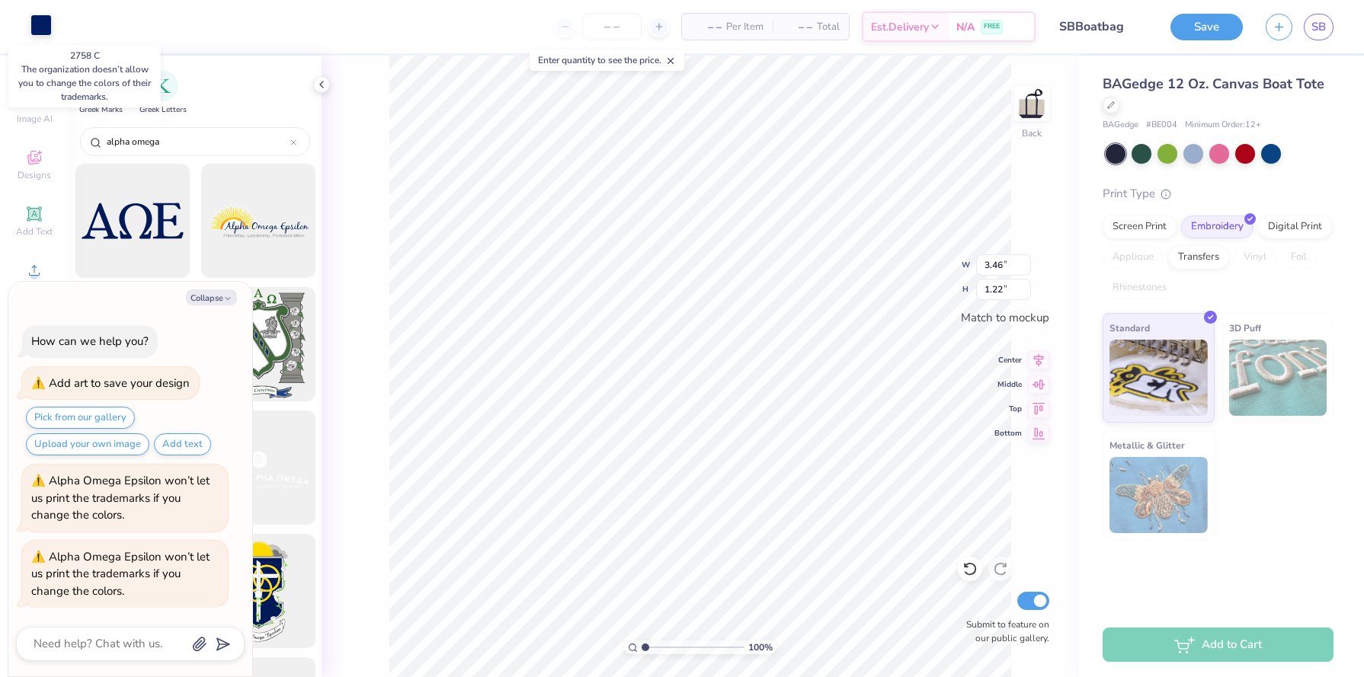
click at [42, 22] on div at bounding box center [40, 24] width 21 height 21
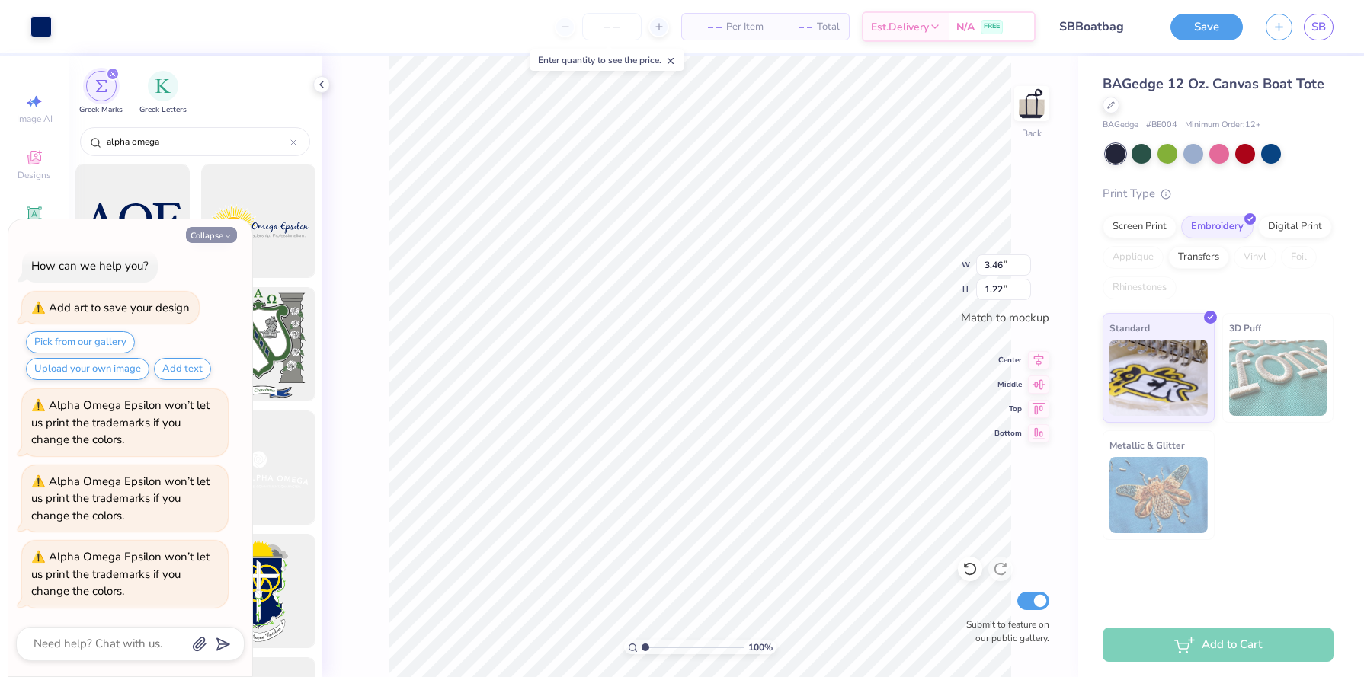
click at [200, 227] on button "Collapse" at bounding box center [211, 235] width 51 height 16
type textarea "x"
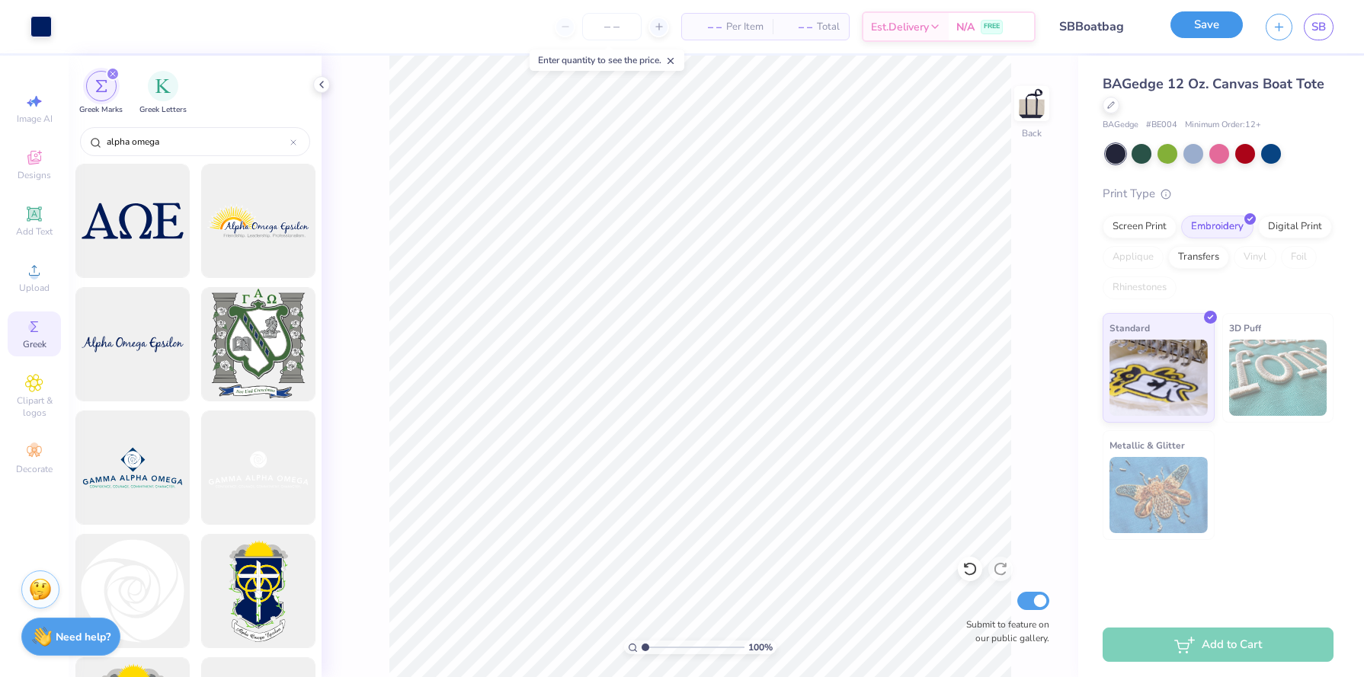
click at [1206, 30] on button "Save" at bounding box center [1206, 24] width 72 height 27
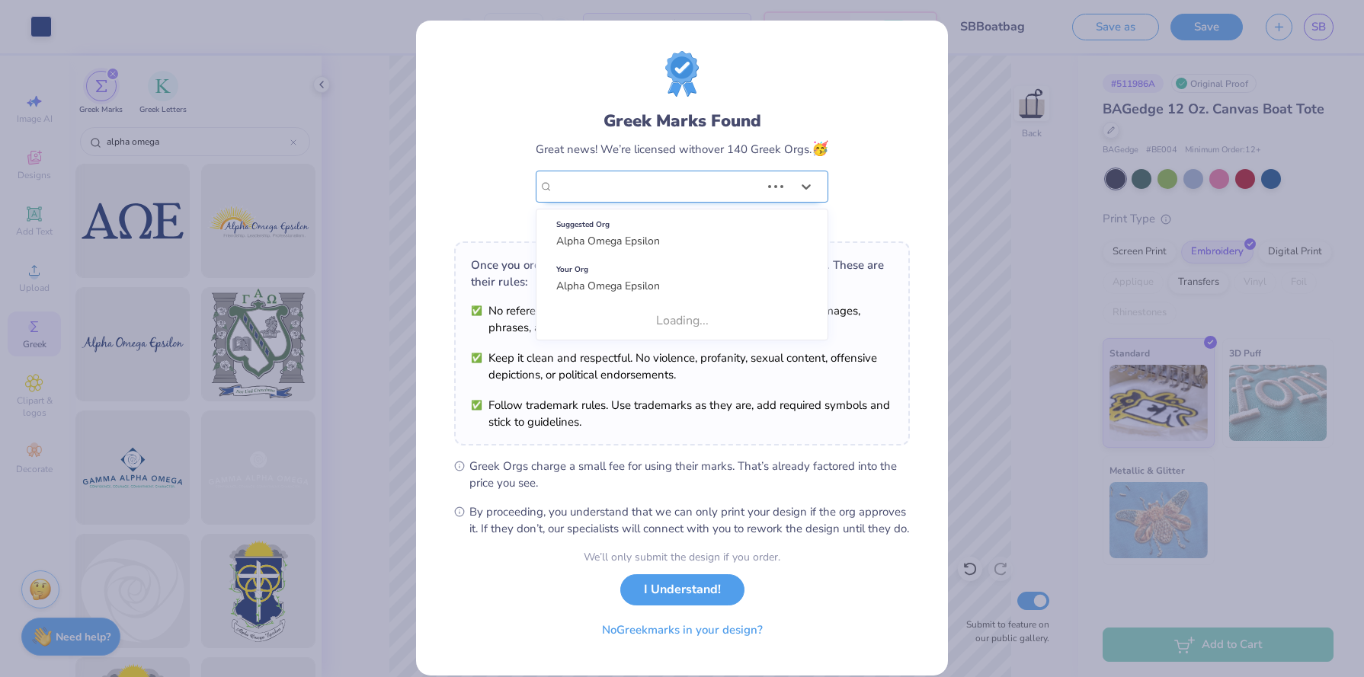
click at [733, 177] on div at bounding box center [656, 187] width 207 height 20
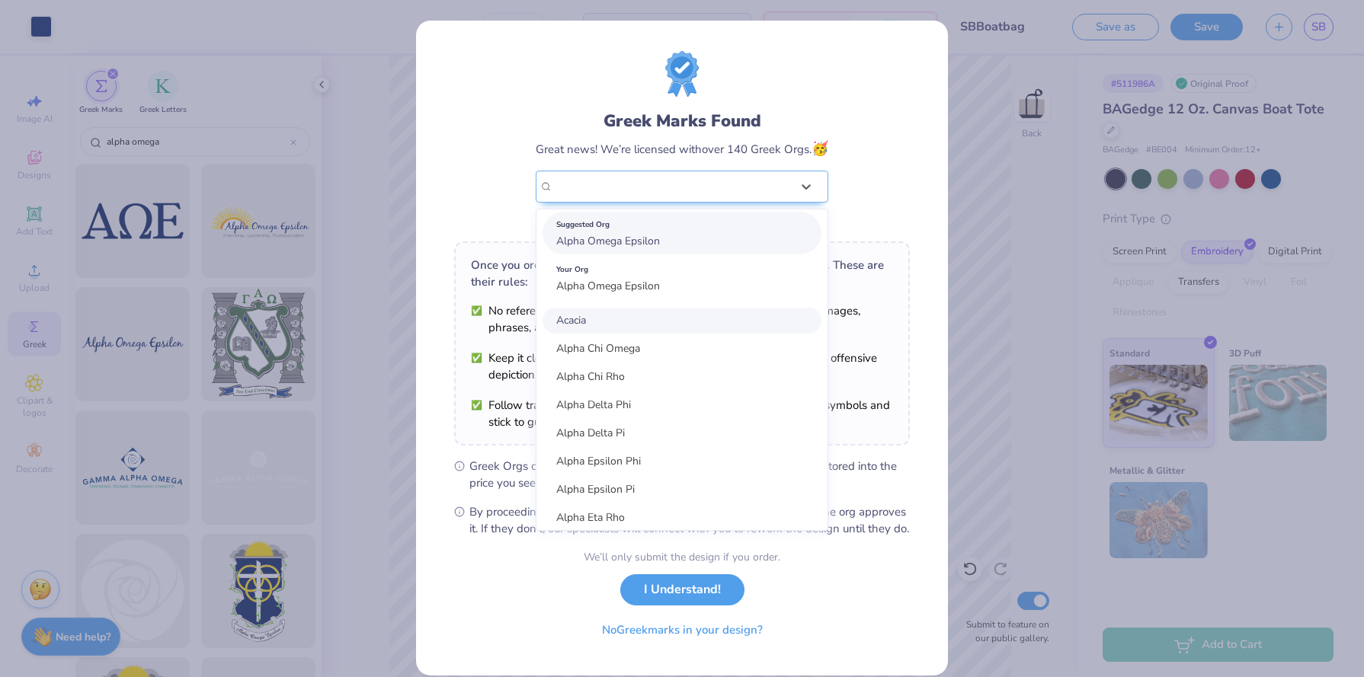
click at [718, 241] on div "Suggested Org Alpha Omega Epsilon" at bounding box center [681, 233] width 279 height 43
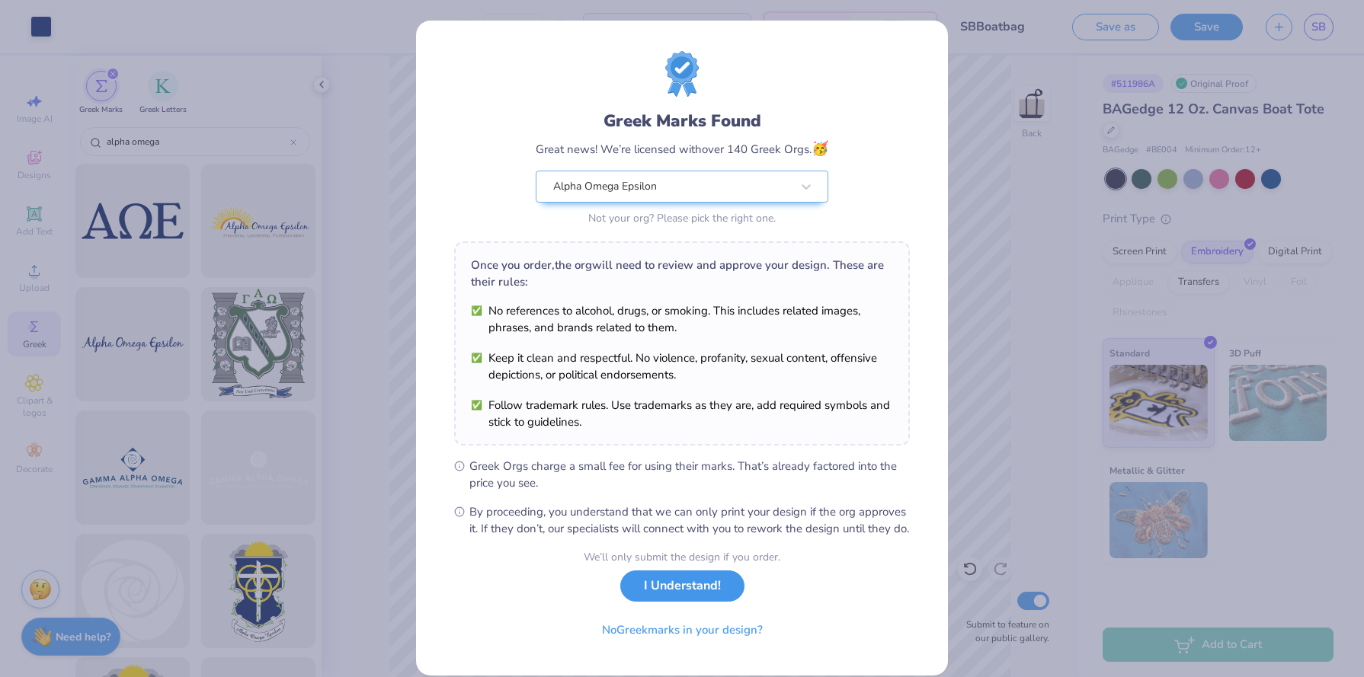
click at [642, 602] on button "I Understand!" at bounding box center [682, 586] width 124 height 31
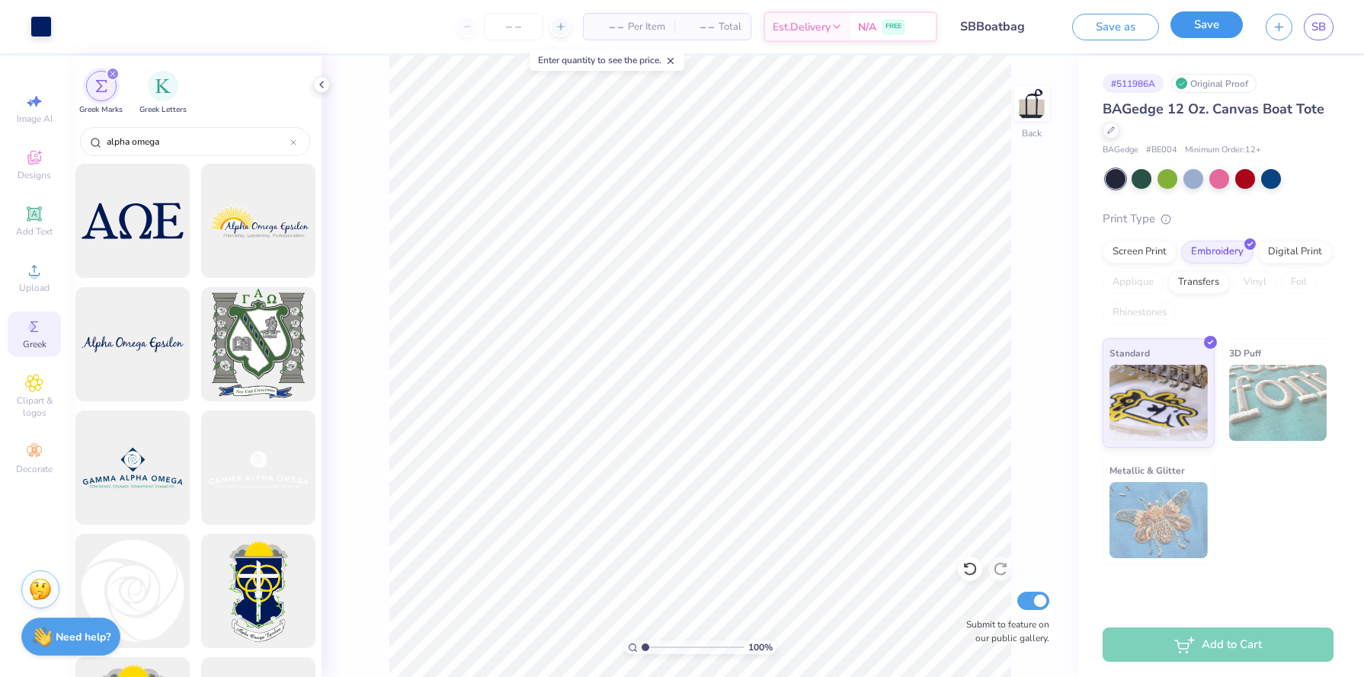
click at [1184, 29] on button "Save" at bounding box center [1206, 24] width 72 height 27
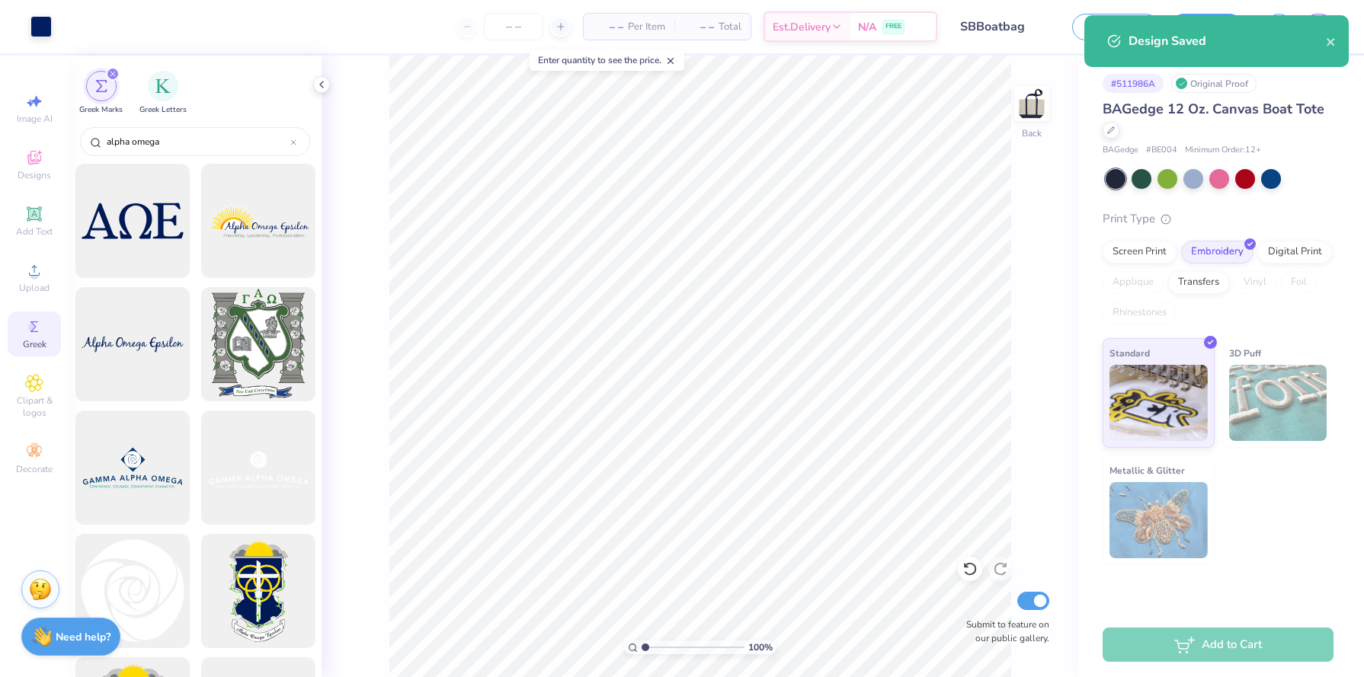
click at [1336, 40] on div "Design Saved" at bounding box center [1216, 41] width 264 height 52
click at [1335, 40] on icon "close" at bounding box center [1330, 42] width 11 height 12
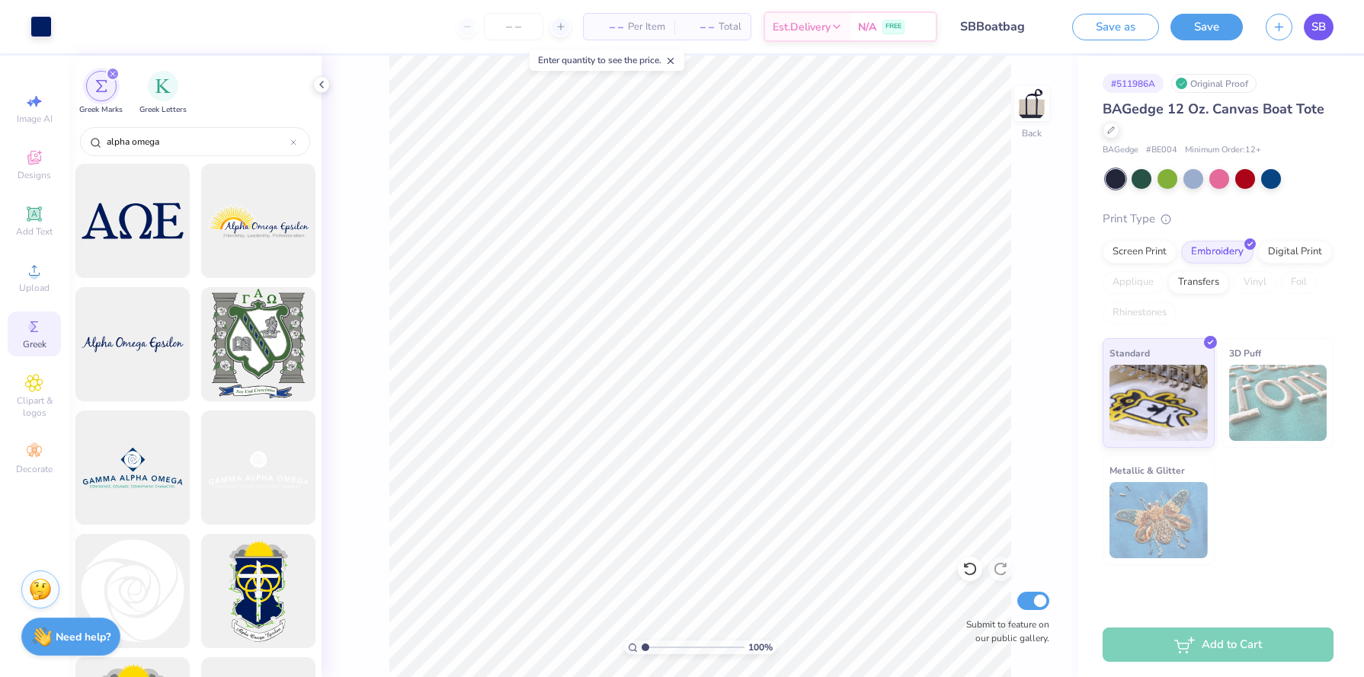
click at [1319, 26] on span "SB" at bounding box center [1318, 27] width 14 height 18
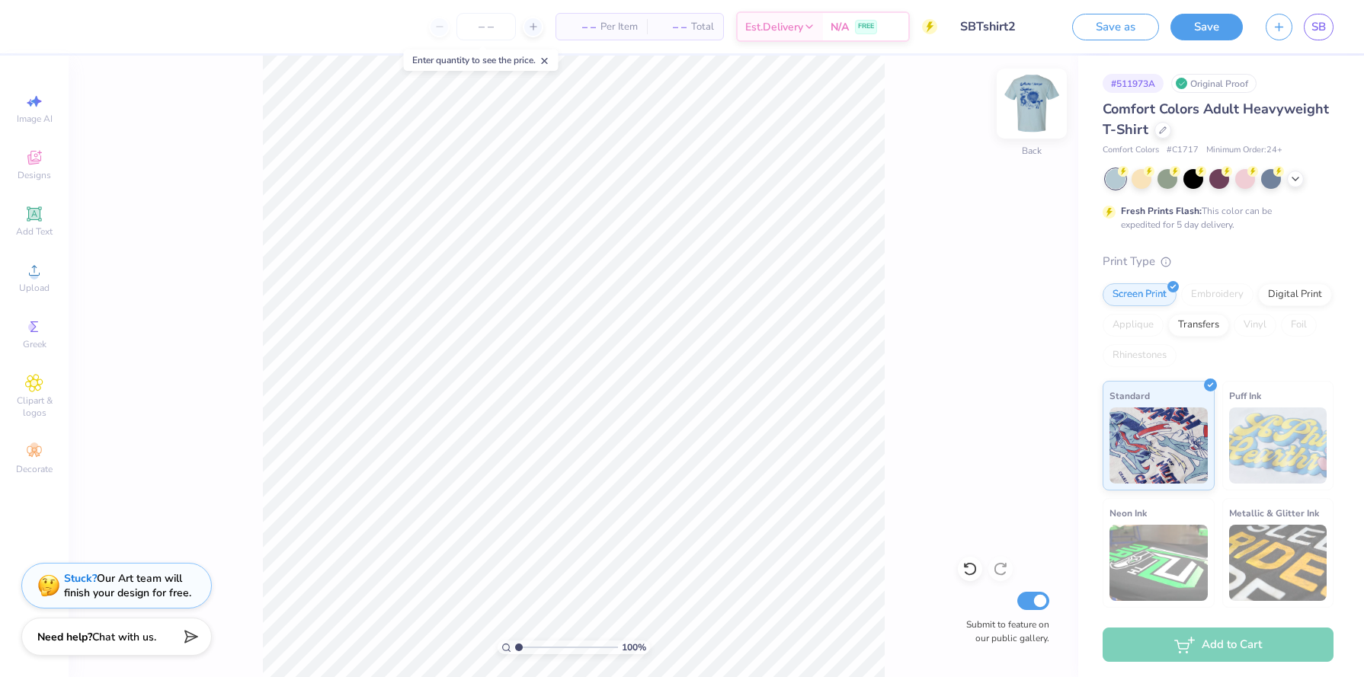
click at [1028, 133] on img at bounding box center [1031, 103] width 61 height 61
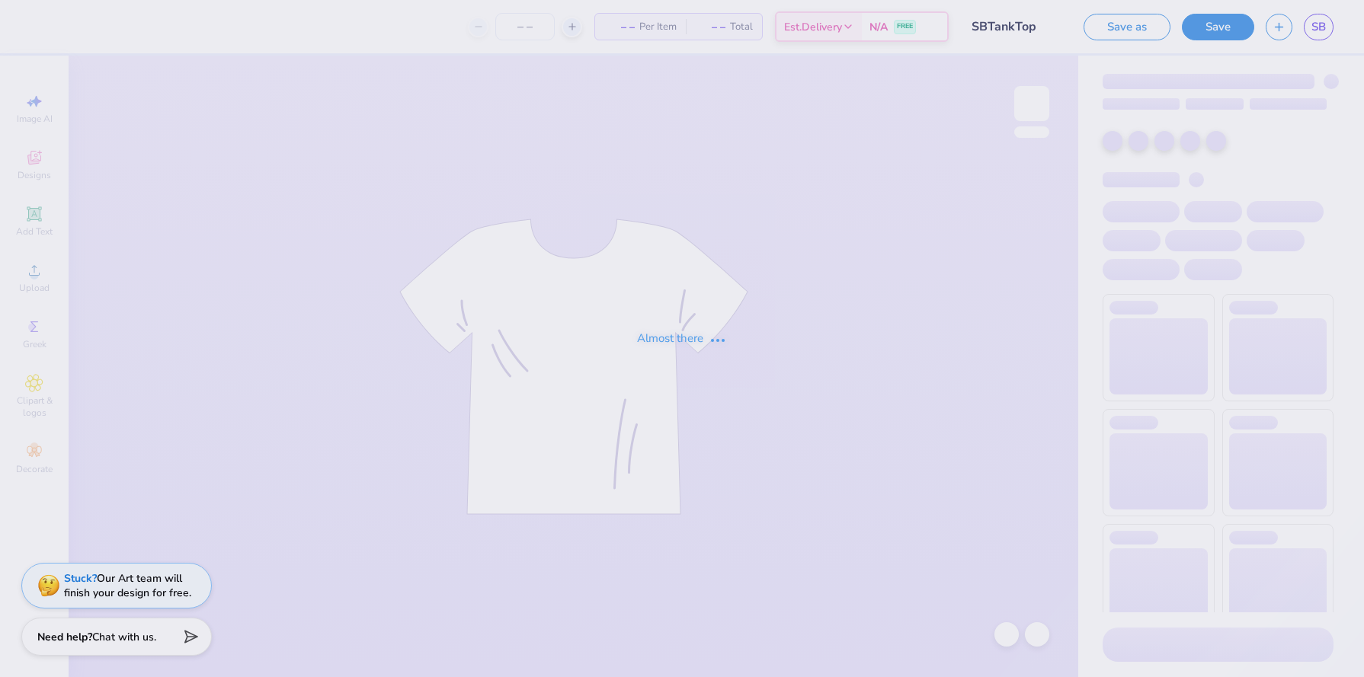
type input "SBTankTop"
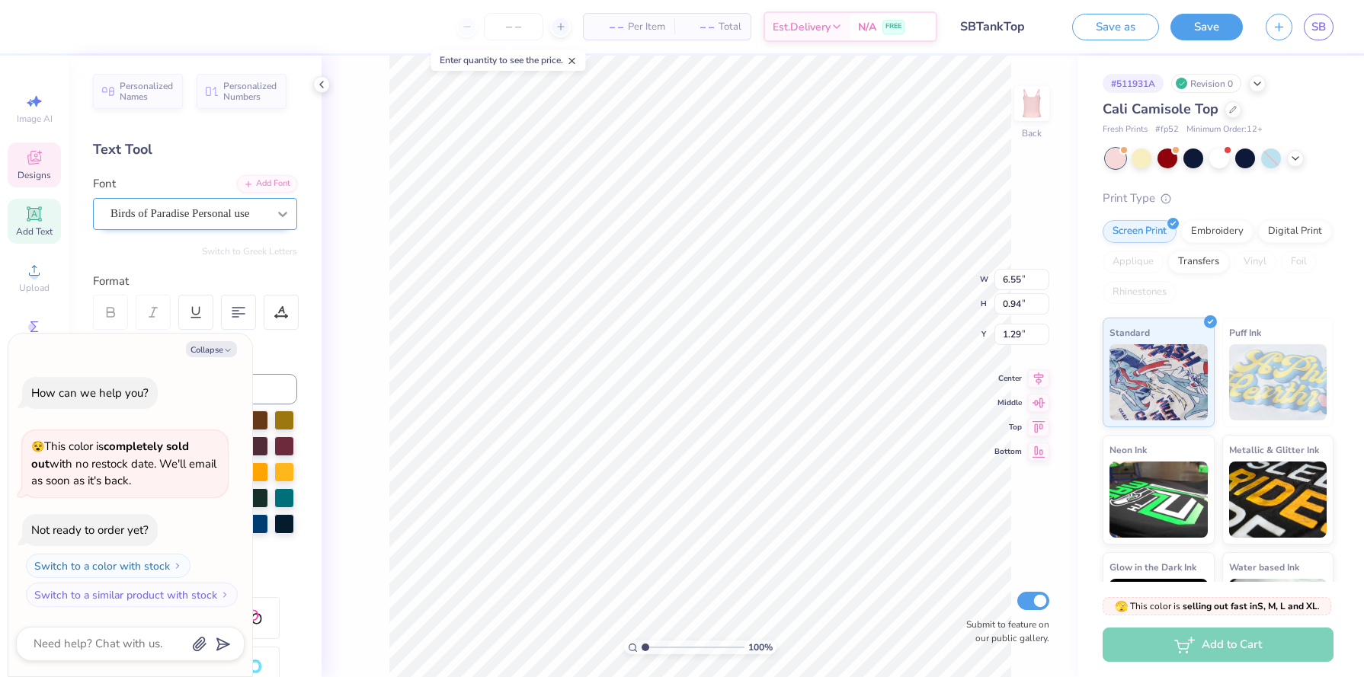
click at [276, 221] on icon at bounding box center [282, 213] width 15 height 15
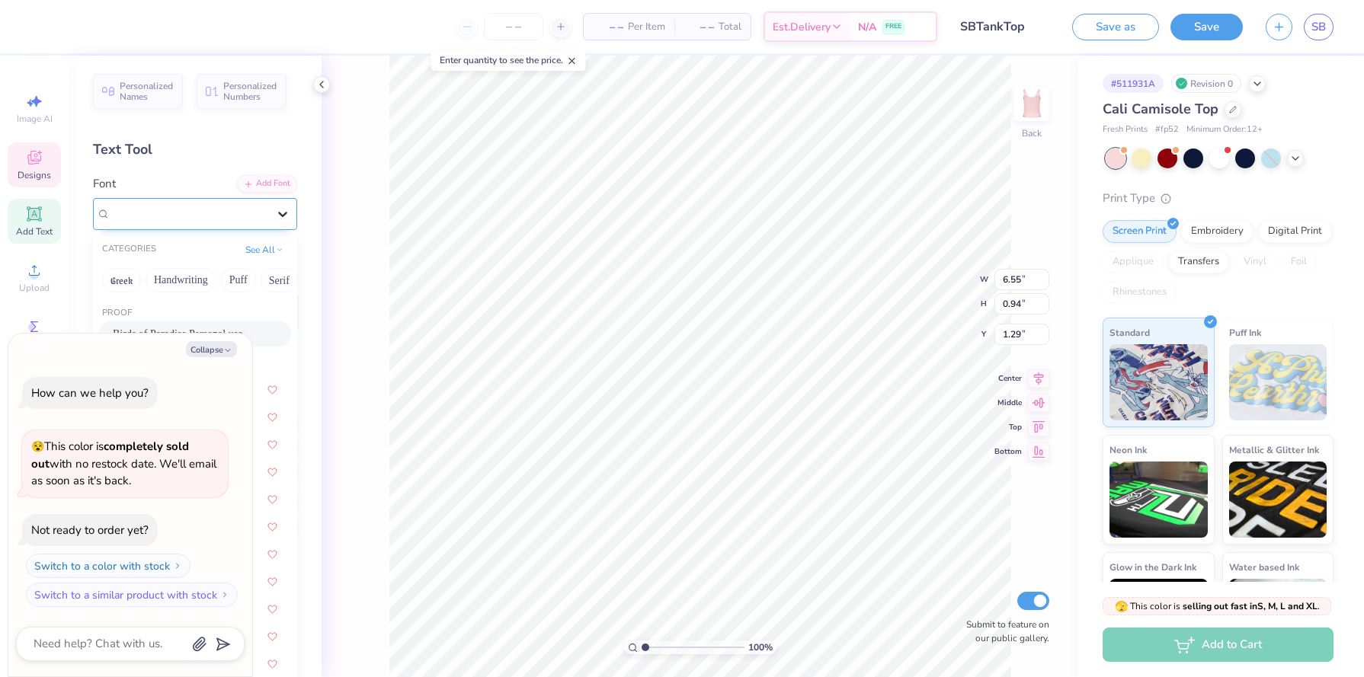
click at [277, 221] on div at bounding box center [282, 213] width 27 height 27
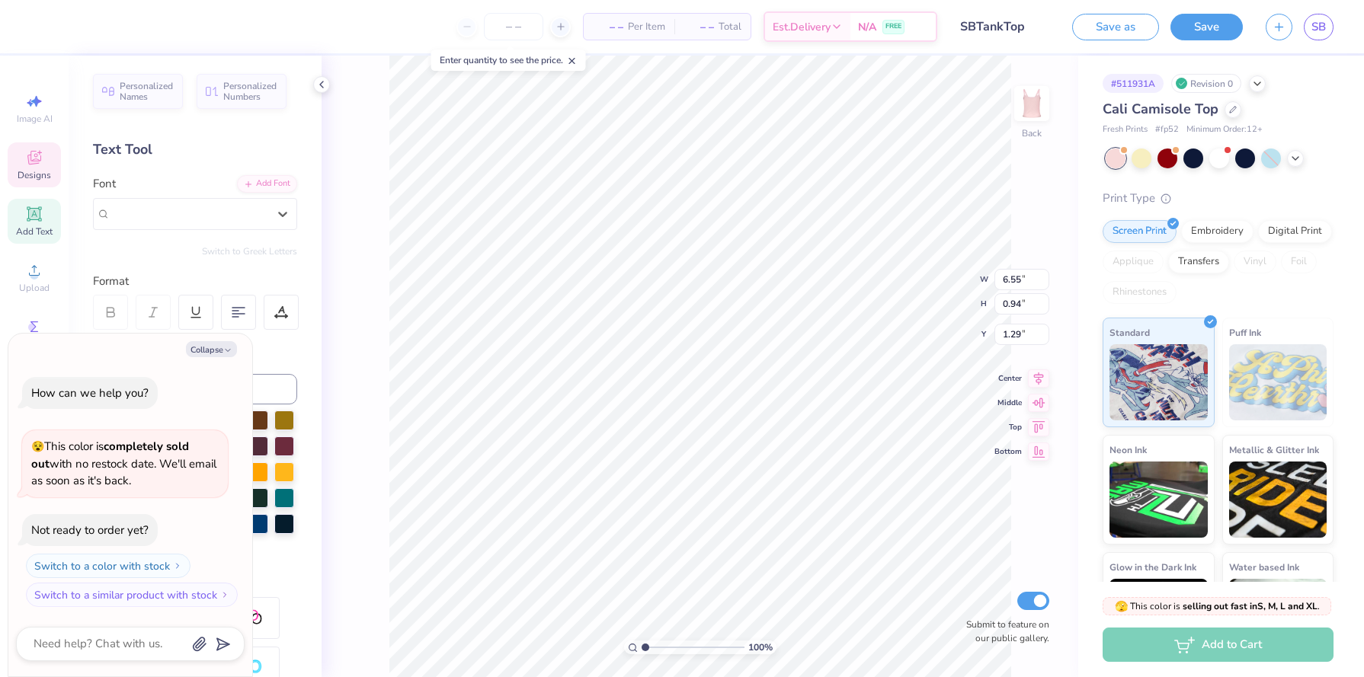
type textarea "x"
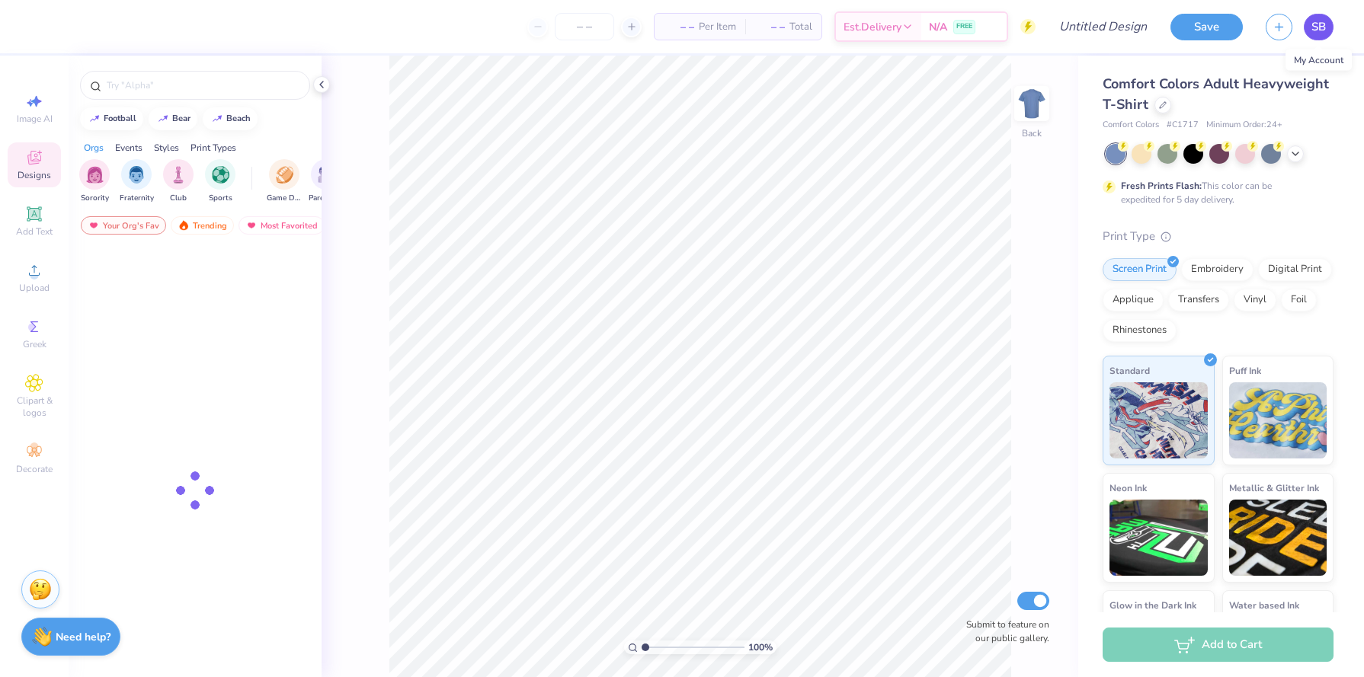
click at [1325, 28] on link "SB" at bounding box center [1318, 27] width 30 height 27
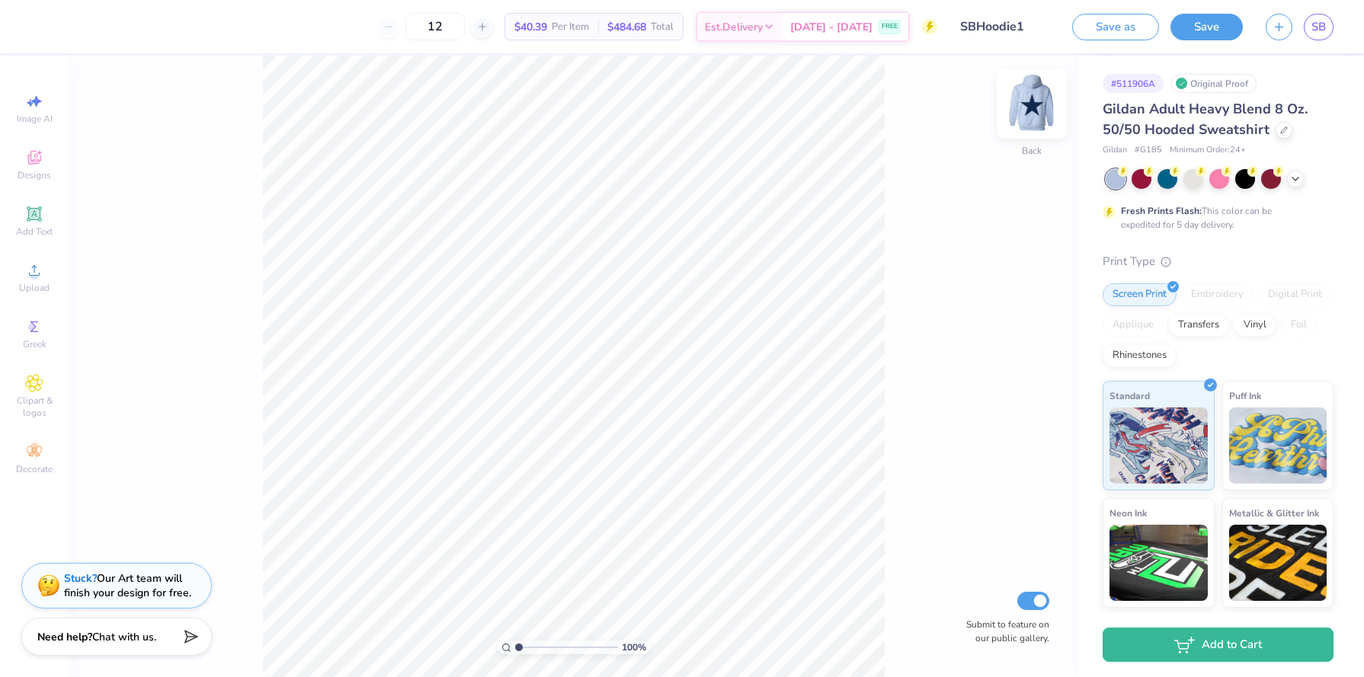
click at [1037, 104] on img at bounding box center [1031, 103] width 61 height 61
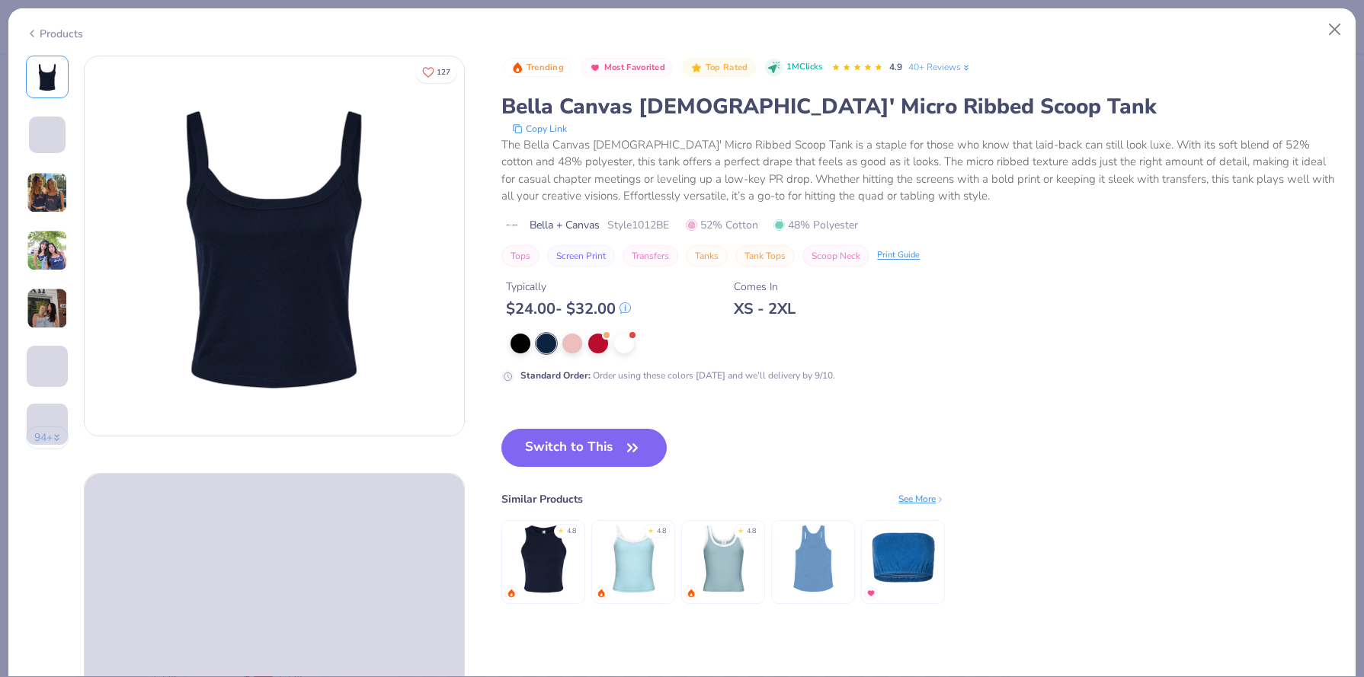
click at [62, 249] on img at bounding box center [47, 250] width 41 height 41
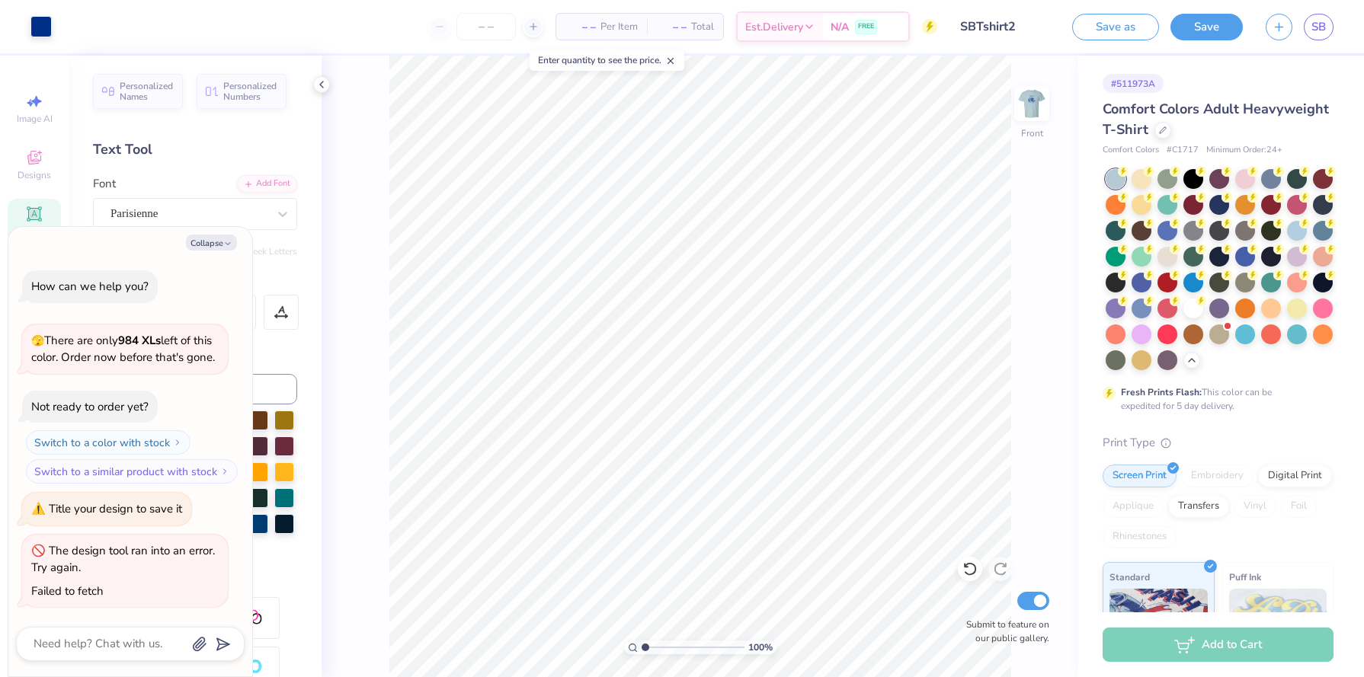
scroll to position [297, 0]
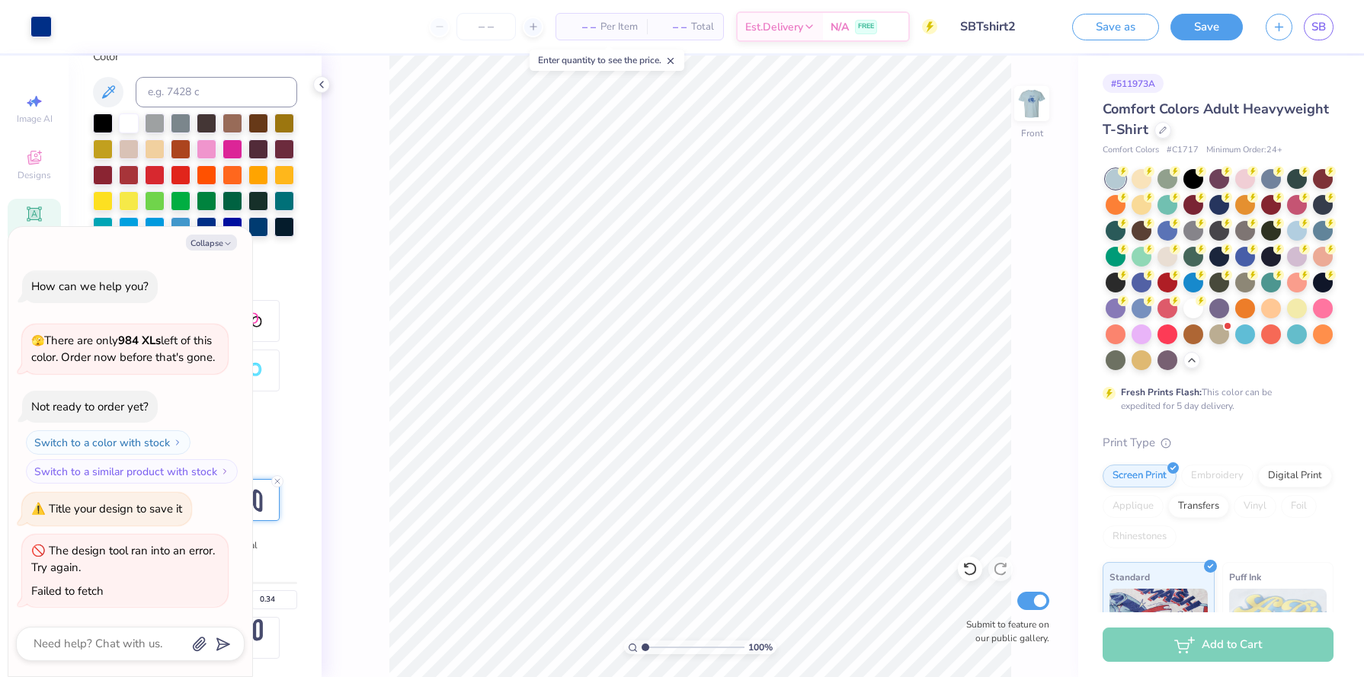
type textarea "x"
